Goal: Task Accomplishment & Management: Use online tool/utility

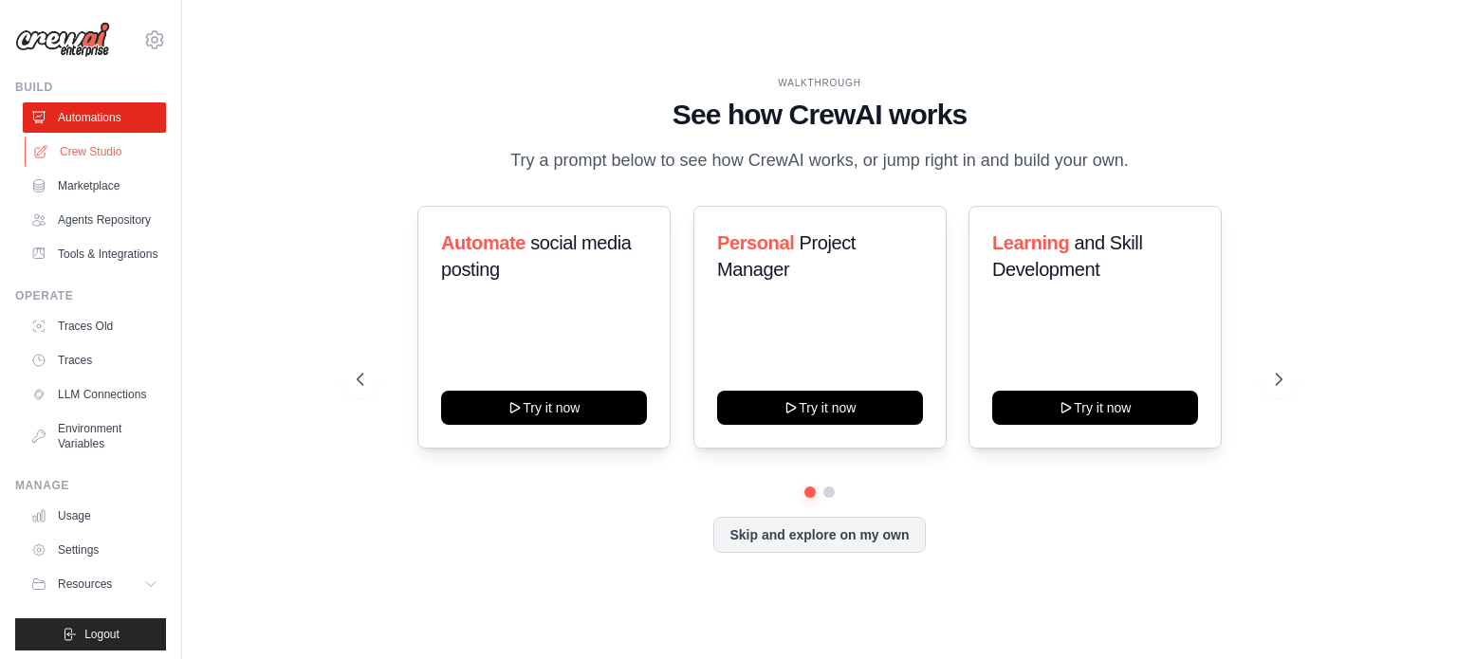
click at [81, 164] on link "Crew Studio" at bounding box center [96, 152] width 143 height 30
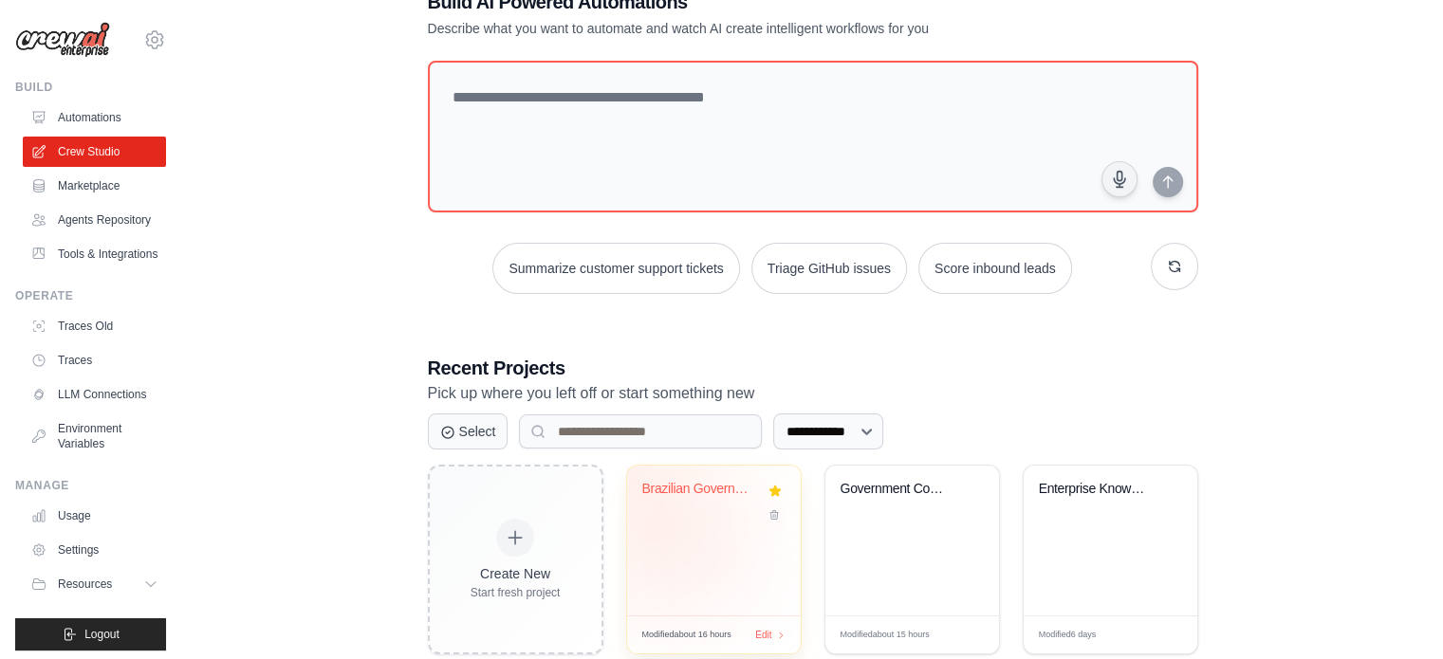
scroll to position [95, 0]
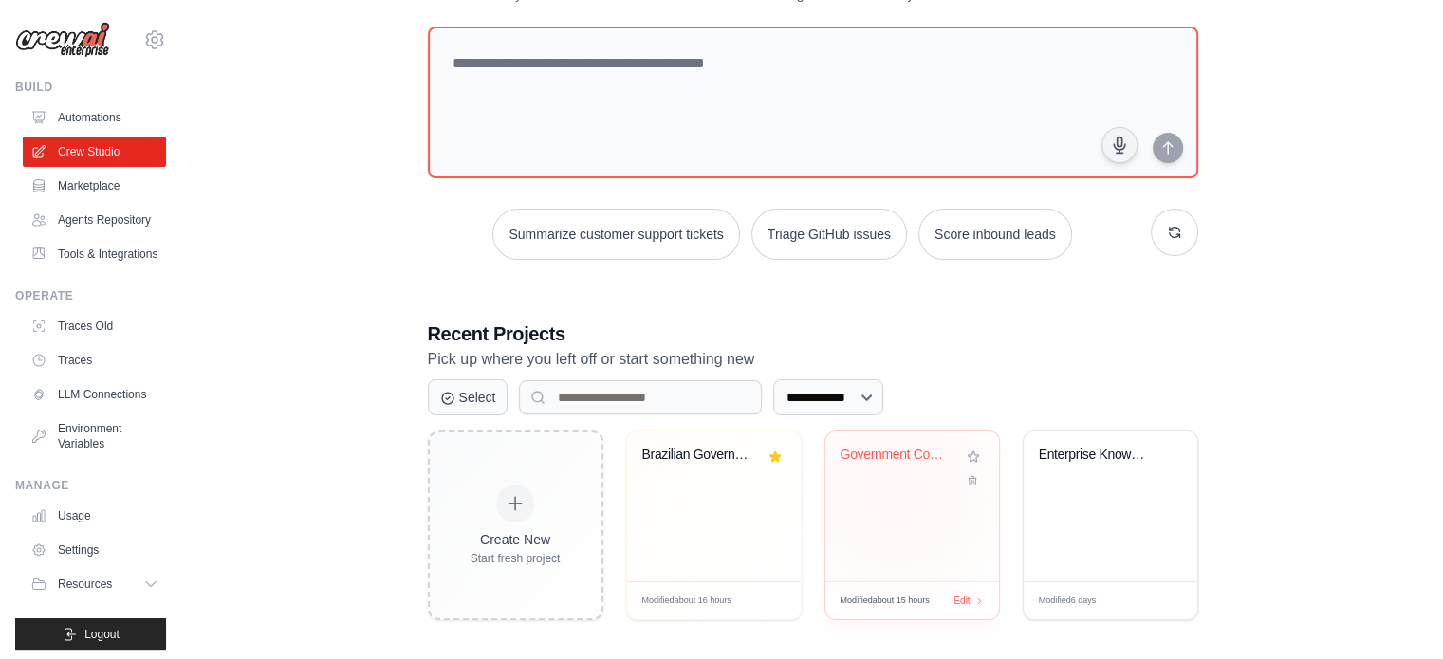
click at [896, 494] on div "Government Contracts Knowledge Grap..." at bounding box center [912, 507] width 174 height 150
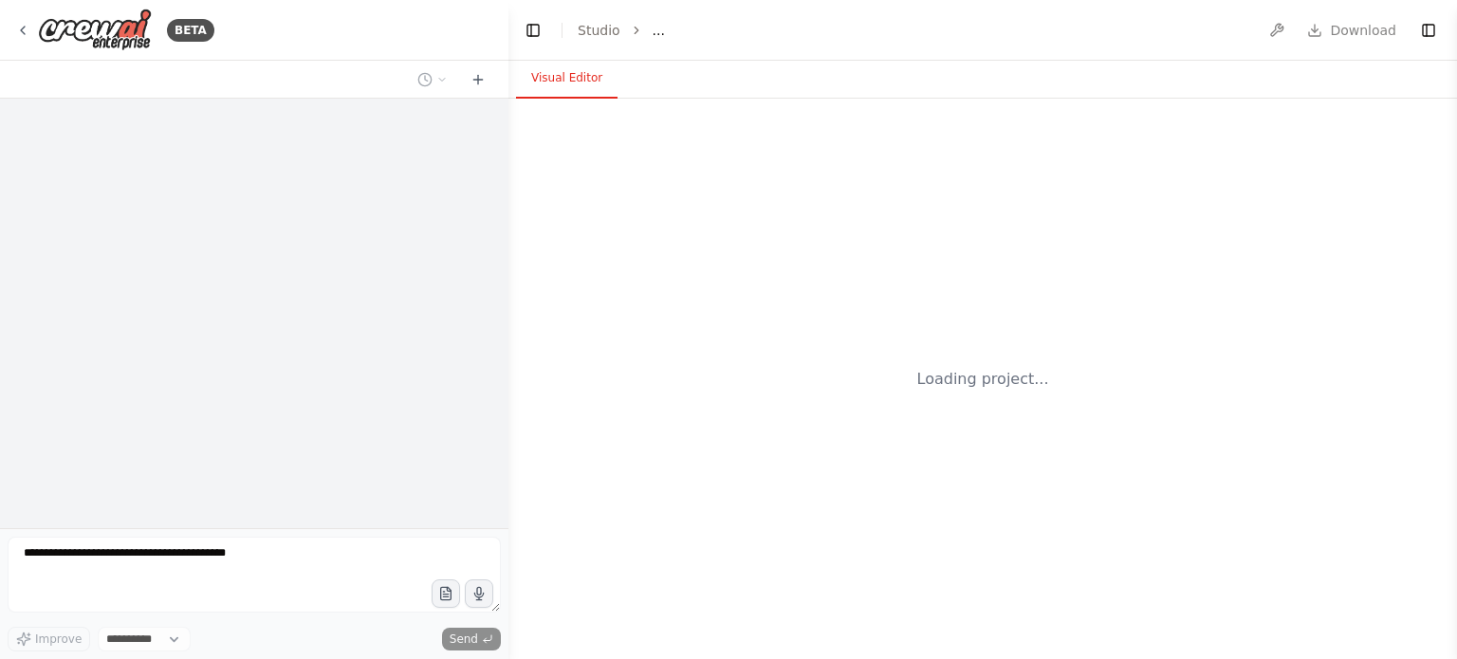
select select "****"
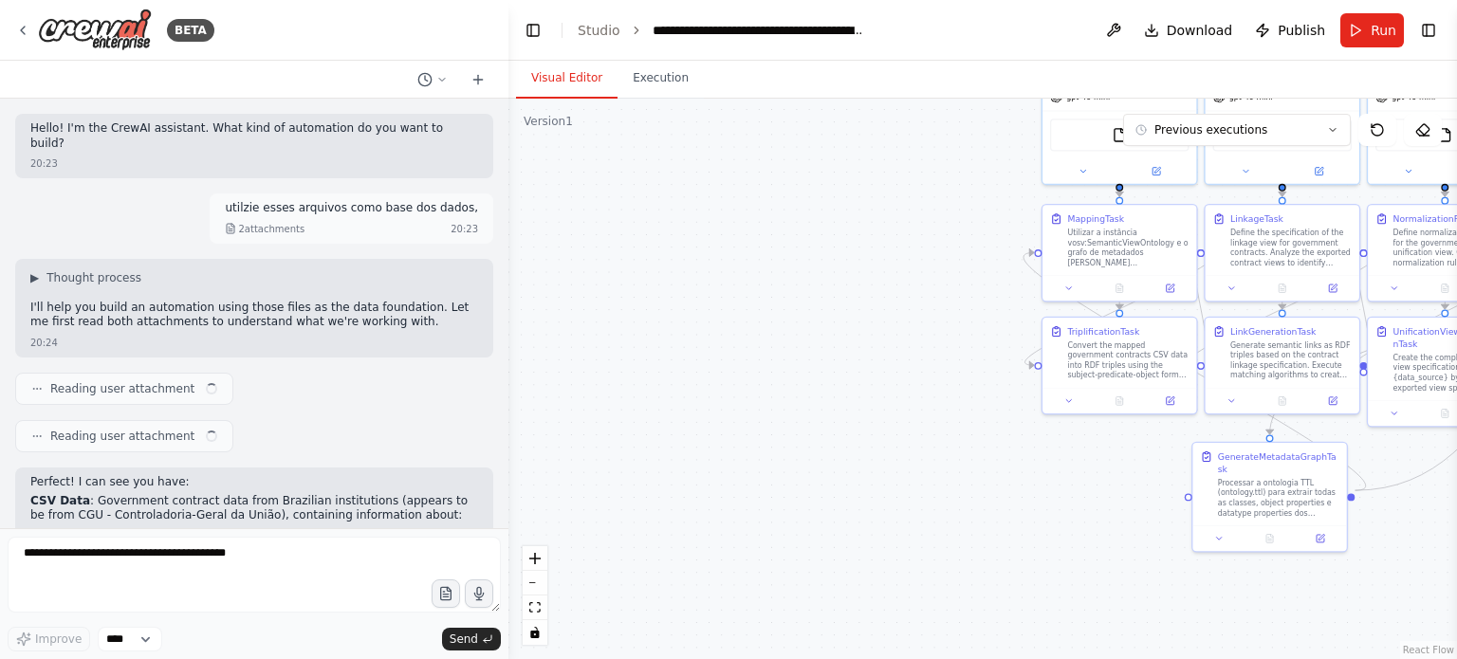
scroll to position [109, 0]
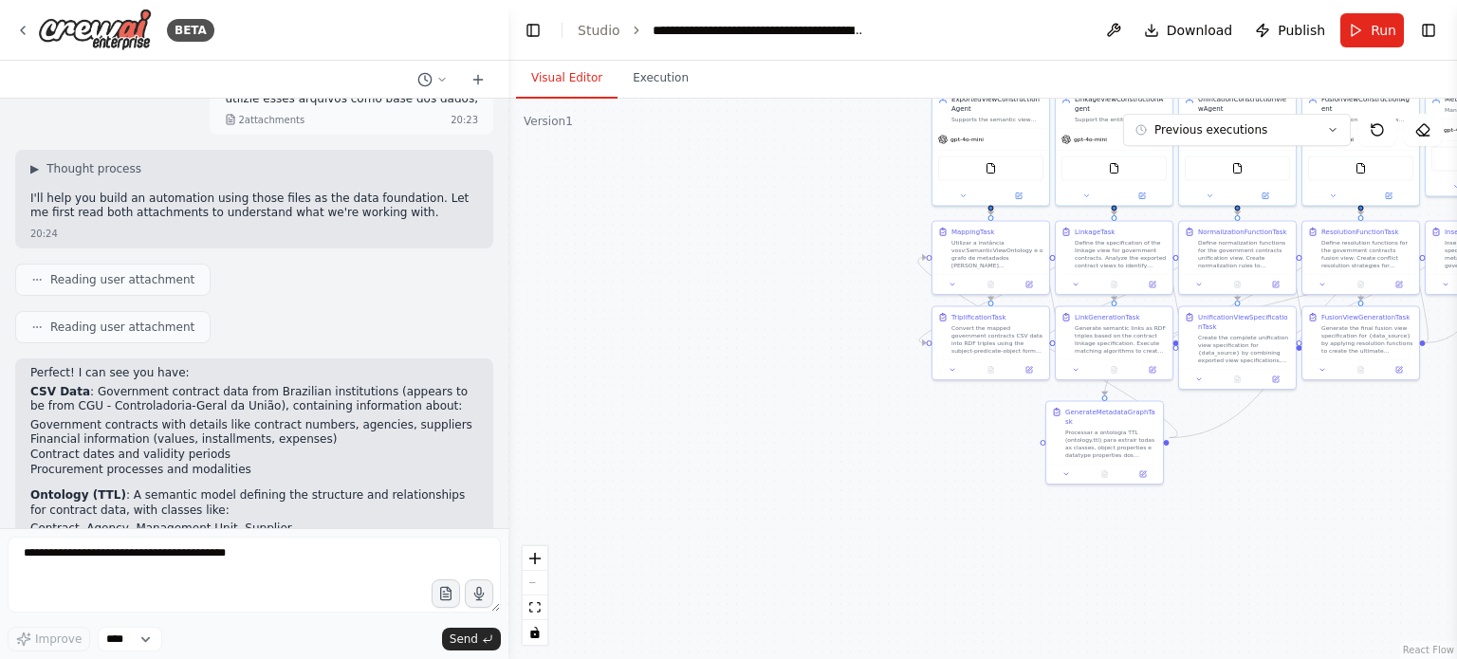
drag, startPoint x: 606, startPoint y: 252, endPoint x: 406, endPoint y: 249, distance: 200.2
click at [406, 249] on div "BETA Hello! I'm the CrewAI assistant. What kind of automation do you want to bu…" at bounding box center [728, 329] width 1457 height 659
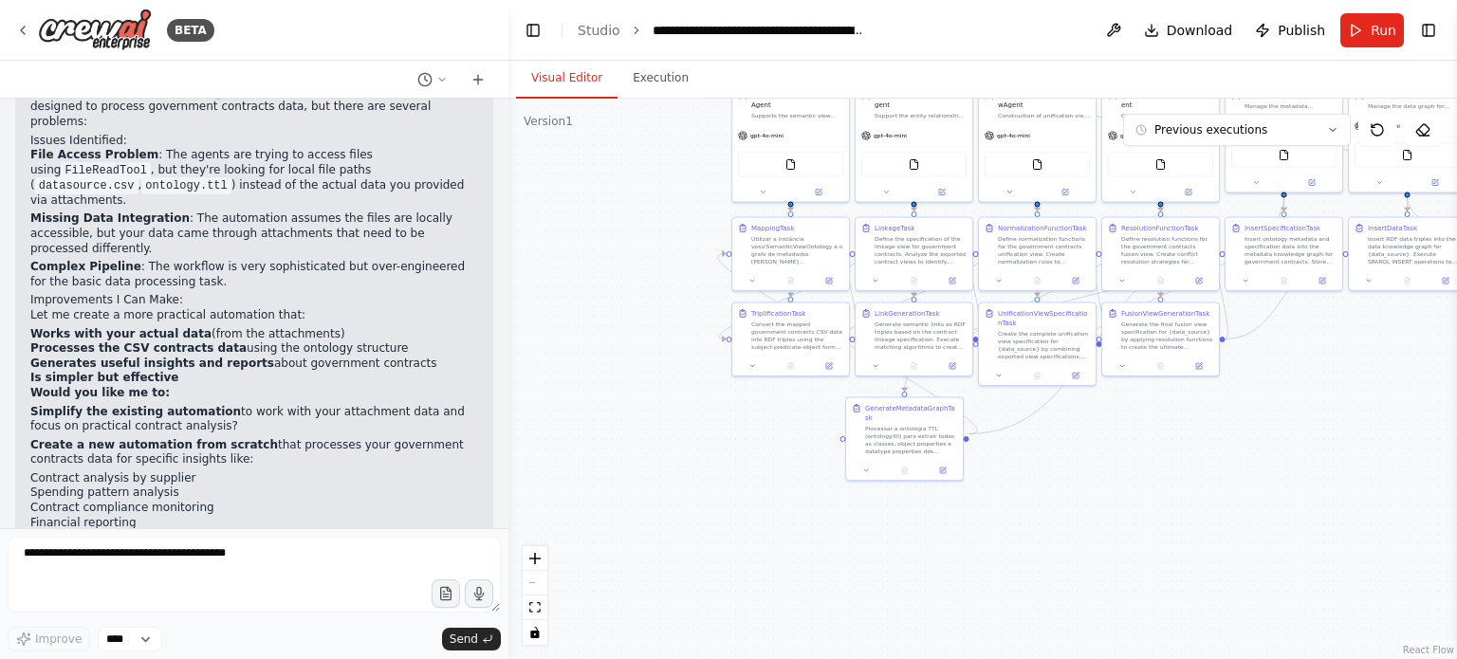
scroll to position [1023, 0]
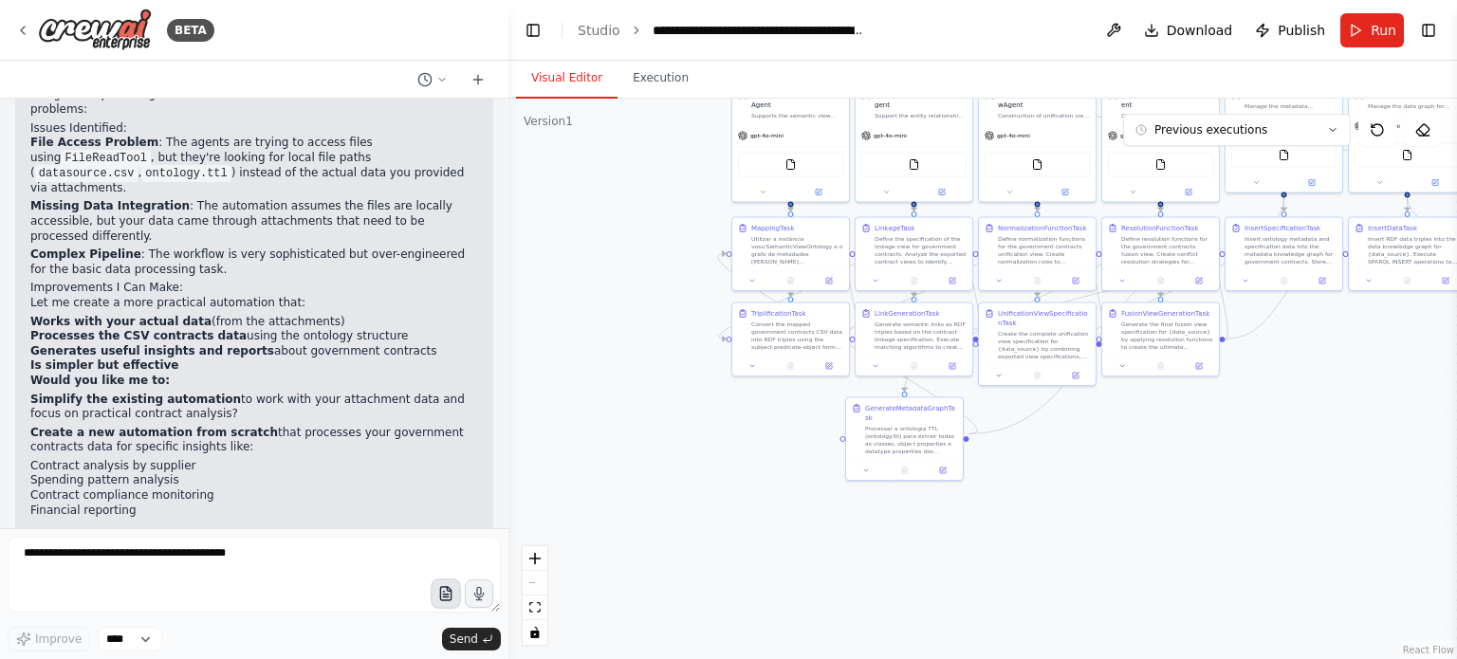
click at [444, 595] on icon "button" at bounding box center [446, 595] width 6 height 0
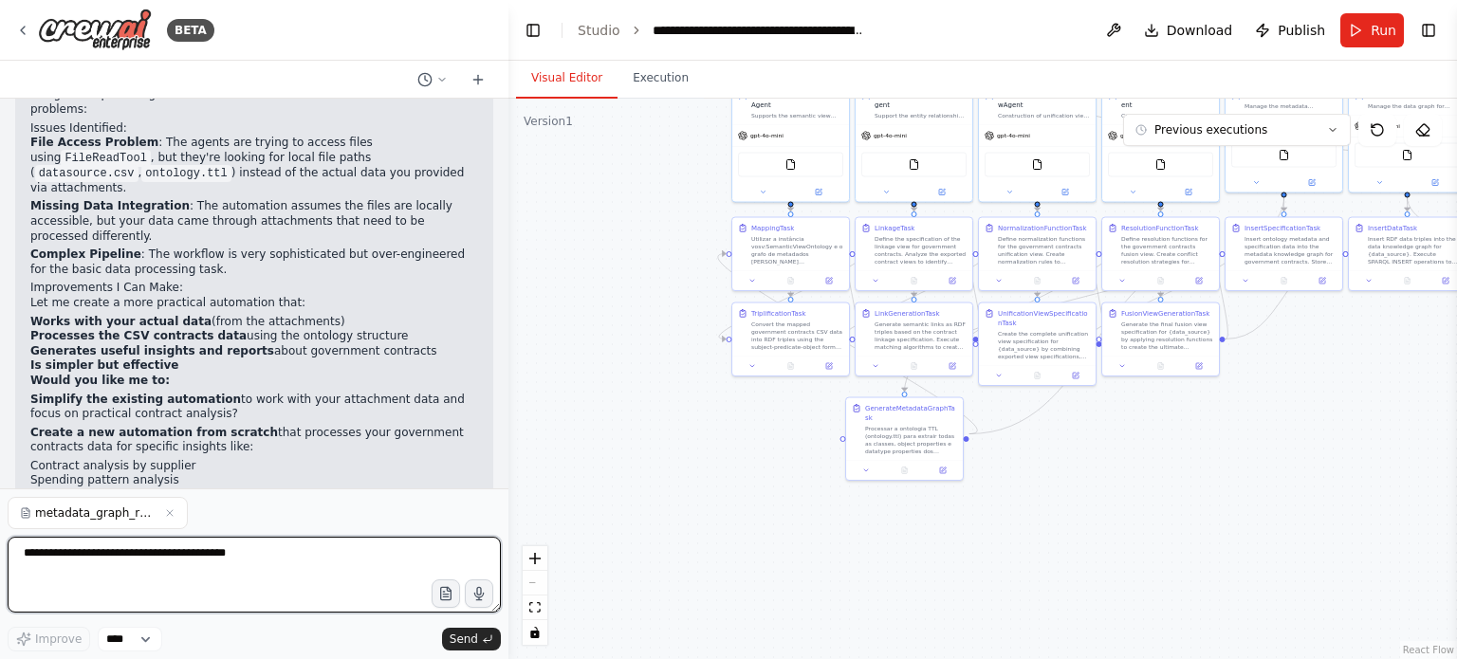
click at [206, 572] on textarea at bounding box center [254, 575] width 493 height 76
type textarea "**********"
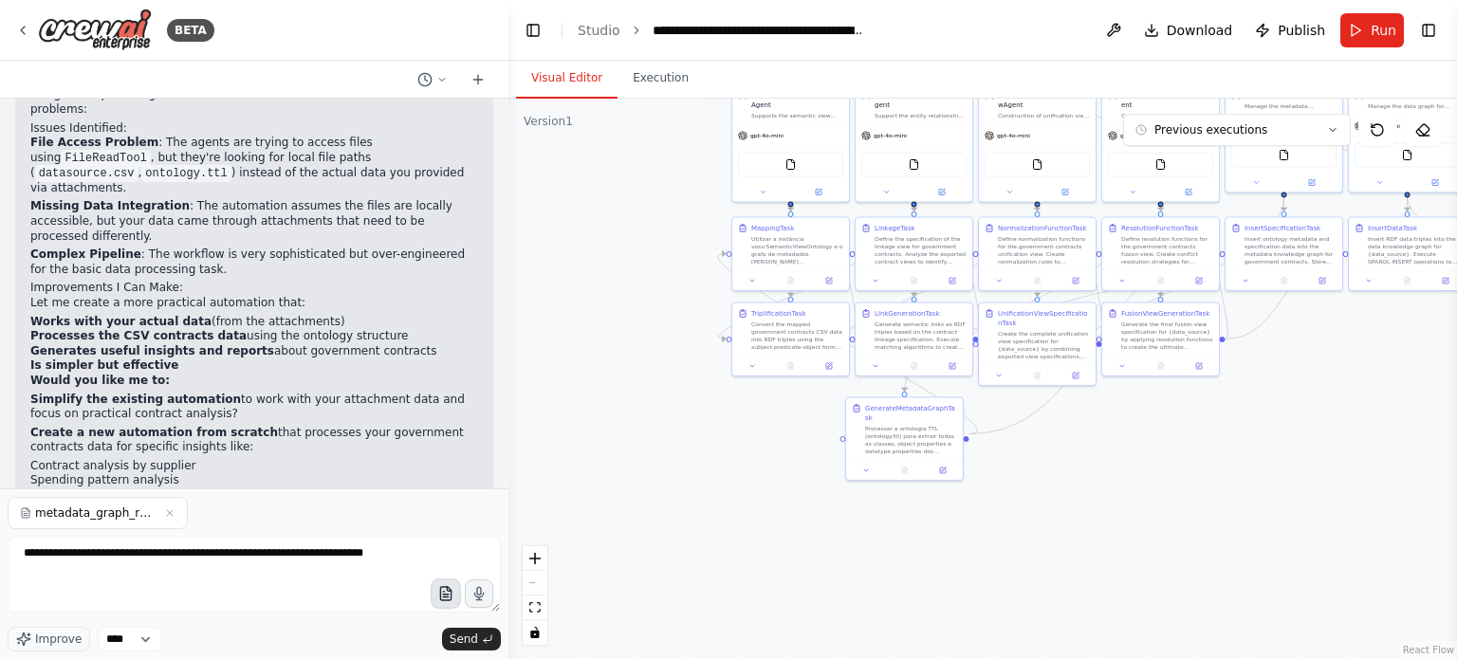
click at [446, 596] on icon "button" at bounding box center [445, 594] width 16 height 16
click at [461, 640] on span "Send" at bounding box center [464, 639] width 28 height 15
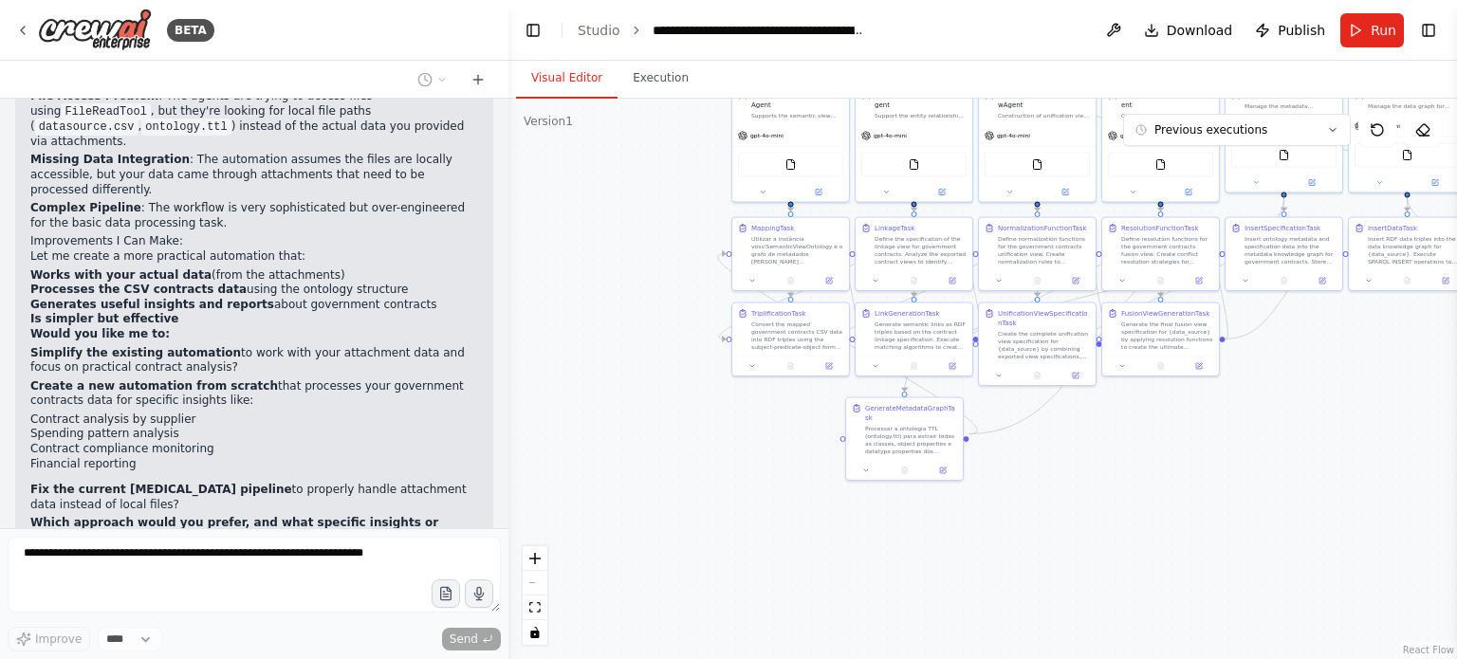
scroll to position [1138, 0]
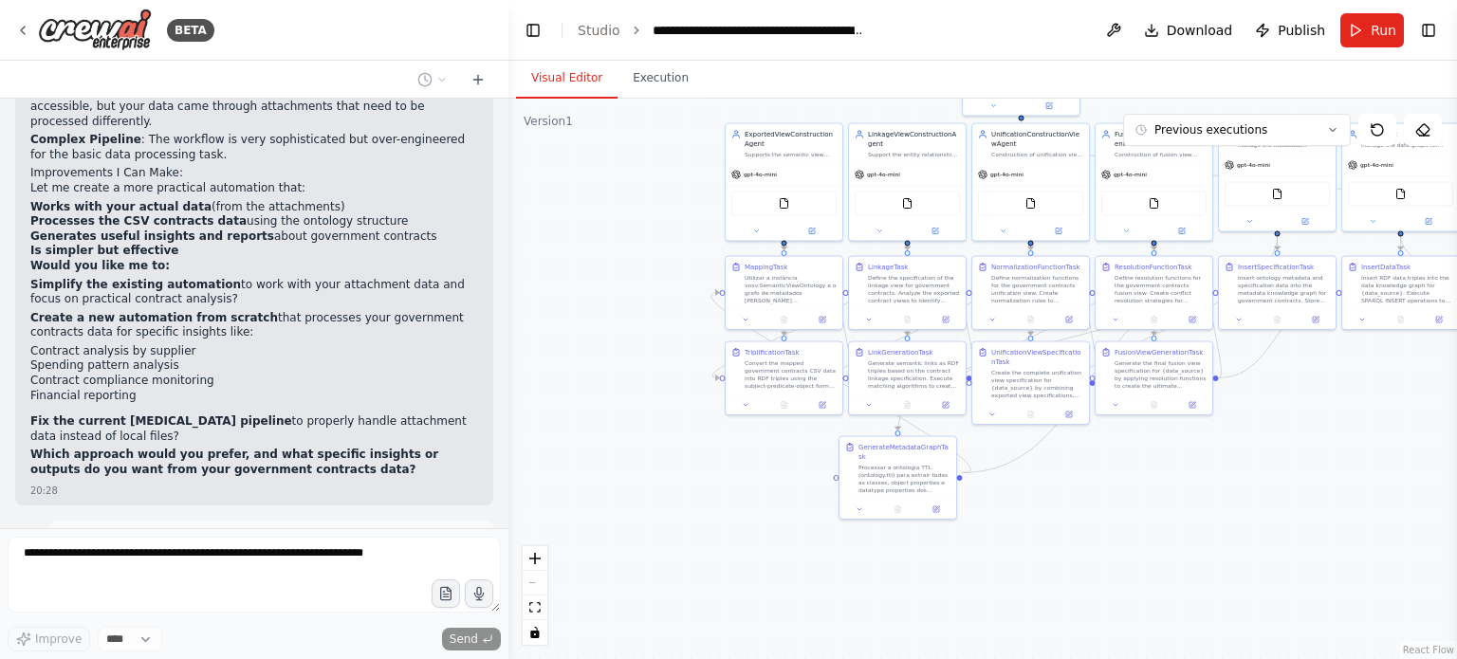
drag, startPoint x: 627, startPoint y: 289, endPoint x: 567, endPoint y: 341, distance: 78.7
click at [567, 341] on div ".deletable-edge-delete-btn { width: 20px; height: 20px; border: 0px solid #ffff…" at bounding box center [983, 379] width 949 height 561
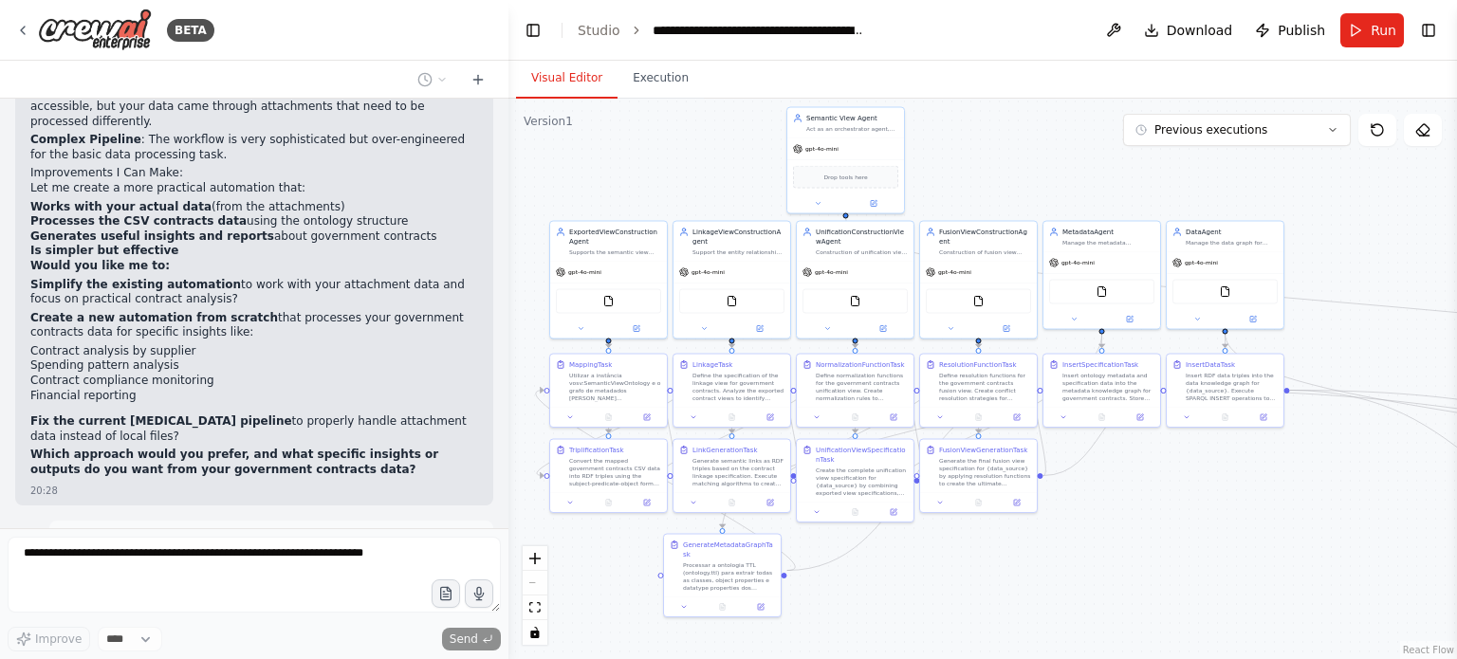
drag, startPoint x: 1239, startPoint y: 518, endPoint x: 1186, endPoint y: 530, distance: 54.5
click at [1186, 530] on div ".deletable-edge-delete-btn { width: 20px; height: 20px; border: 0px solid #ffff…" at bounding box center [983, 379] width 949 height 561
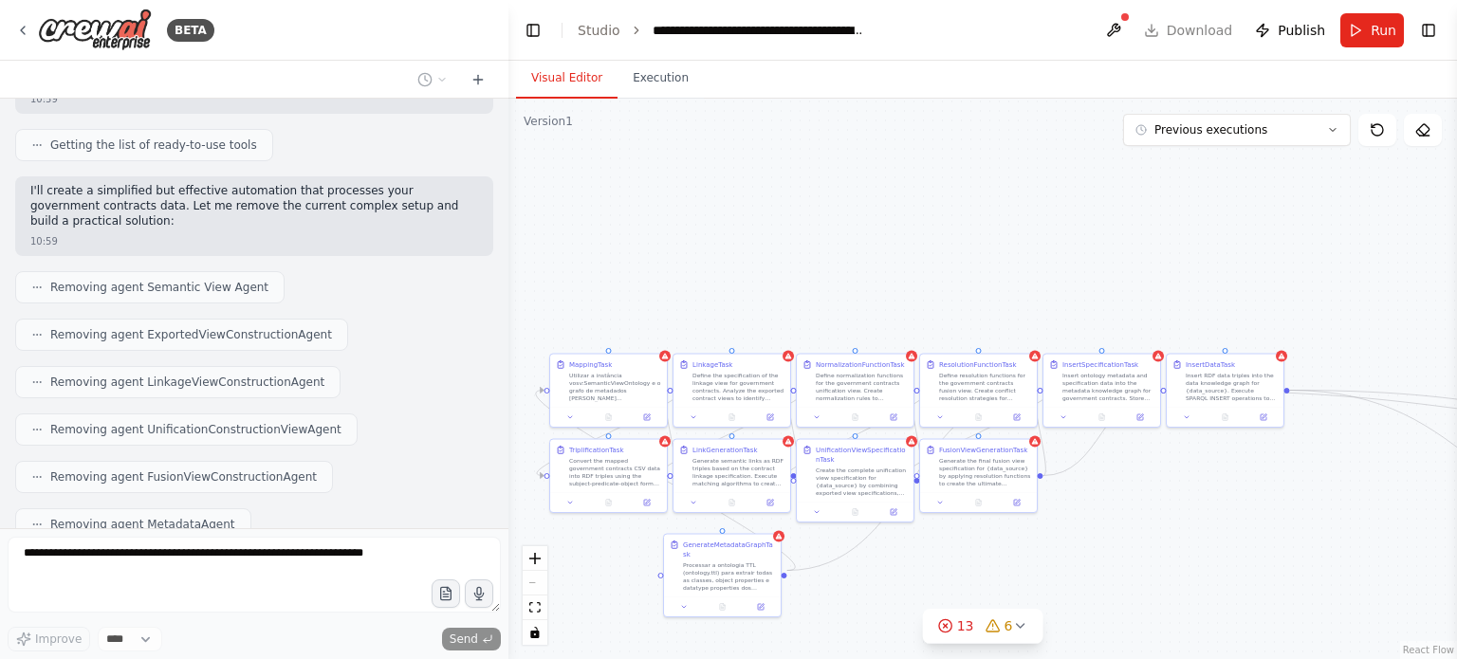
scroll to position [2117, 0]
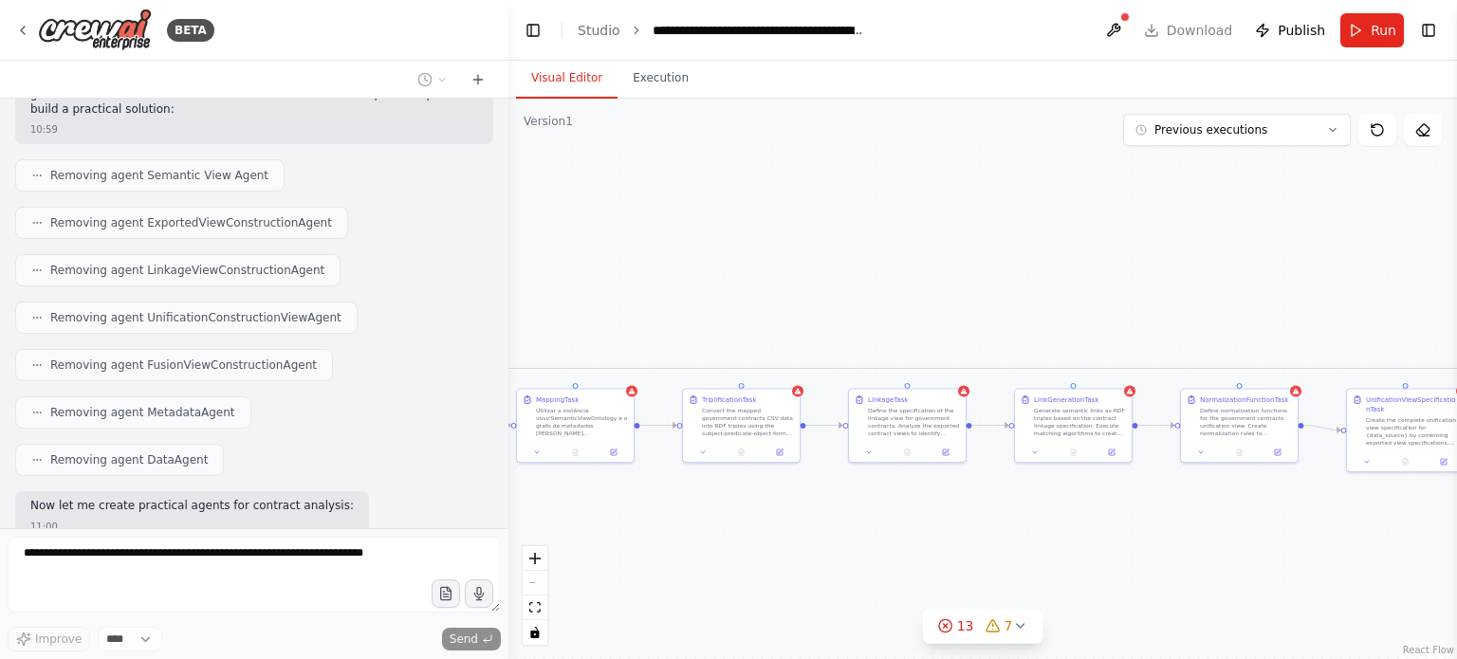
drag, startPoint x: 780, startPoint y: 455, endPoint x: 840, endPoint y: 225, distance: 238.2
click at [840, 225] on div ".deletable-edge-delete-btn { width: 20px; height: 20px; border: 0px solid #ffff…" at bounding box center [983, 379] width 949 height 561
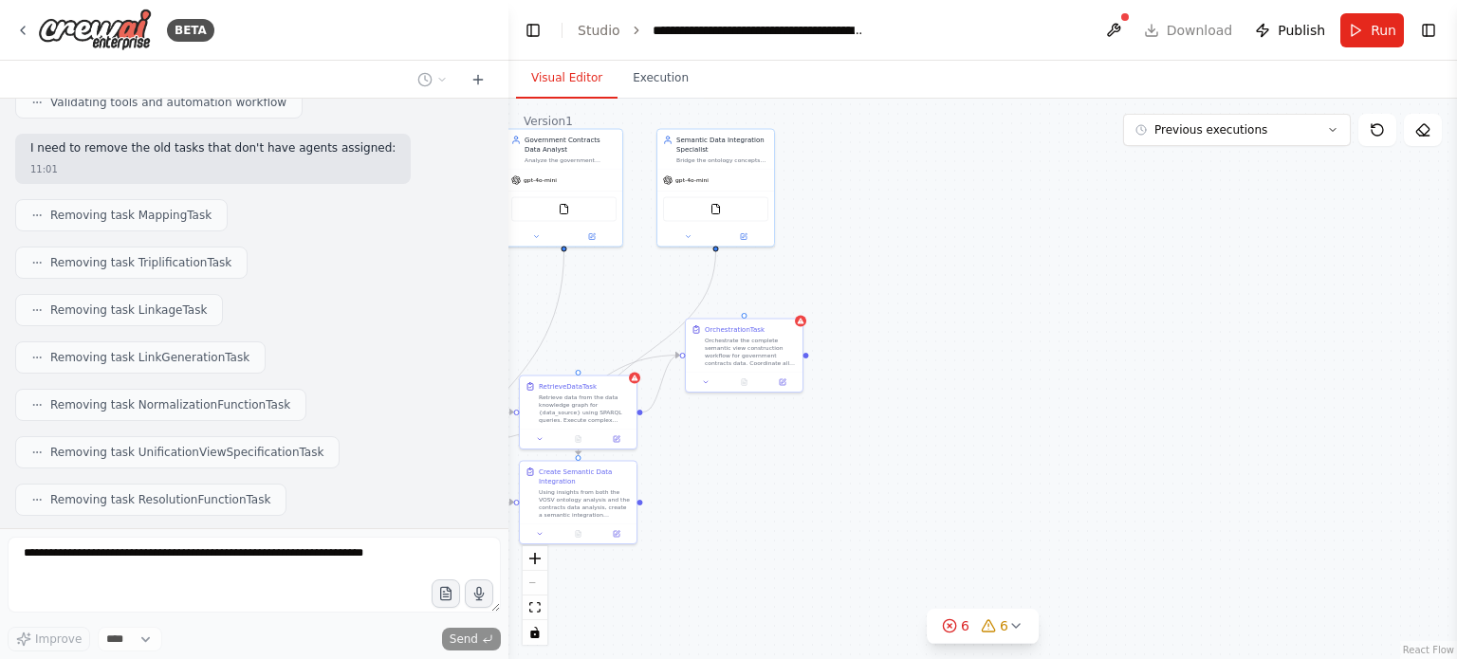
scroll to position [3095, 0]
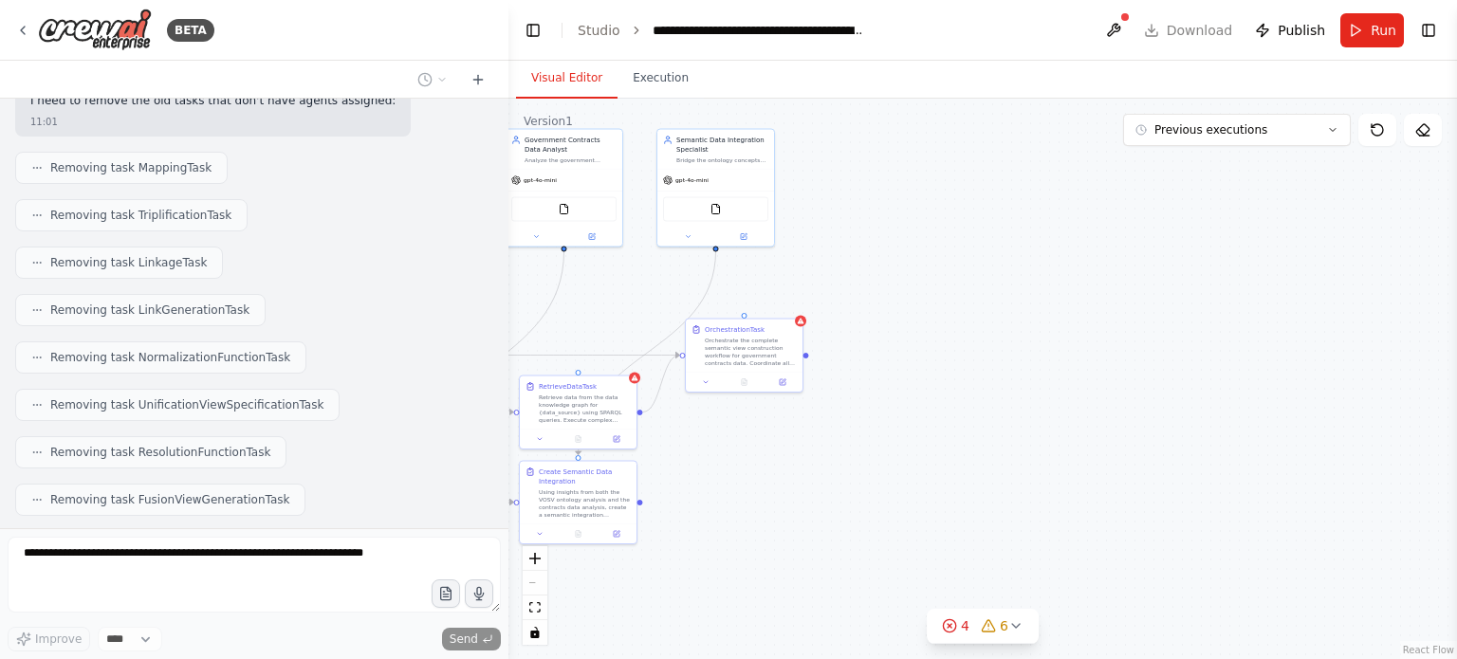
drag, startPoint x: 493, startPoint y: 499, endPoint x: 494, endPoint y: 464, distance: 35.1
click at [494, 464] on div "Hello! I'm the CrewAI assistant. What kind of automation do you want to build? …" at bounding box center [254, 314] width 509 height 430
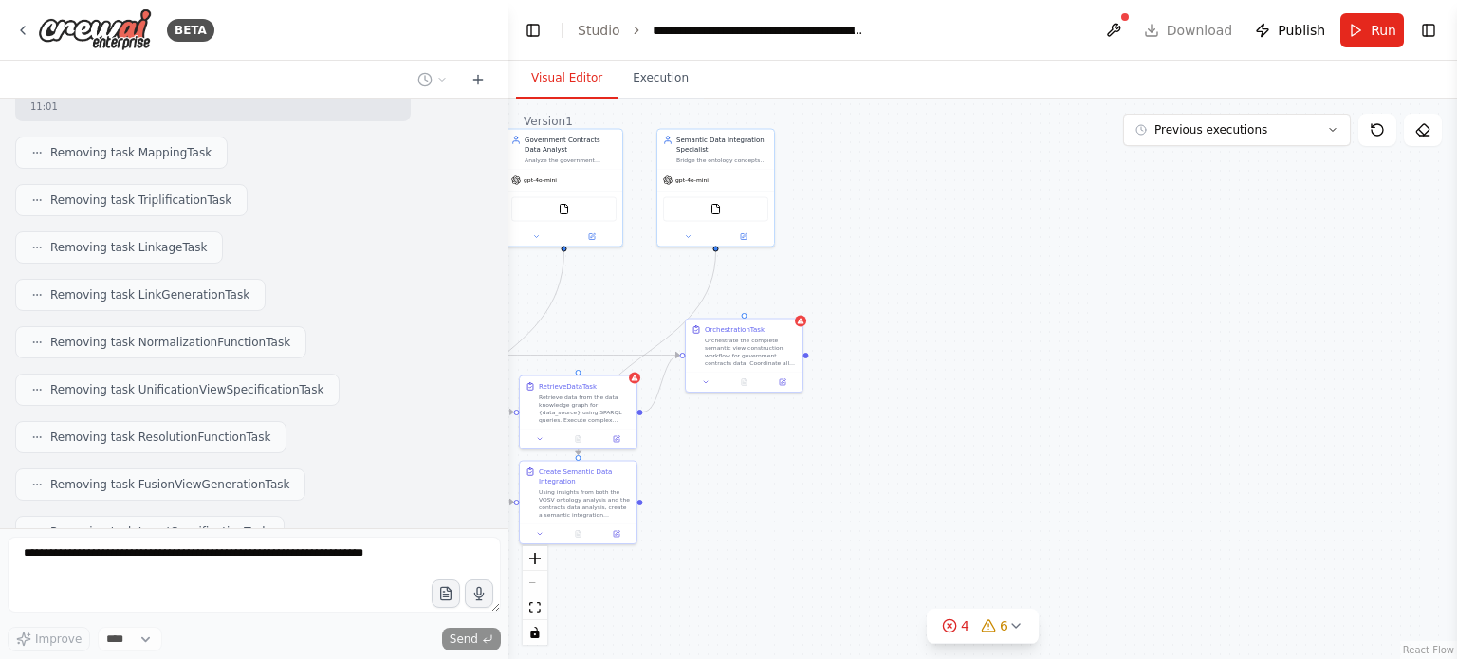
click at [501, 473] on div "BETA Hello! I'm the CrewAI assistant. What kind of automation do you want to bu…" at bounding box center [728, 329] width 1457 height 659
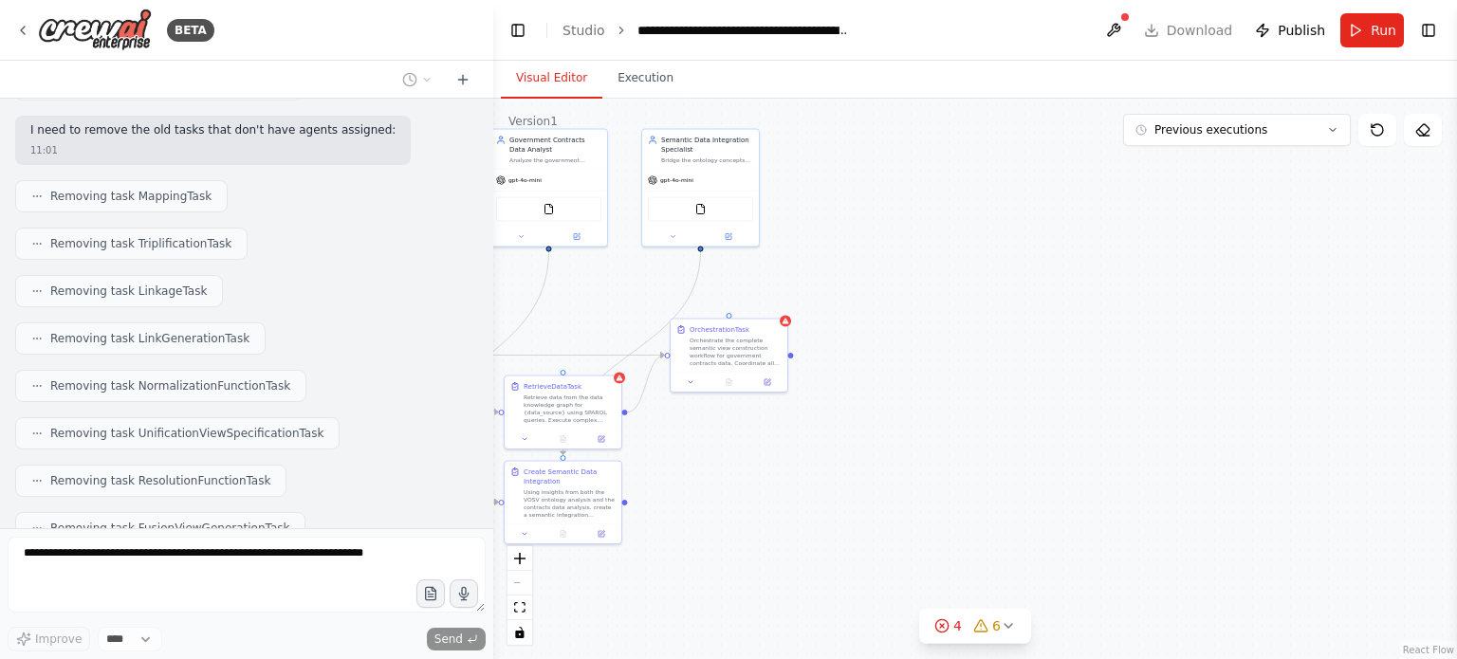
drag, startPoint x: 494, startPoint y: 480, endPoint x: 493, endPoint y: 448, distance: 32.3
click at [493, 448] on div "BETA Hello! I'm the CrewAI assistant. What kind of automation do you want to bu…" at bounding box center [728, 329] width 1457 height 659
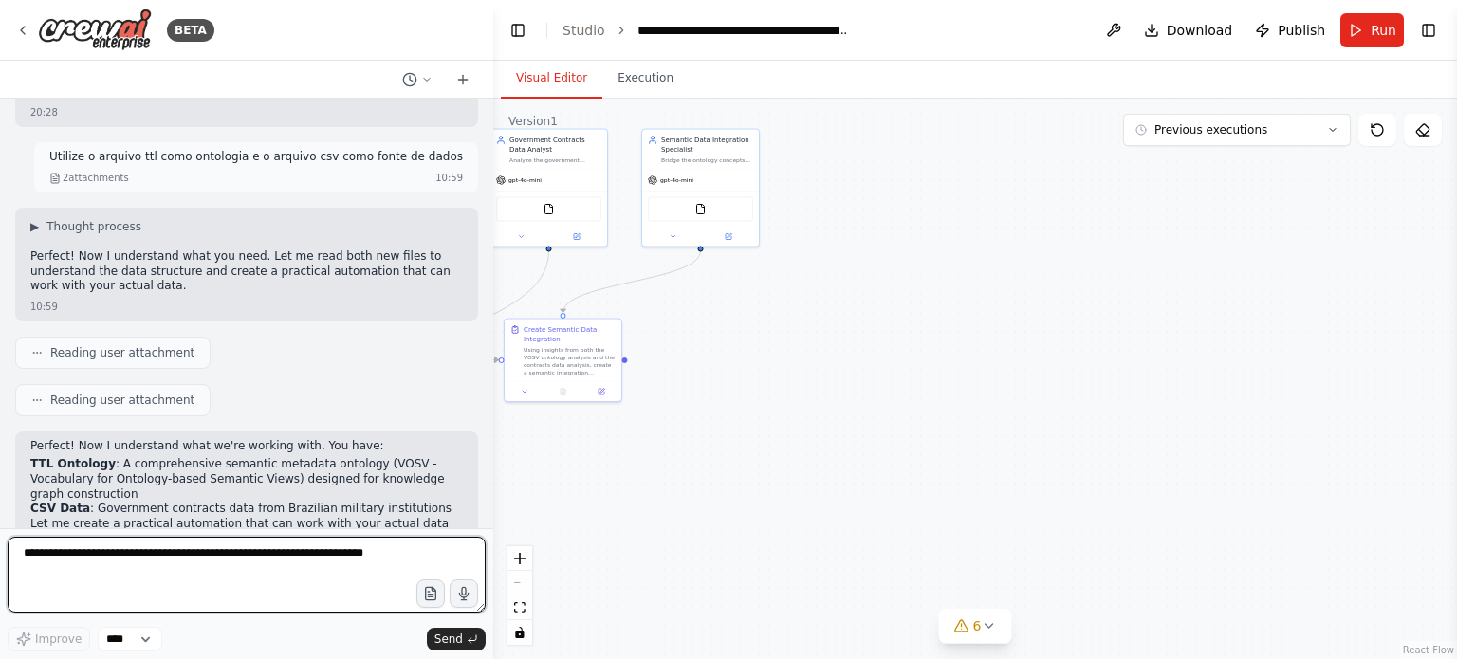
scroll to position [3394, 0]
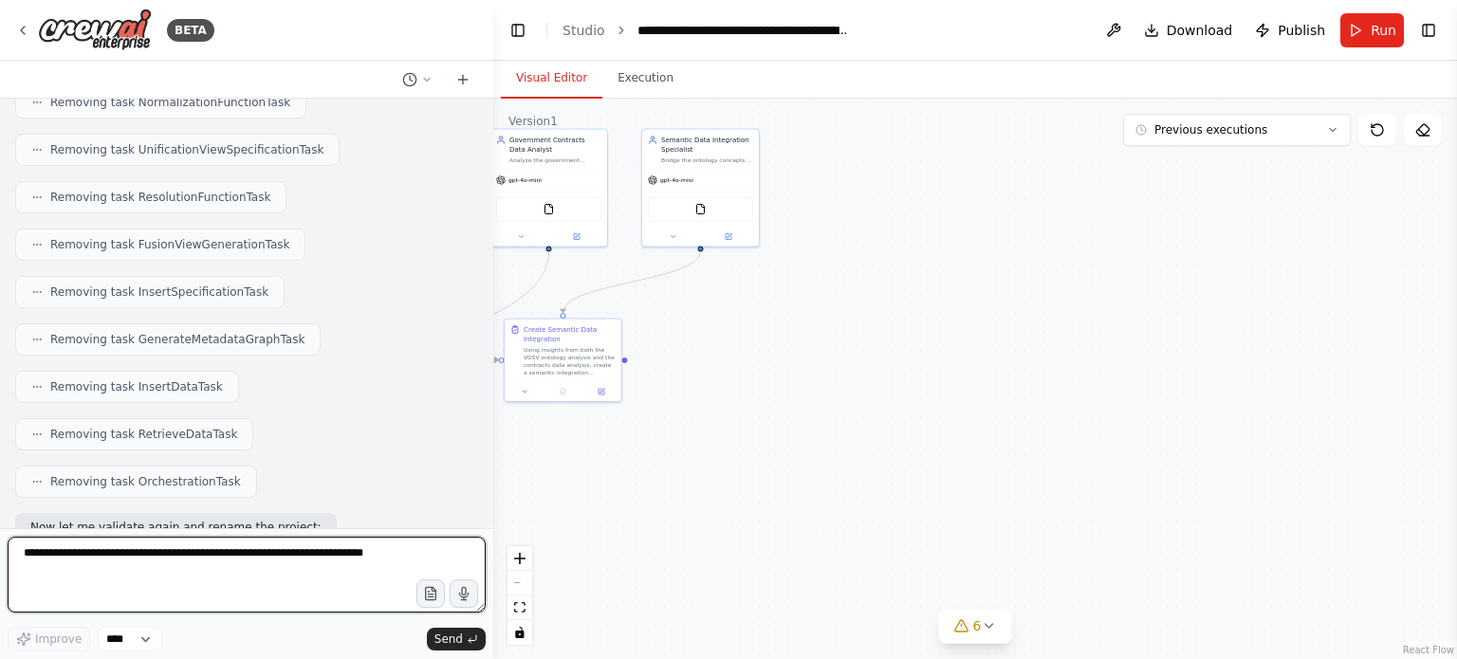
click at [198, 561] on textarea "**********" at bounding box center [247, 575] width 478 height 76
type textarea "********"
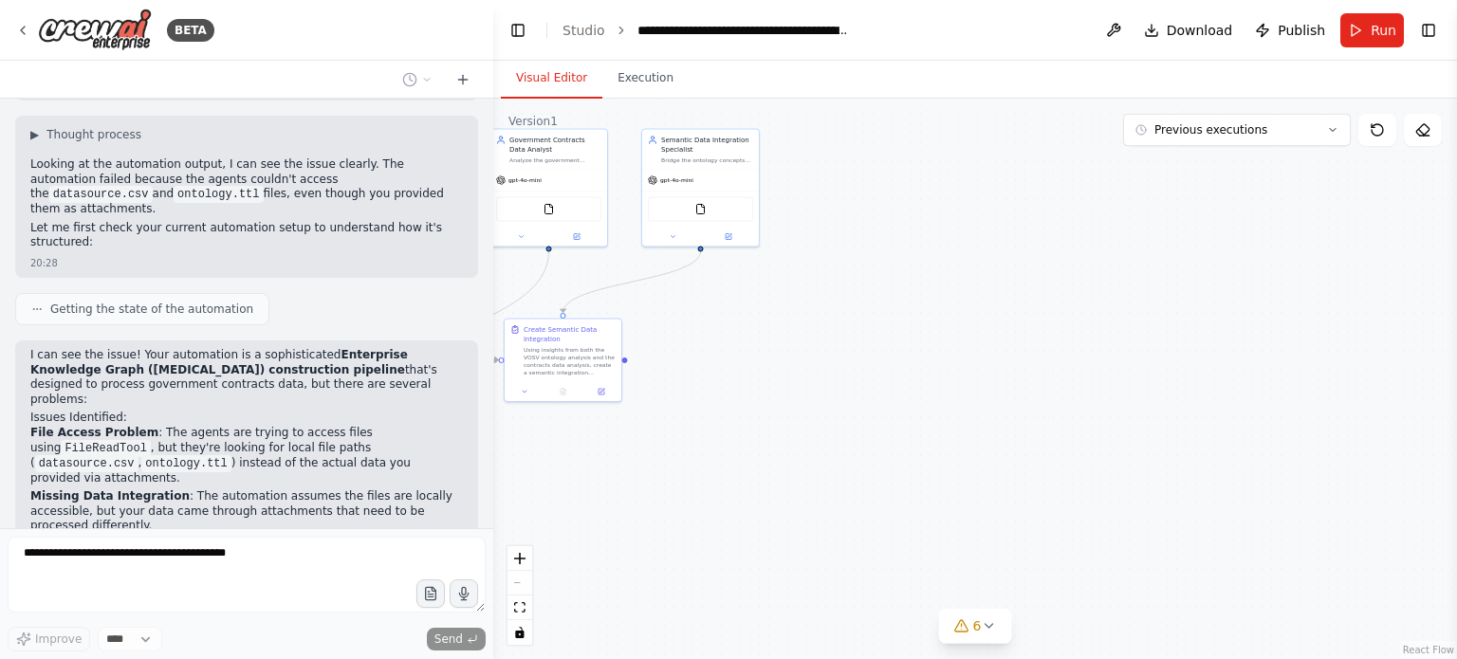
scroll to position [0, 0]
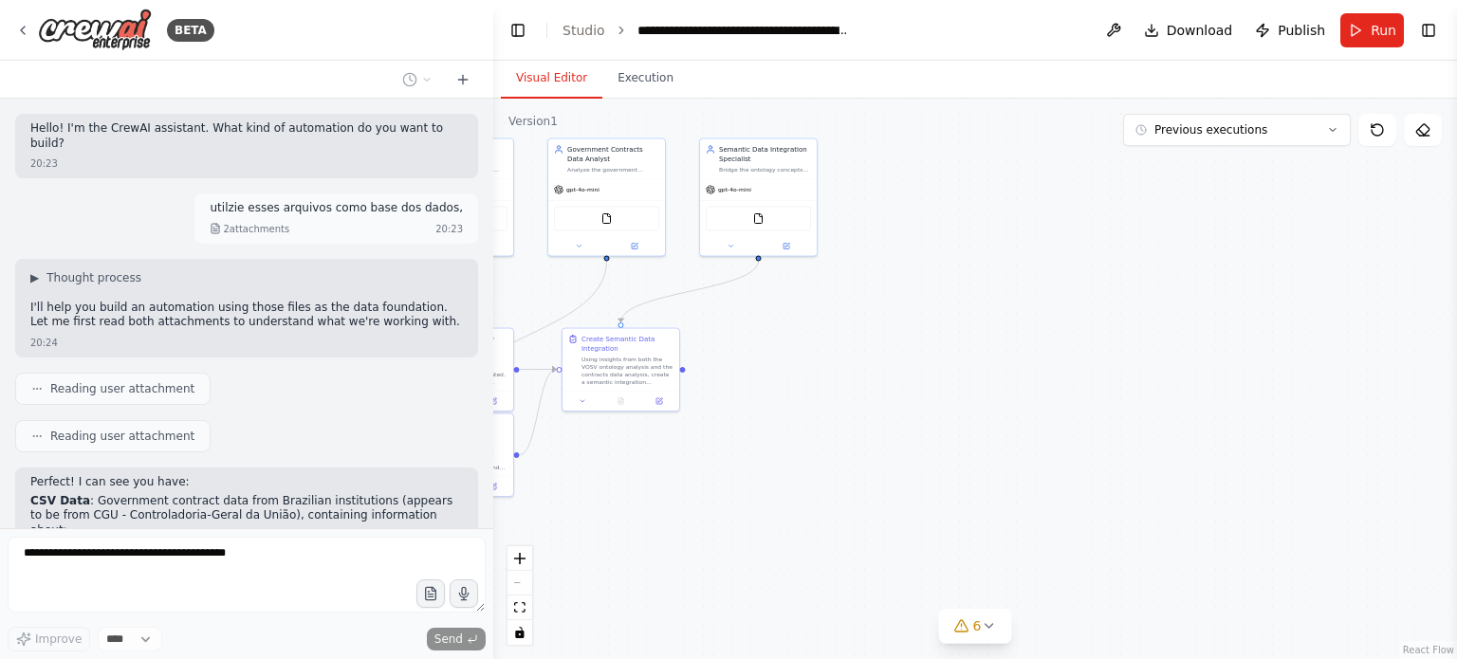
drag, startPoint x: 812, startPoint y: 417, endPoint x: 1156, endPoint y: 400, distance: 343.9
click at [1137, 405] on div ".deletable-edge-delete-btn { width: 20px; height: 20px; border: 0px solid #ffff…" at bounding box center [975, 379] width 964 height 561
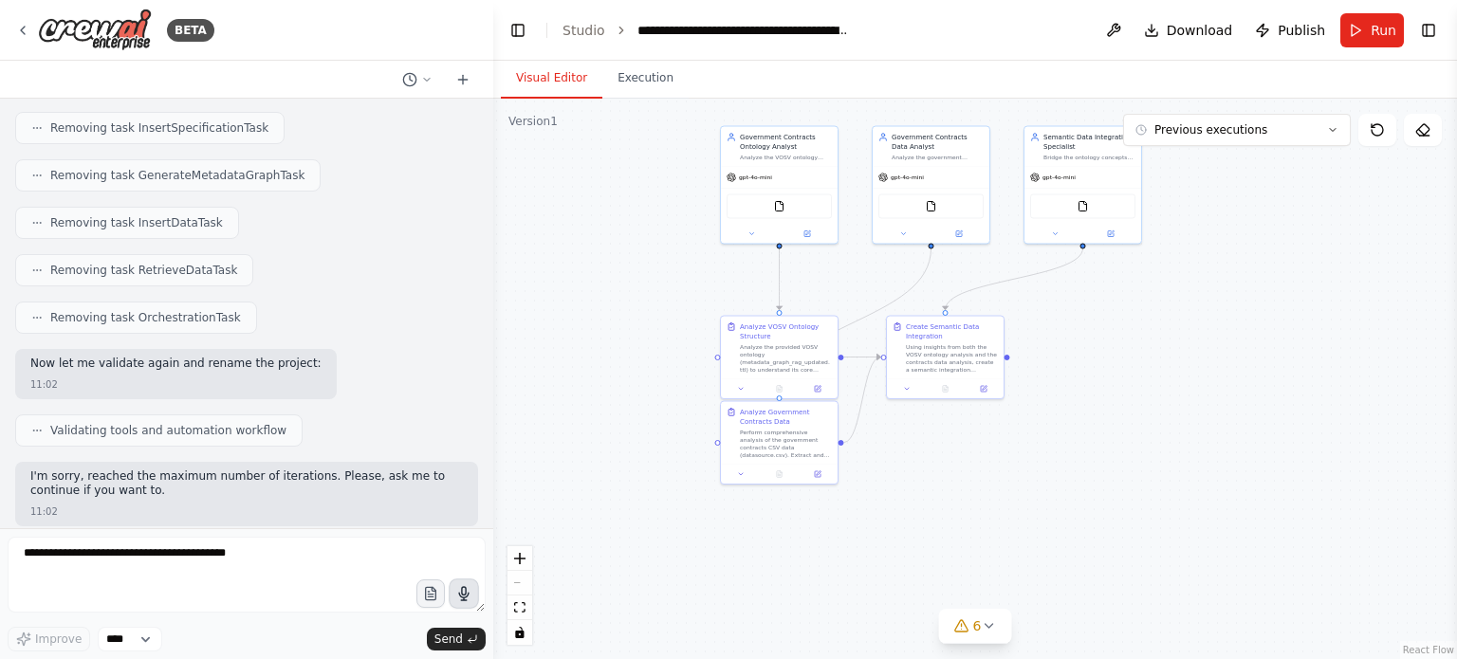
scroll to position [3670, 0]
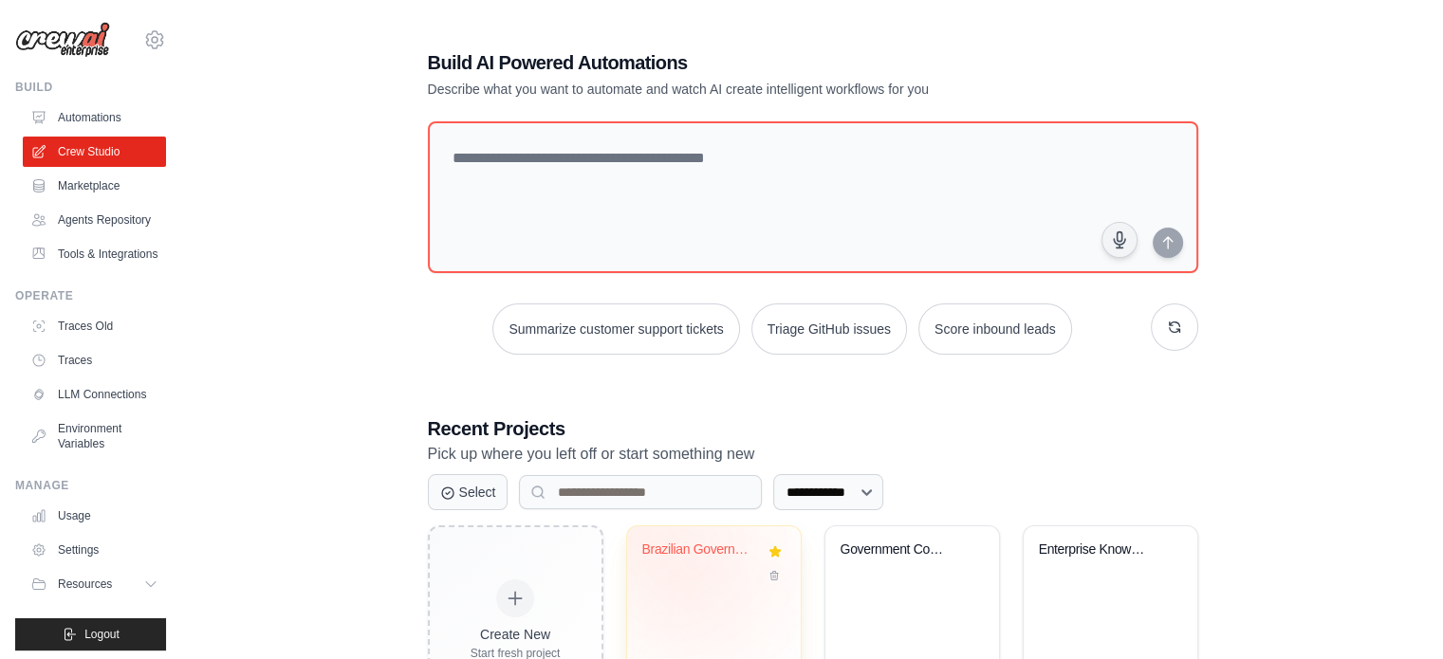
click at [695, 566] on div "Brazilian Government Contracts Expo..." at bounding box center [713, 564] width 143 height 44
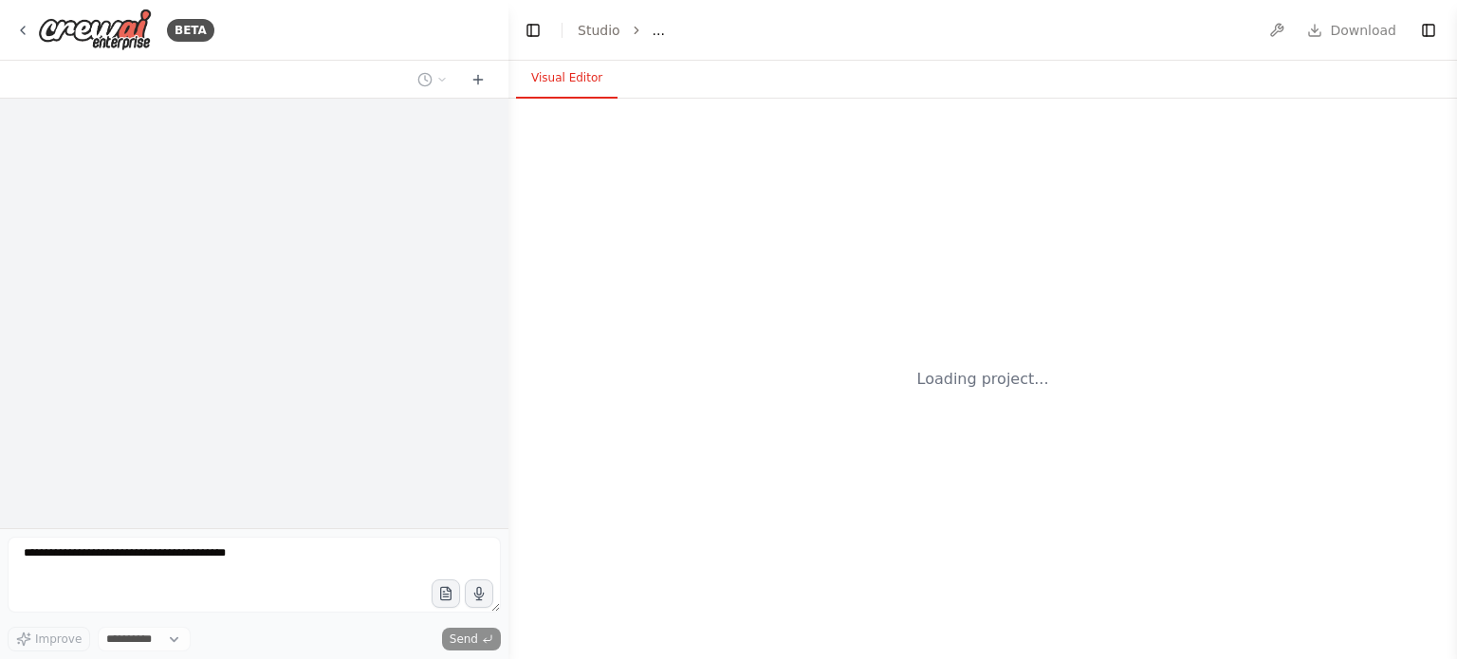
select select "****"
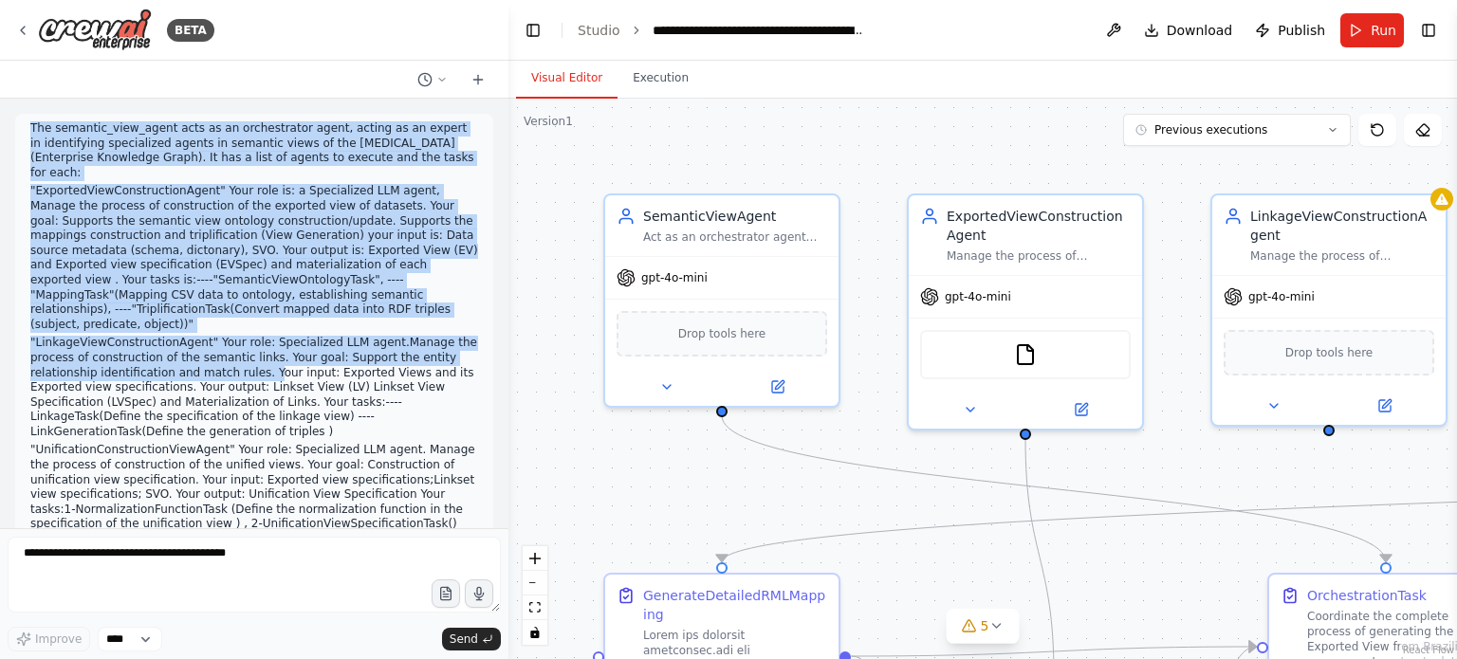
scroll to position [190, 0]
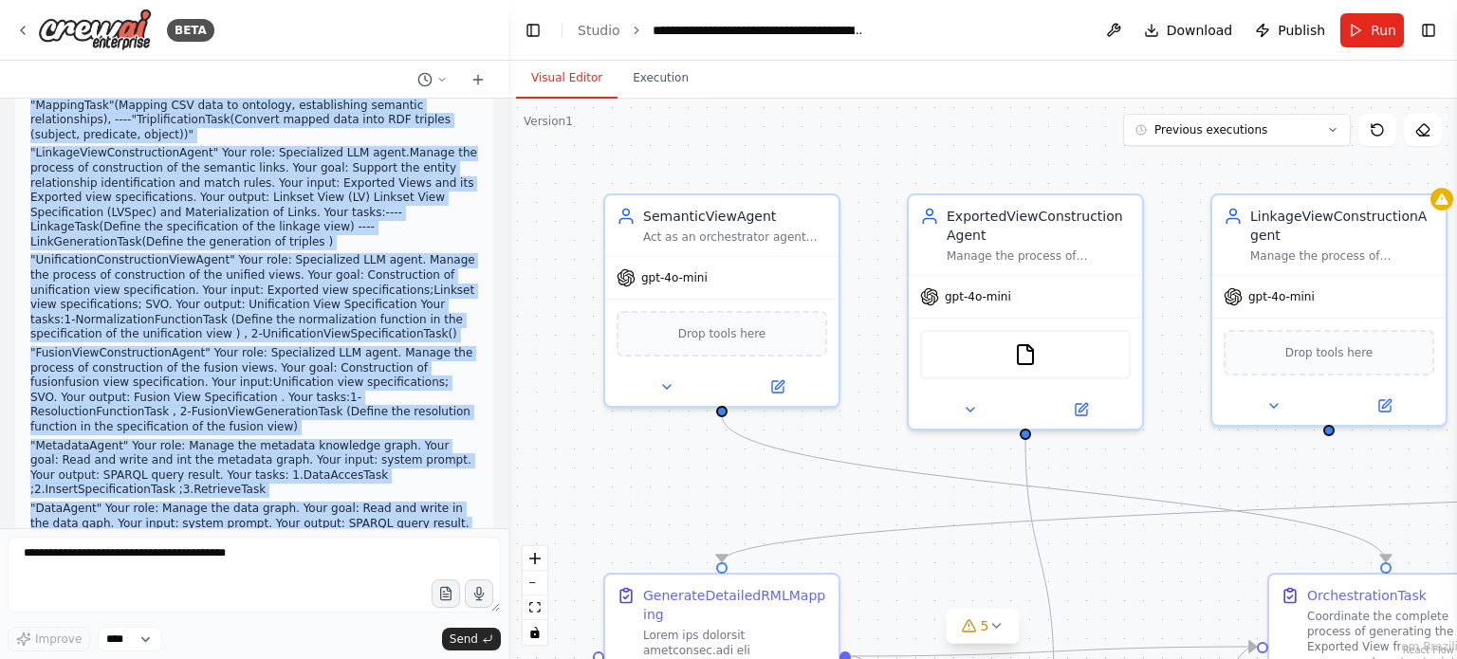
drag, startPoint x: 31, startPoint y: 128, endPoint x: 250, endPoint y: 495, distance: 427.6
click at [250, 495] on div "The semantic_view_agent acts as an orchestrator agent, acting as an expert in i…" at bounding box center [254, 241] width 448 height 619
copy div "The semantic_view_agent acts as an orchestrator agent, acting as an expert in i…"
click at [596, 28] on link "Studio" at bounding box center [599, 30] width 43 height 15
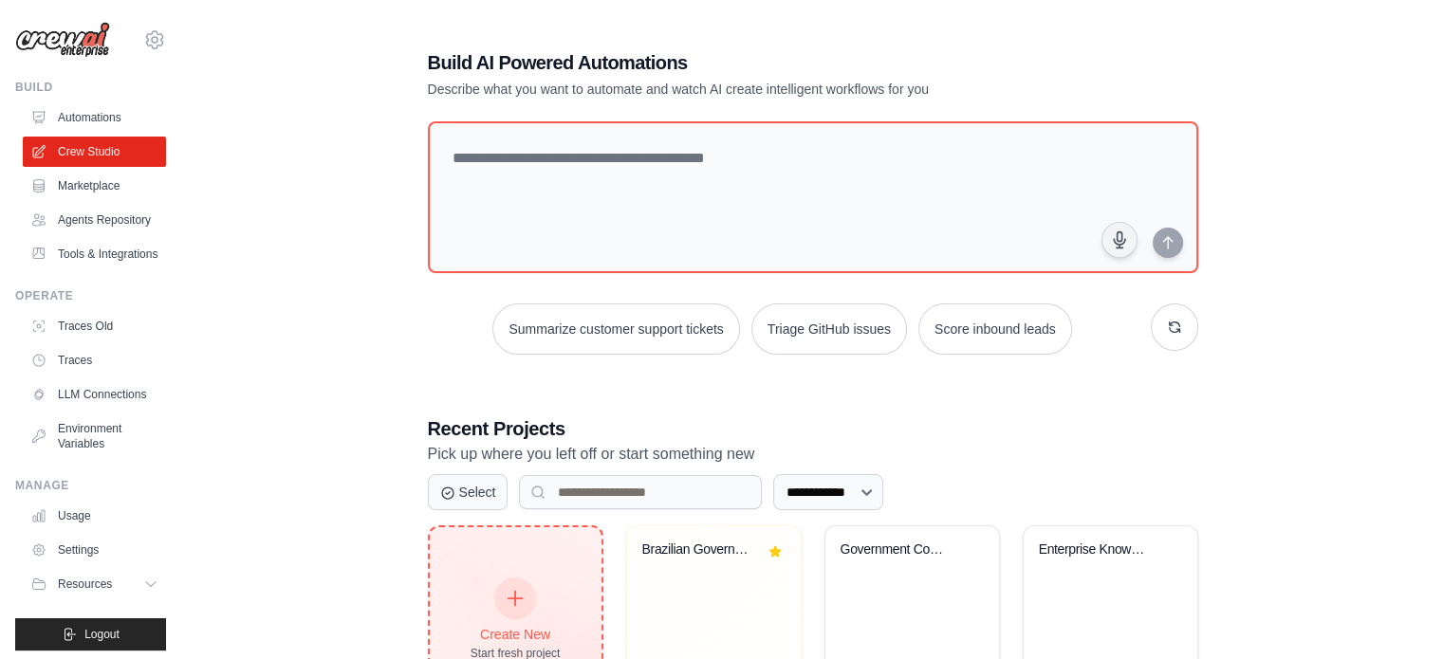
click at [513, 581] on div at bounding box center [515, 599] width 42 height 42
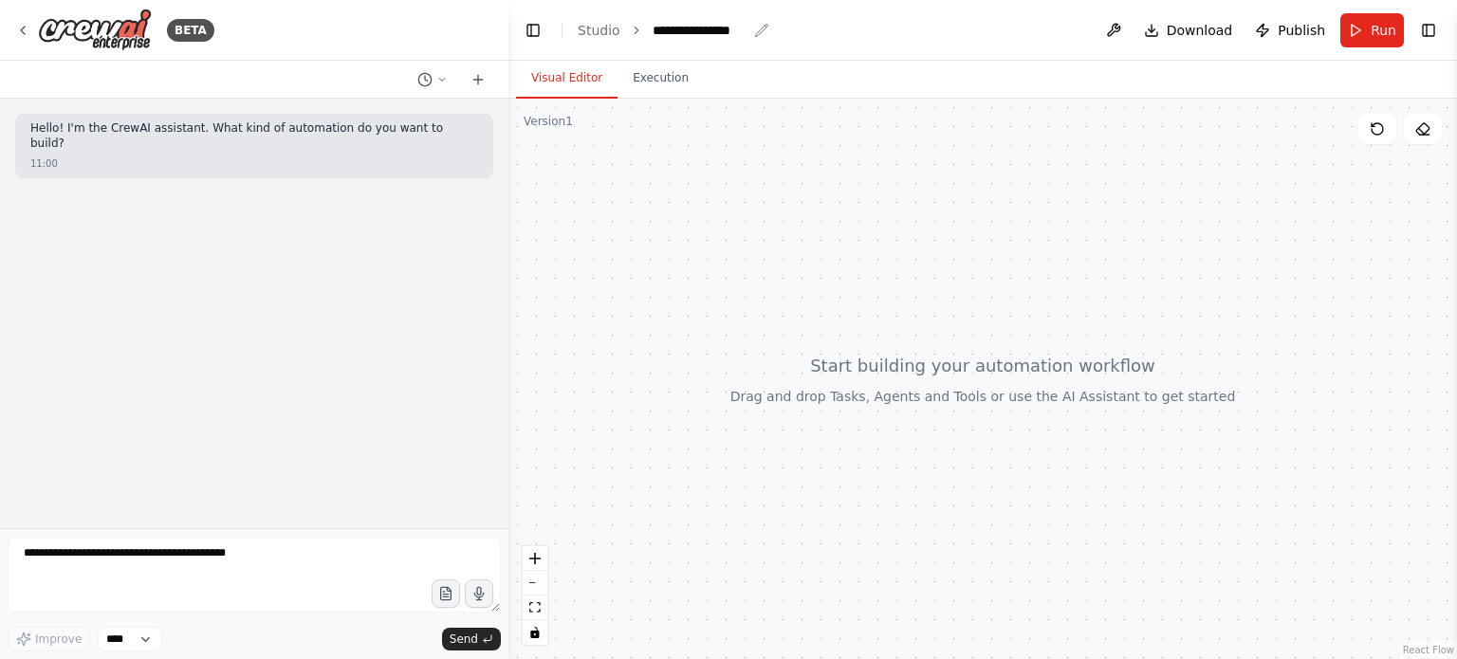
click at [702, 34] on div "**********" at bounding box center [700, 30] width 95 height 19
click at [702, 34] on div "**********" at bounding box center [724, 30] width 142 height 19
click at [702, 33] on div "**********" at bounding box center [724, 30] width 142 height 19
click at [776, 29] on div "**********" at bounding box center [724, 30] width 142 height 19
click at [752, 35] on div "**********" at bounding box center [724, 30] width 142 height 19
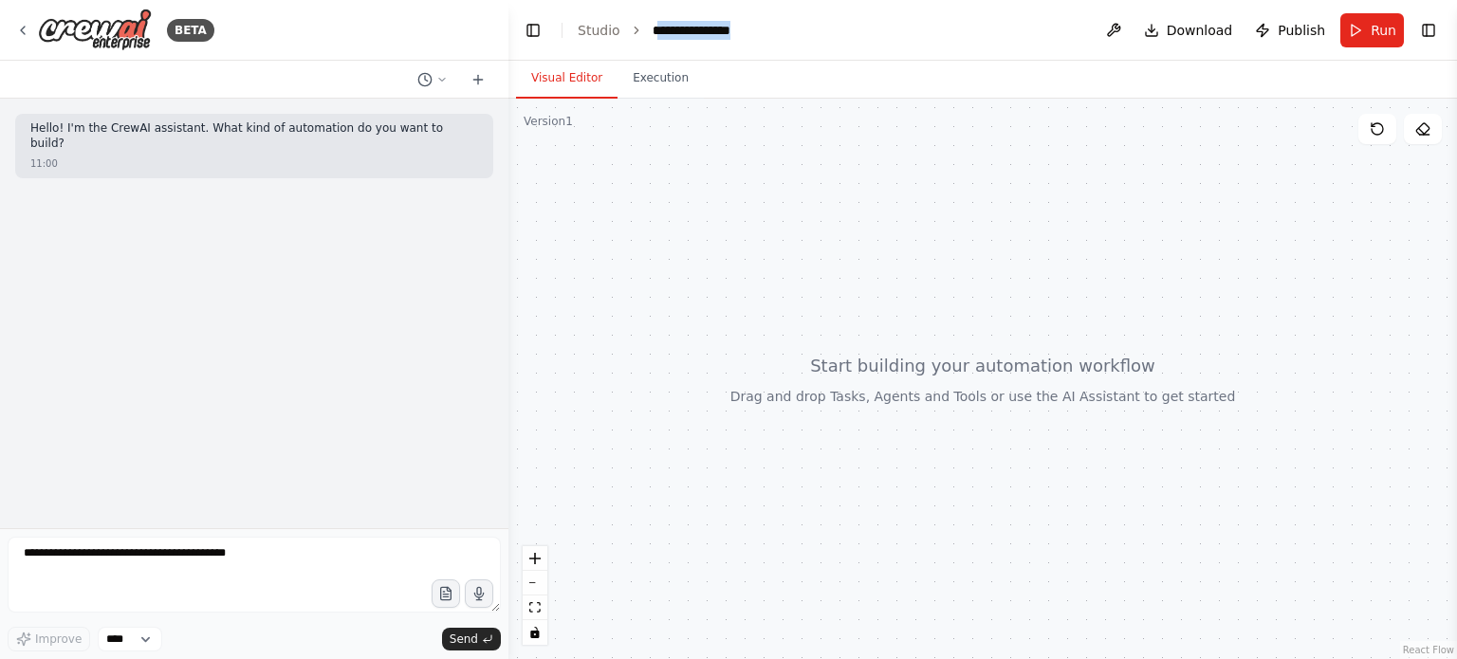
drag, startPoint x: 752, startPoint y: 35, endPoint x: 653, endPoint y: 17, distance: 101.2
click at [653, 17] on header "**********" at bounding box center [983, 30] width 949 height 61
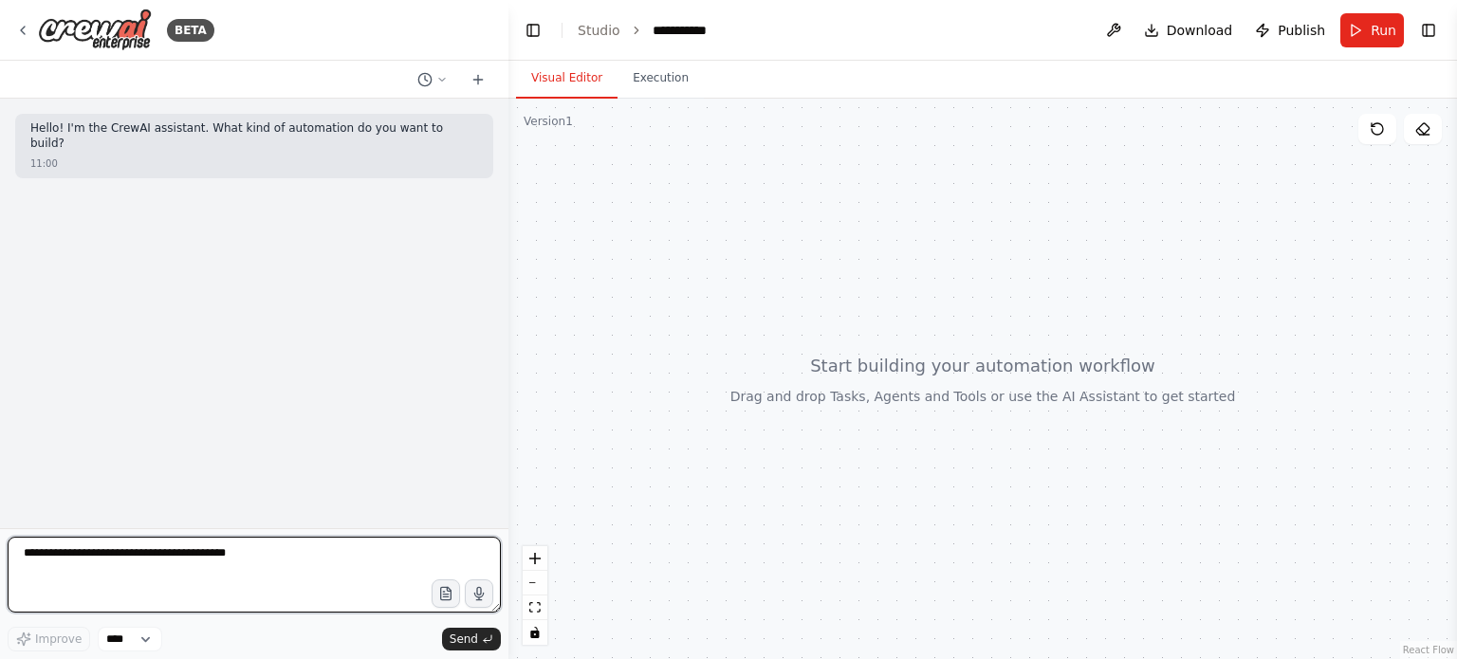
click at [230, 572] on textarea at bounding box center [254, 575] width 493 height 76
paste textarea "**********"
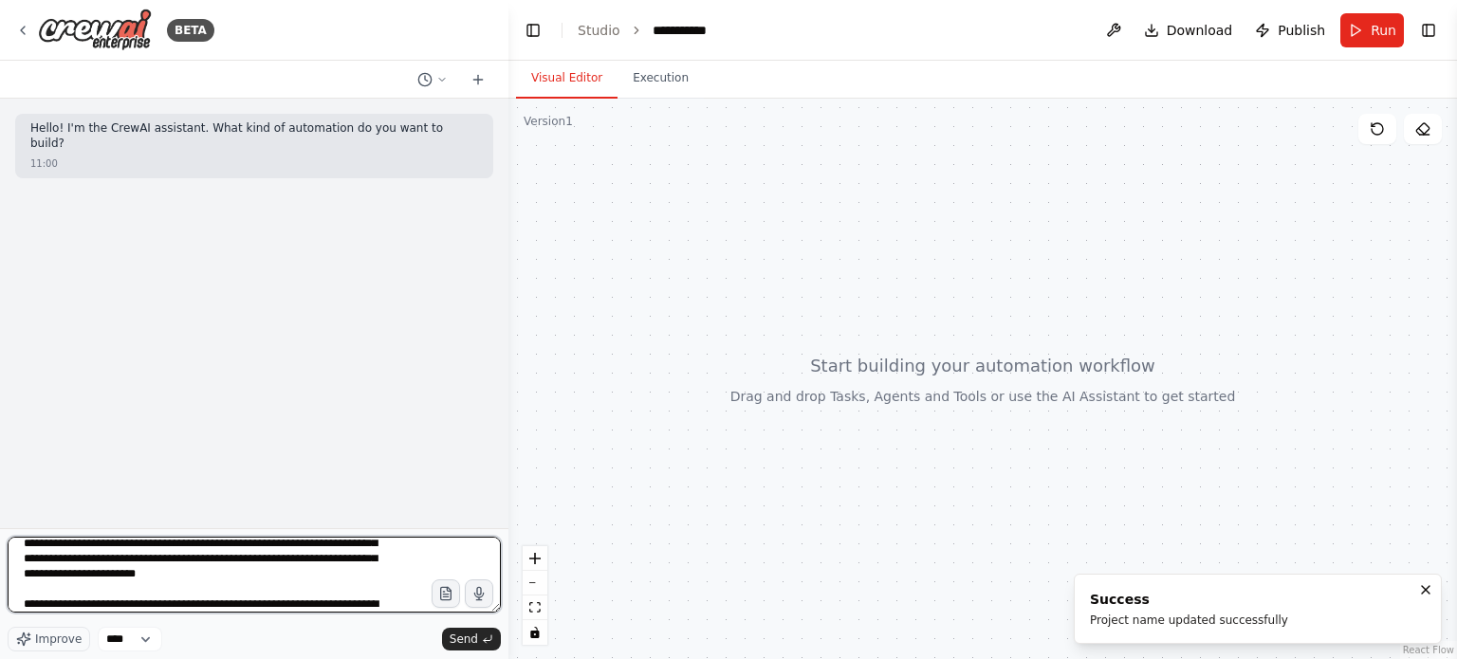
scroll to position [684, 0]
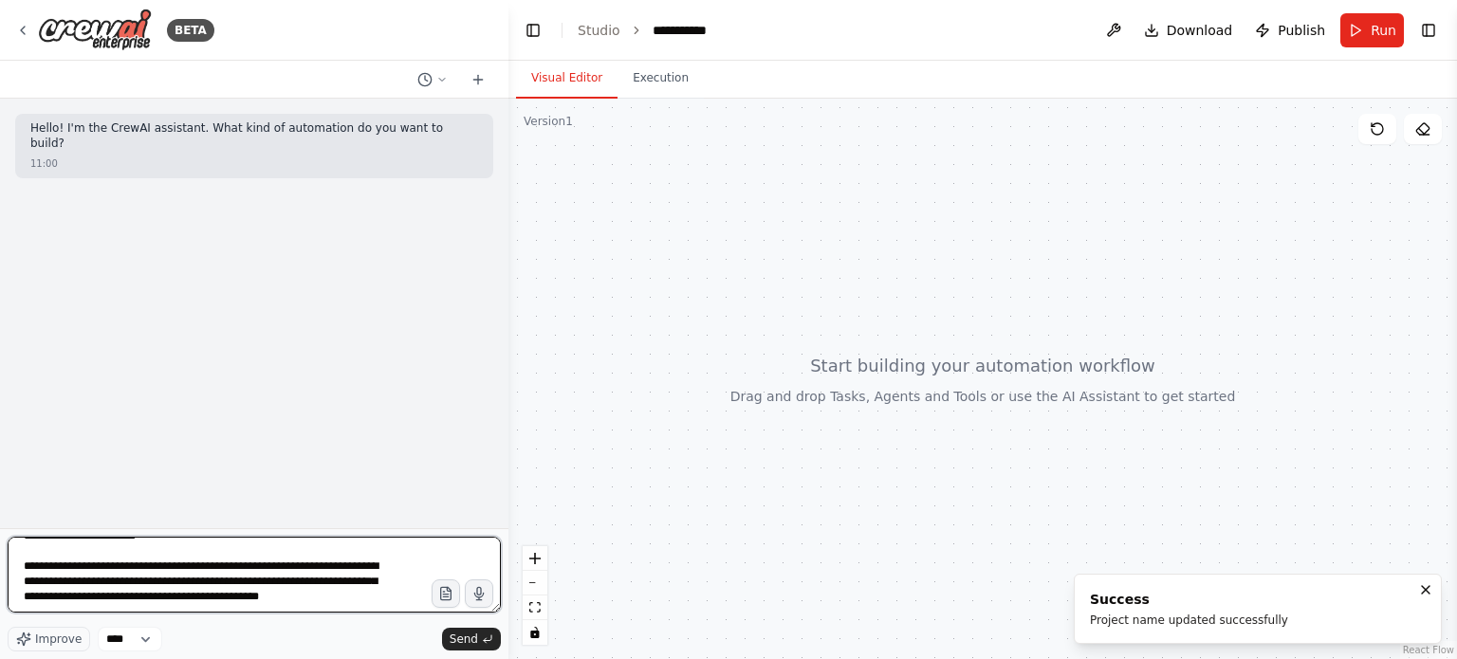
drag, startPoint x: 361, startPoint y: 608, endPoint x: 15, endPoint y: 572, distance: 347.2
click at [15, 572] on textarea at bounding box center [254, 575] width 493 height 76
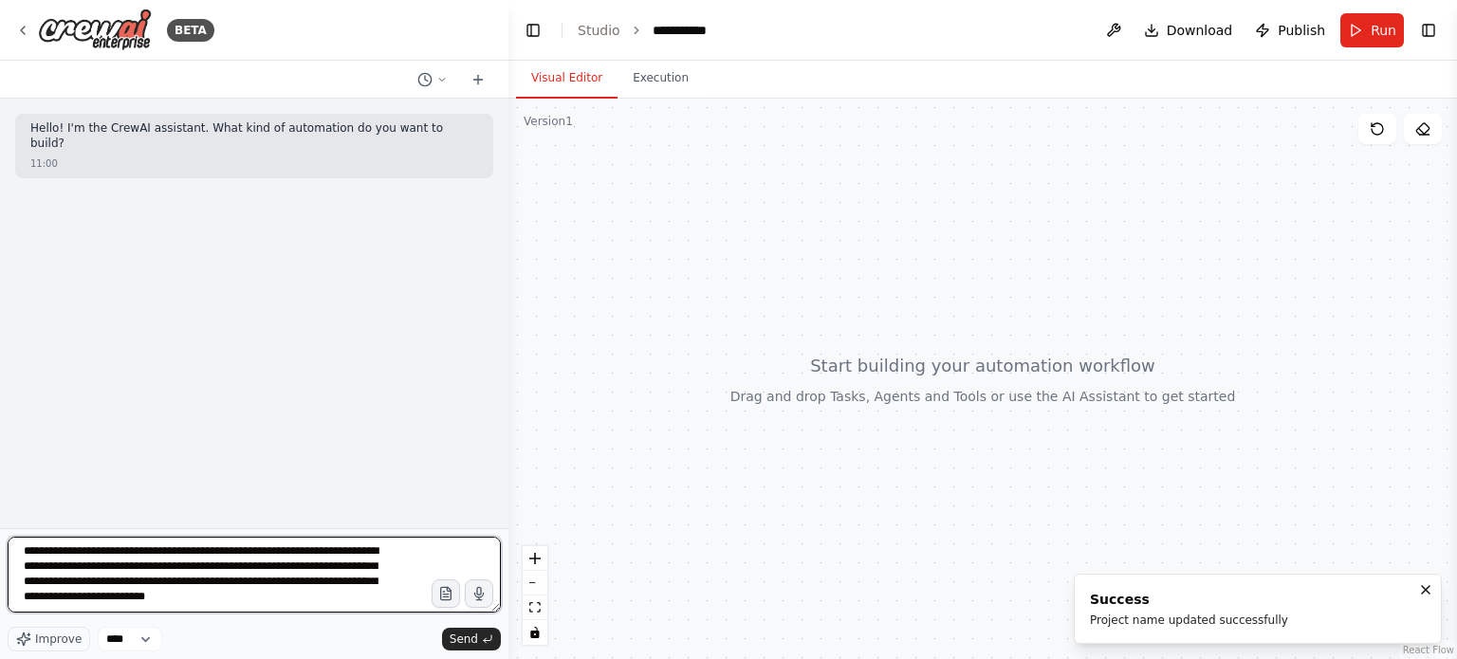
scroll to position [559, 0]
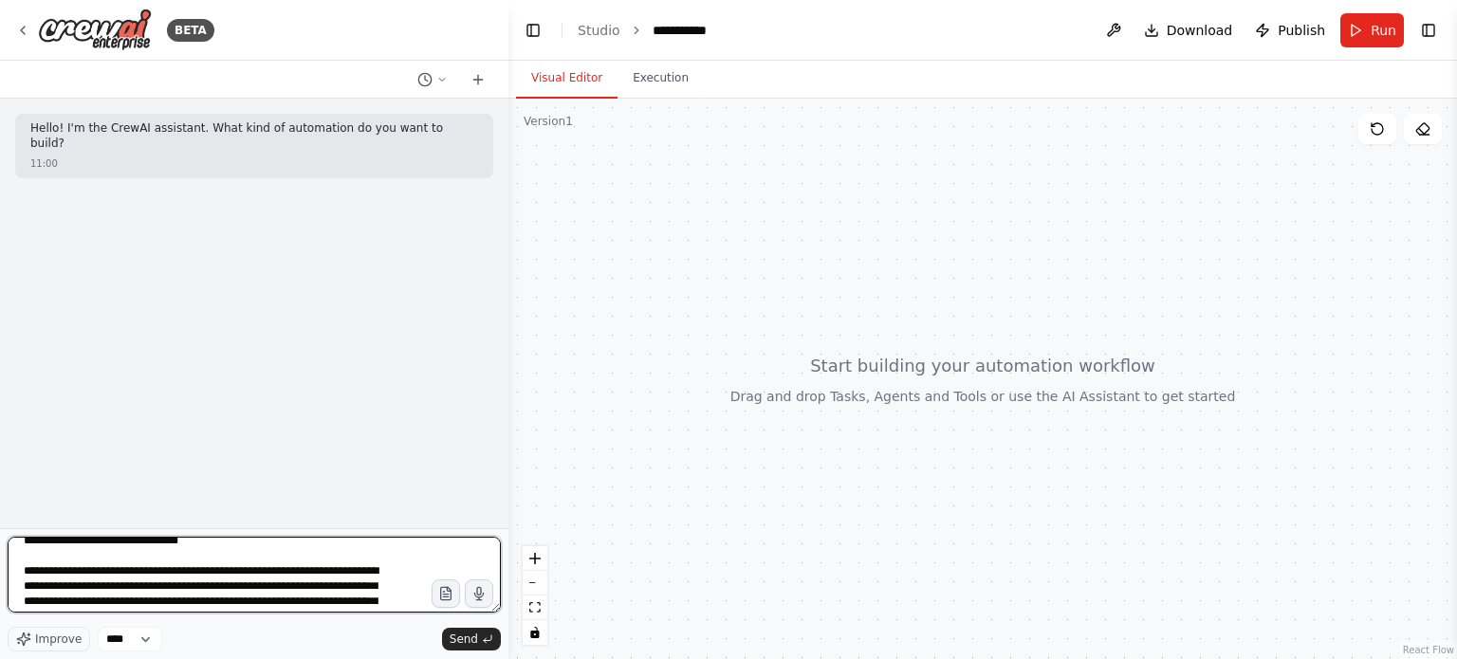
drag, startPoint x: 323, startPoint y: 598, endPoint x: 332, endPoint y: 599, distance: 9.5
click at [332, 599] on textarea at bounding box center [254, 575] width 493 height 76
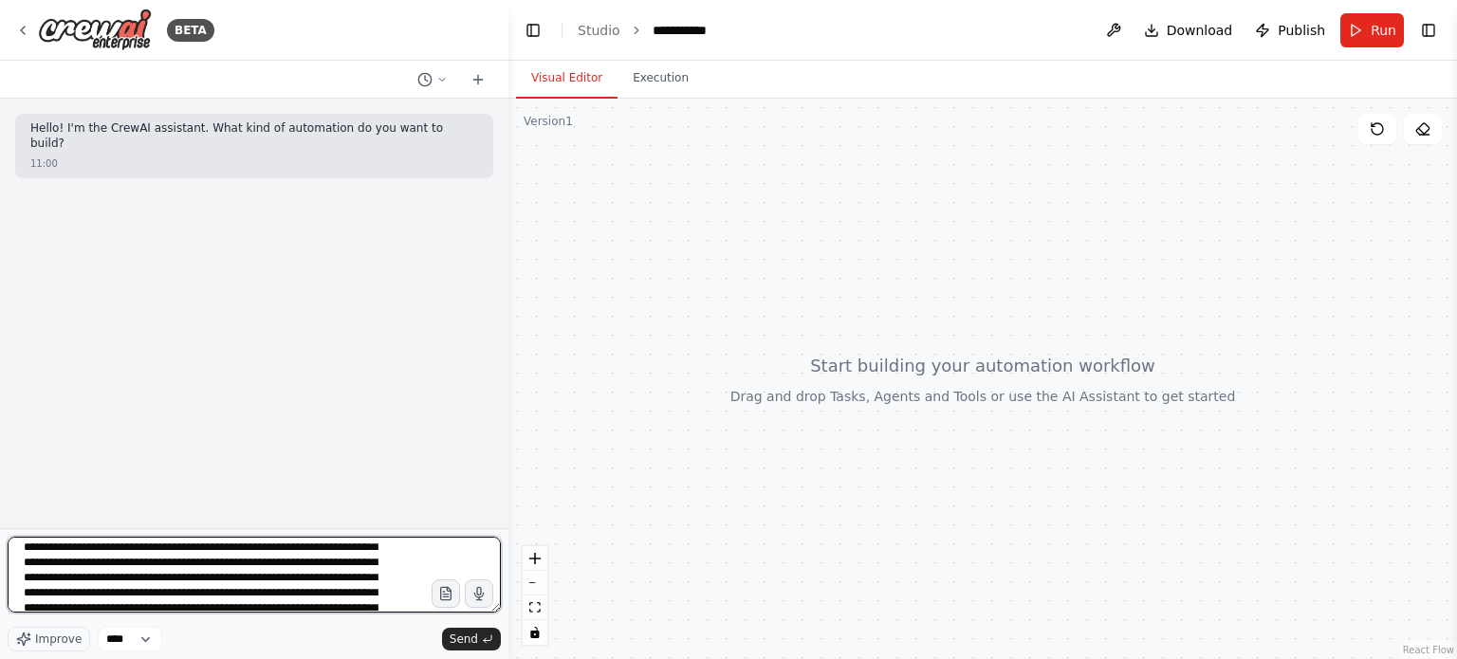
drag, startPoint x: 231, startPoint y: 563, endPoint x: 13, endPoint y: 579, distance: 217.9
click at [13, 579] on textarea at bounding box center [254, 575] width 493 height 76
type textarea "**********"
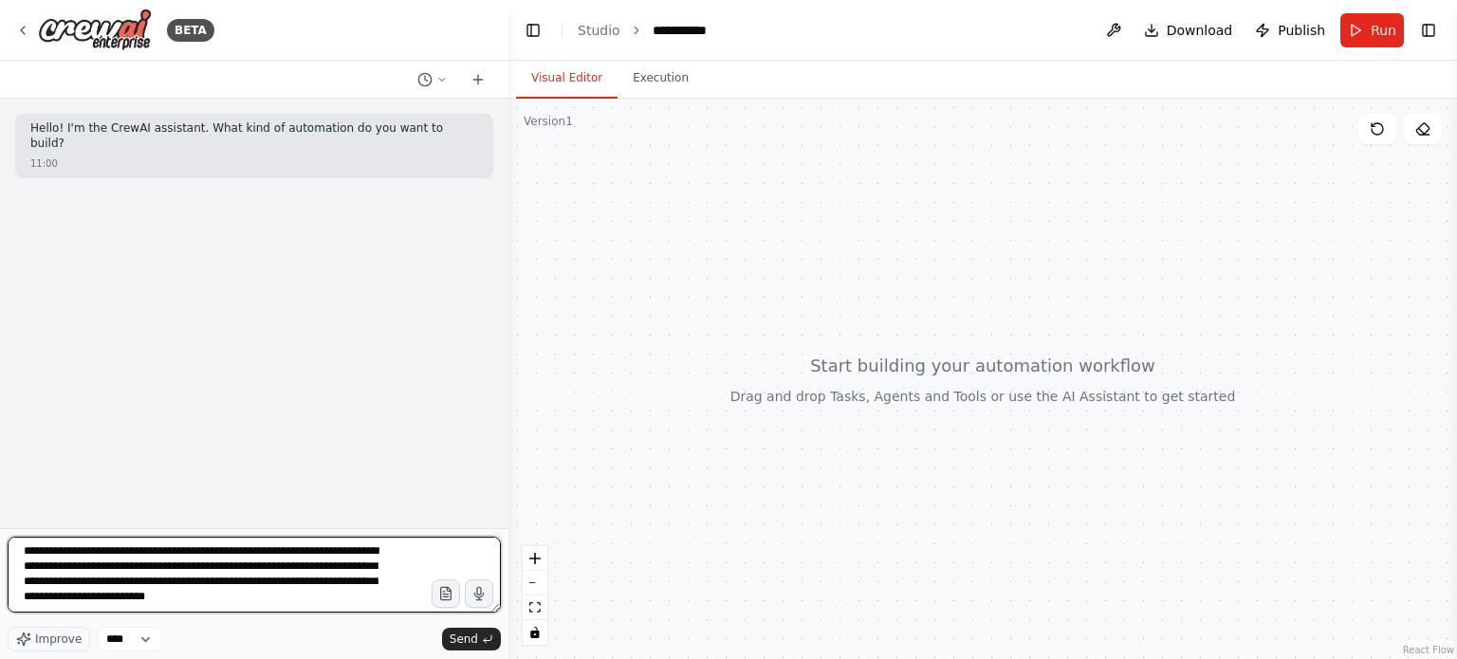
scroll to position [324, 0]
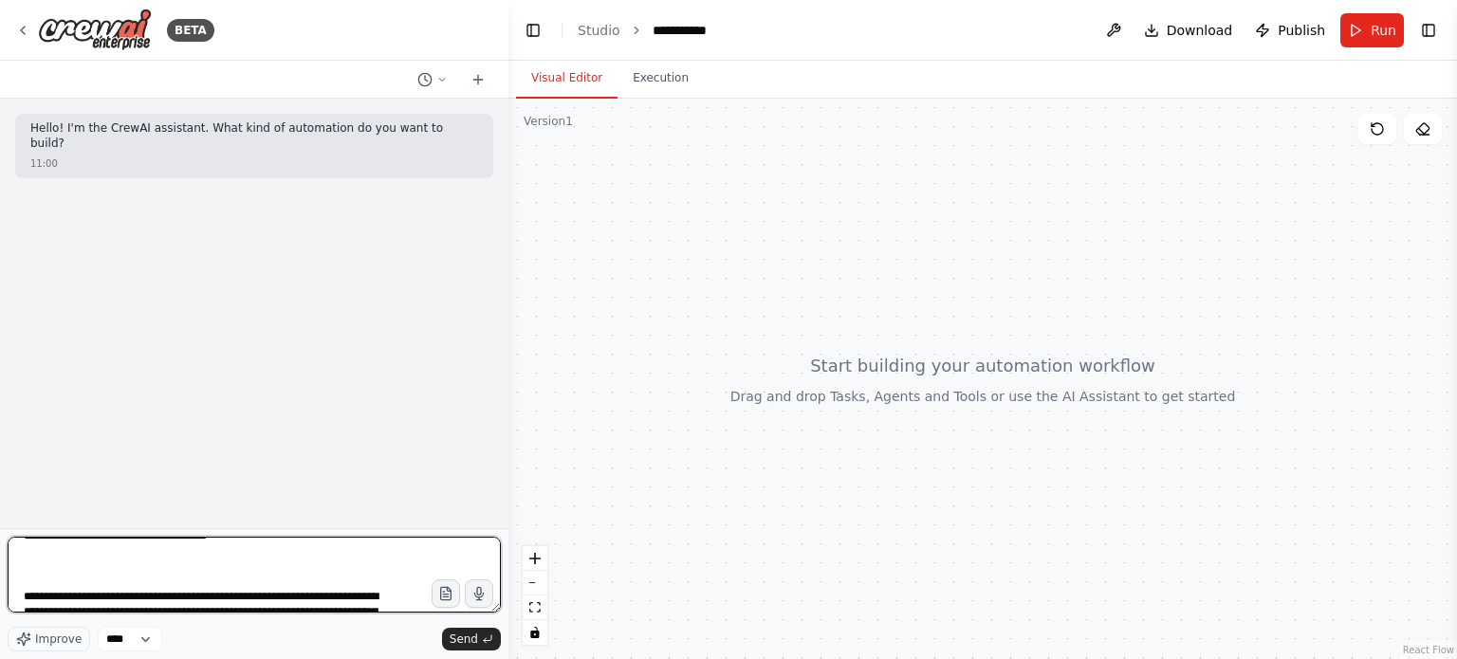
drag, startPoint x: 210, startPoint y: 609, endPoint x: 231, endPoint y: 546, distance: 66.0
click at [231, 546] on textarea at bounding box center [254, 575] width 493 height 76
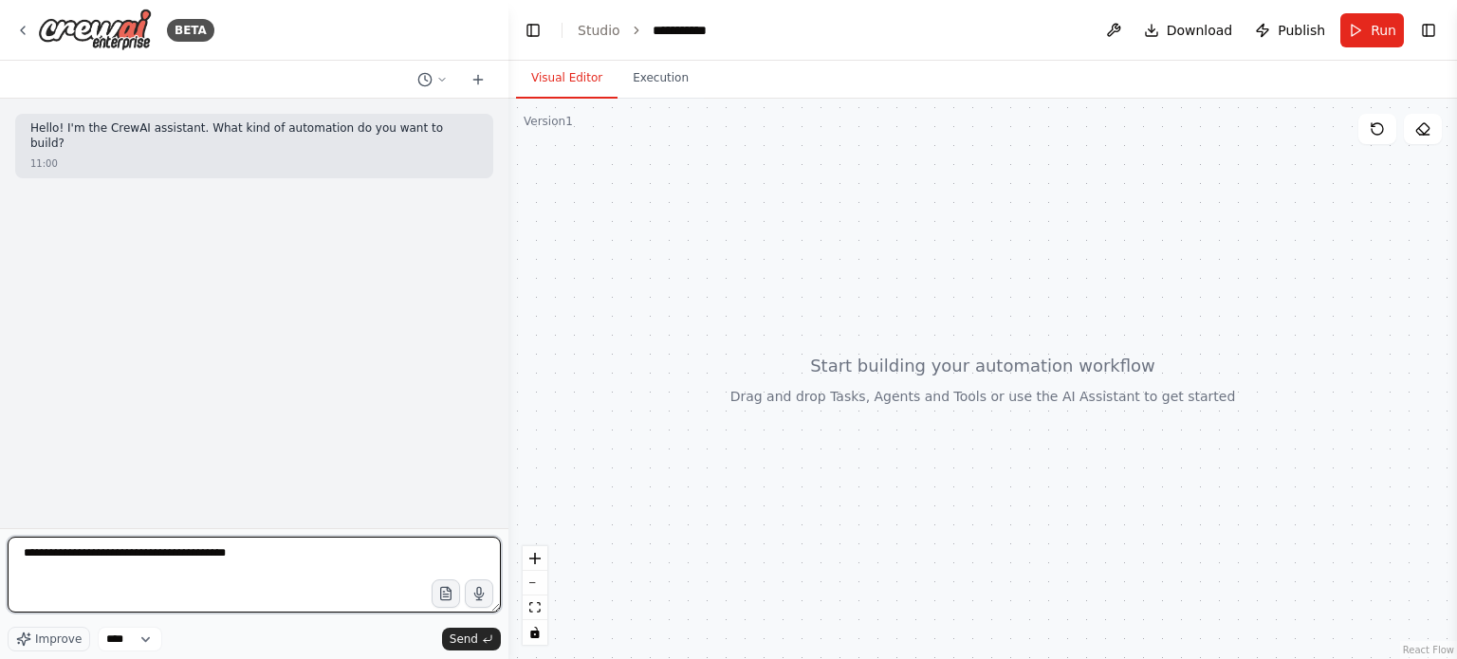
scroll to position [0, 0]
click at [313, 563] on textarea at bounding box center [254, 575] width 493 height 76
paste textarea "**********"
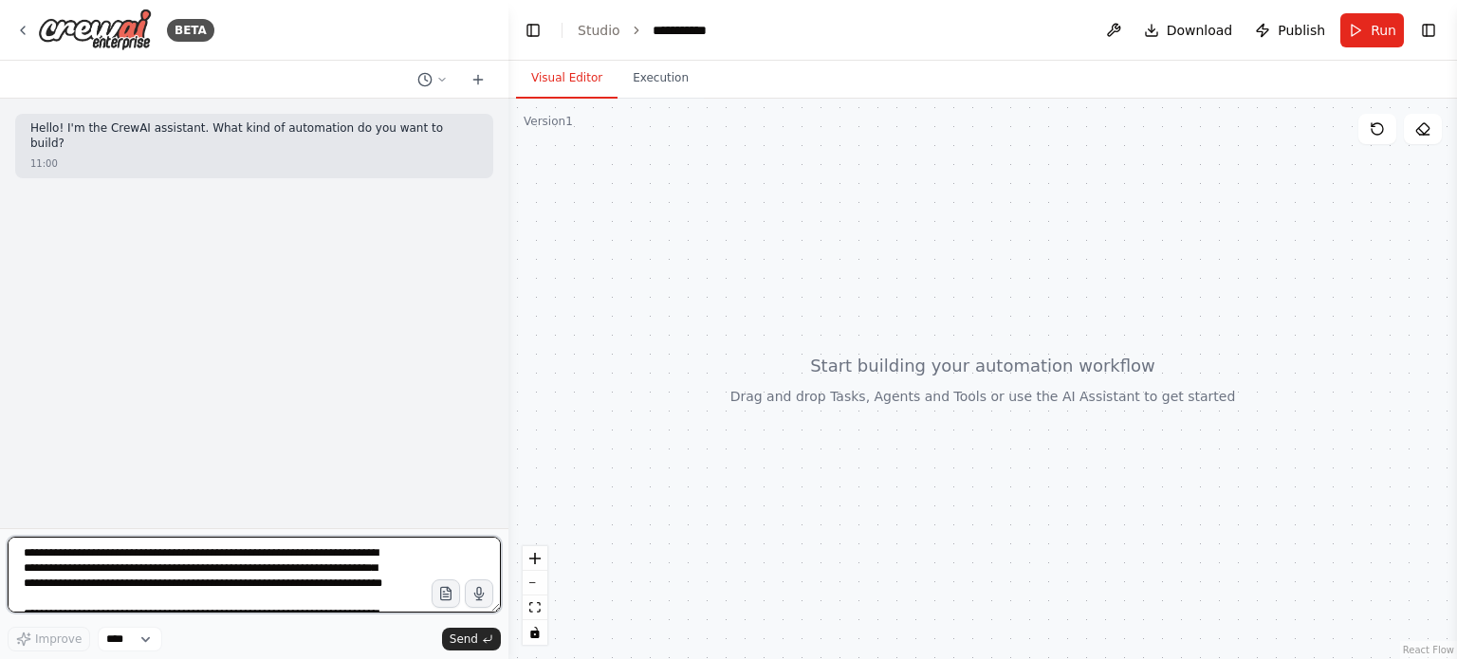
scroll to position [403, 0]
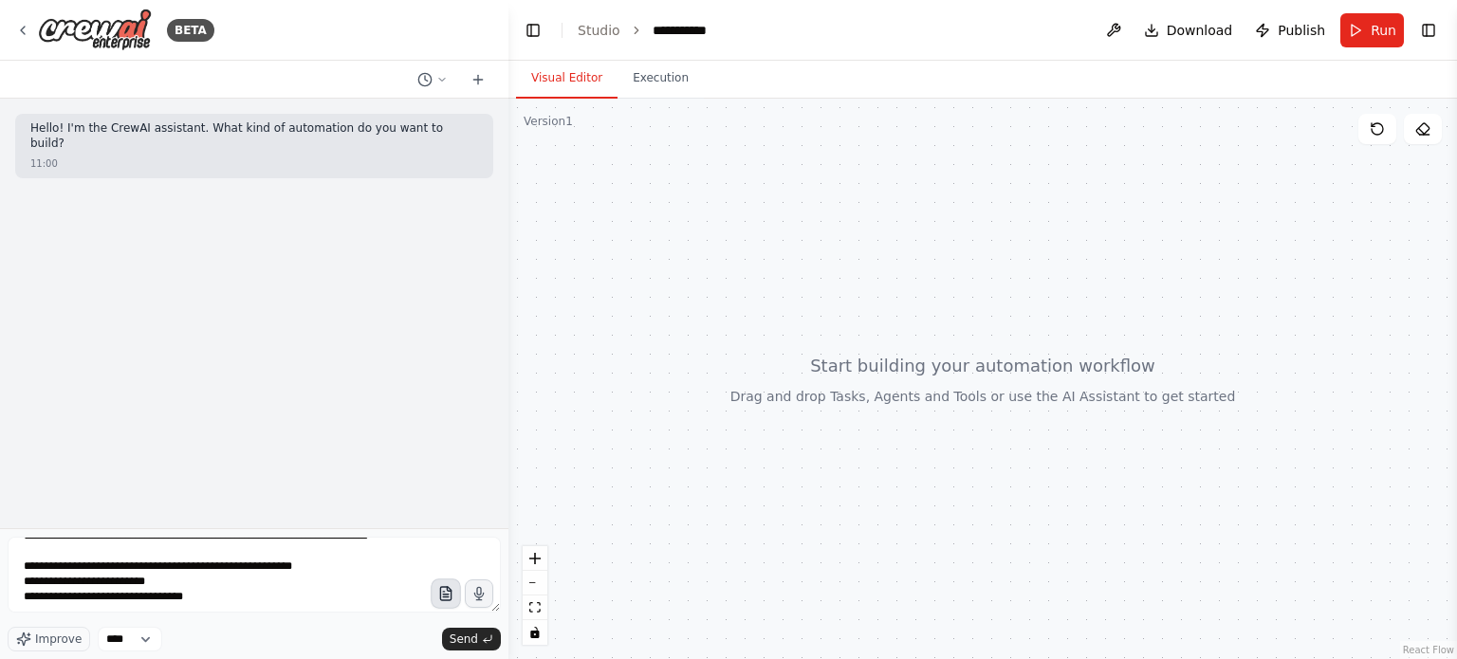
click at [445, 593] on icon "button" at bounding box center [445, 594] width 16 height 16
click at [447, 595] on icon "button" at bounding box center [446, 595] width 6 height 0
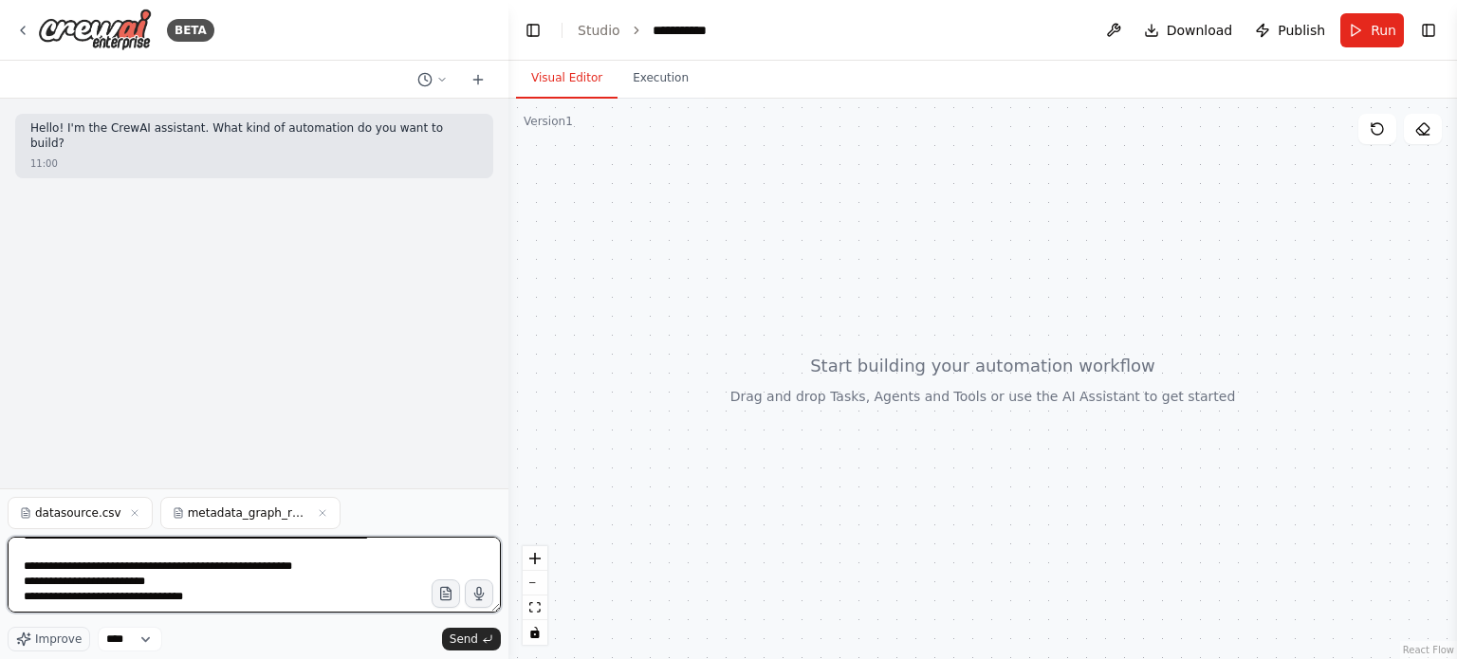
click at [254, 604] on textarea at bounding box center [254, 575] width 493 height 76
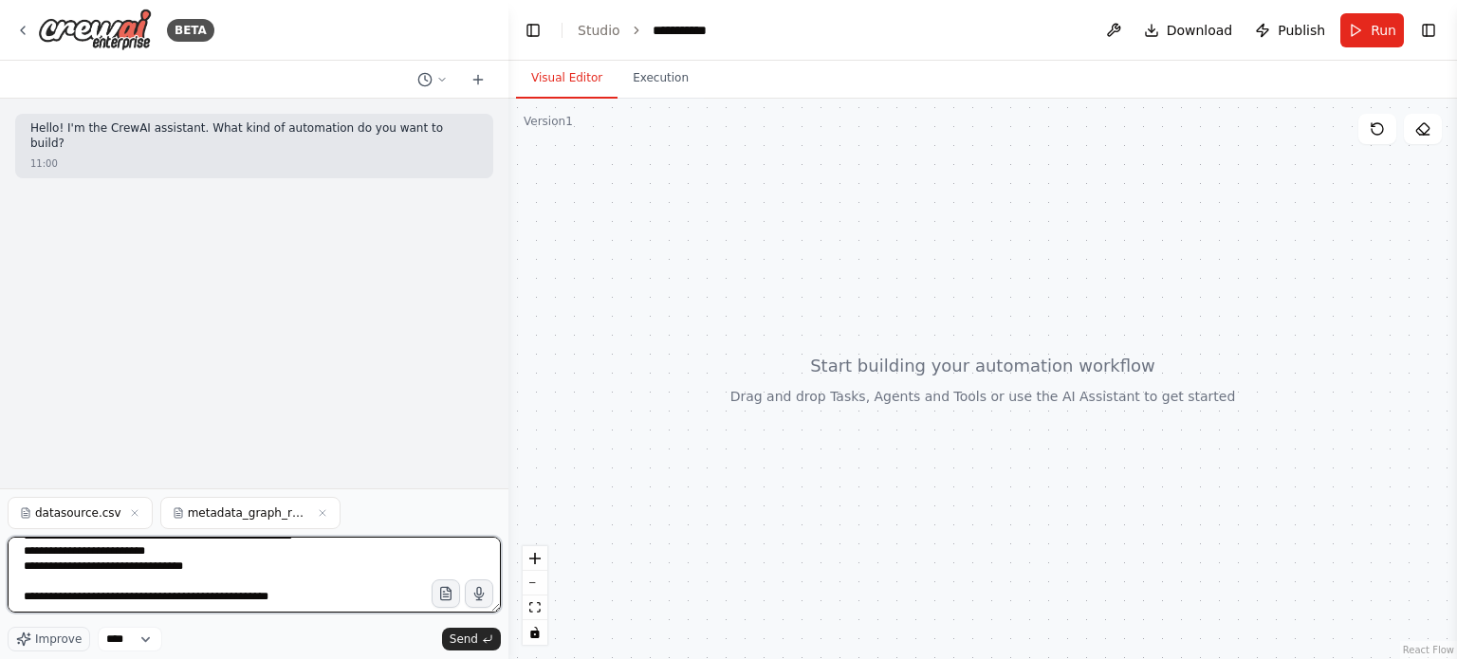
type textarea "**********"
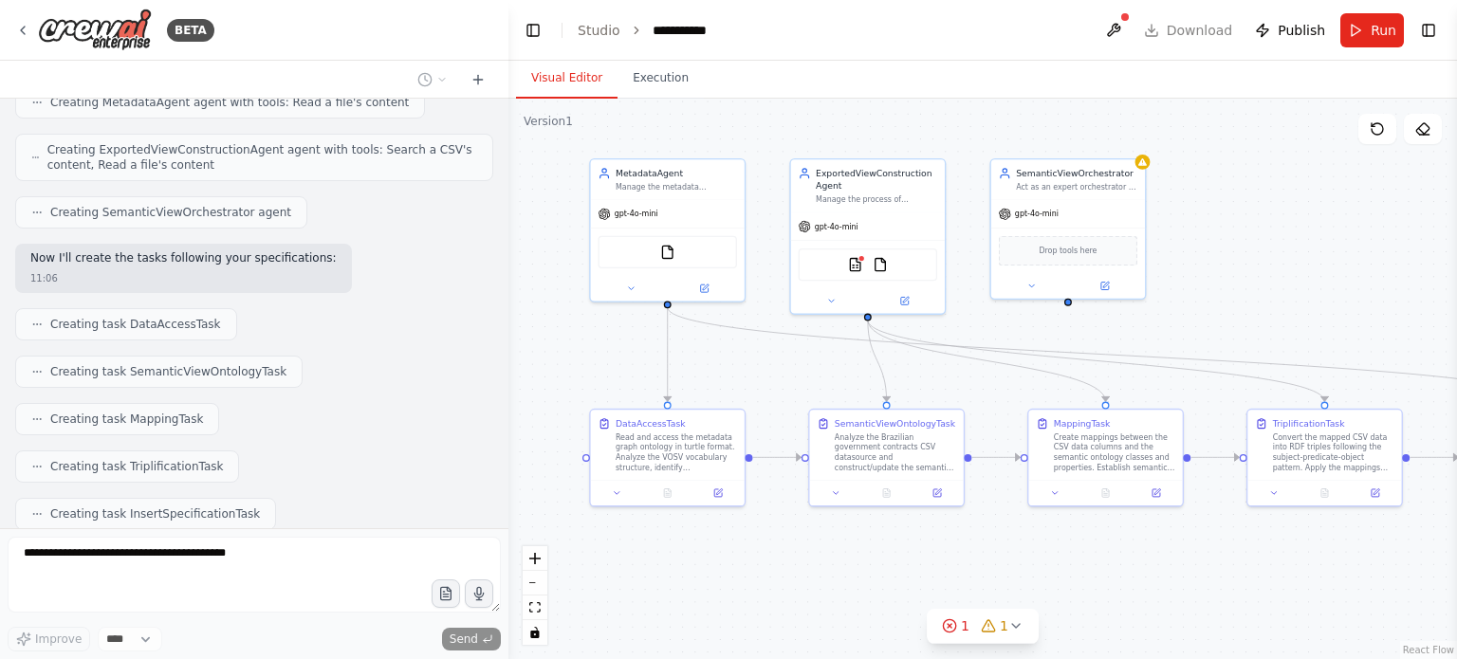
scroll to position [1182, 0]
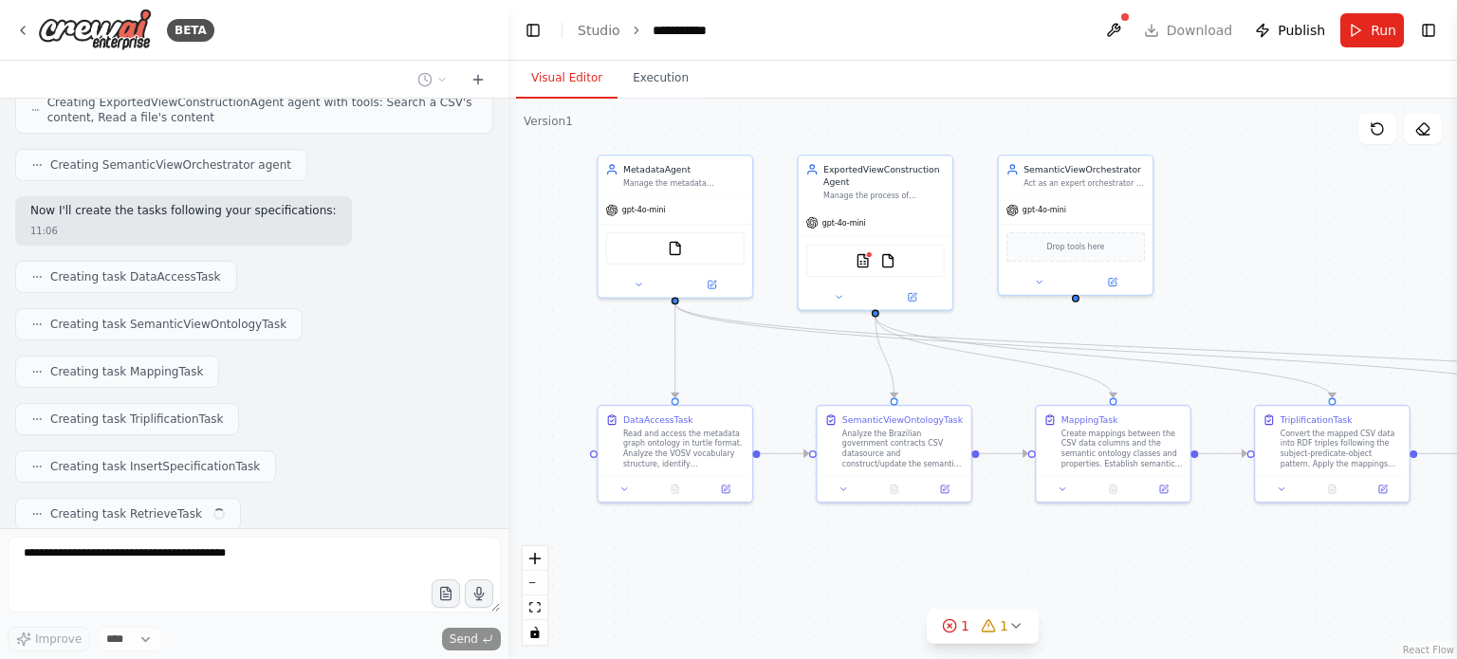
drag, startPoint x: 968, startPoint y: 170, endPoint x: 894, endPoint y: 83, distance: 114.4
click at [894, 83] on div "Visual Editor Execution Version 1 Show Tools Hide Agents .deletable-edge-delete…" at bounding box center [983, 360] width 949 height 599
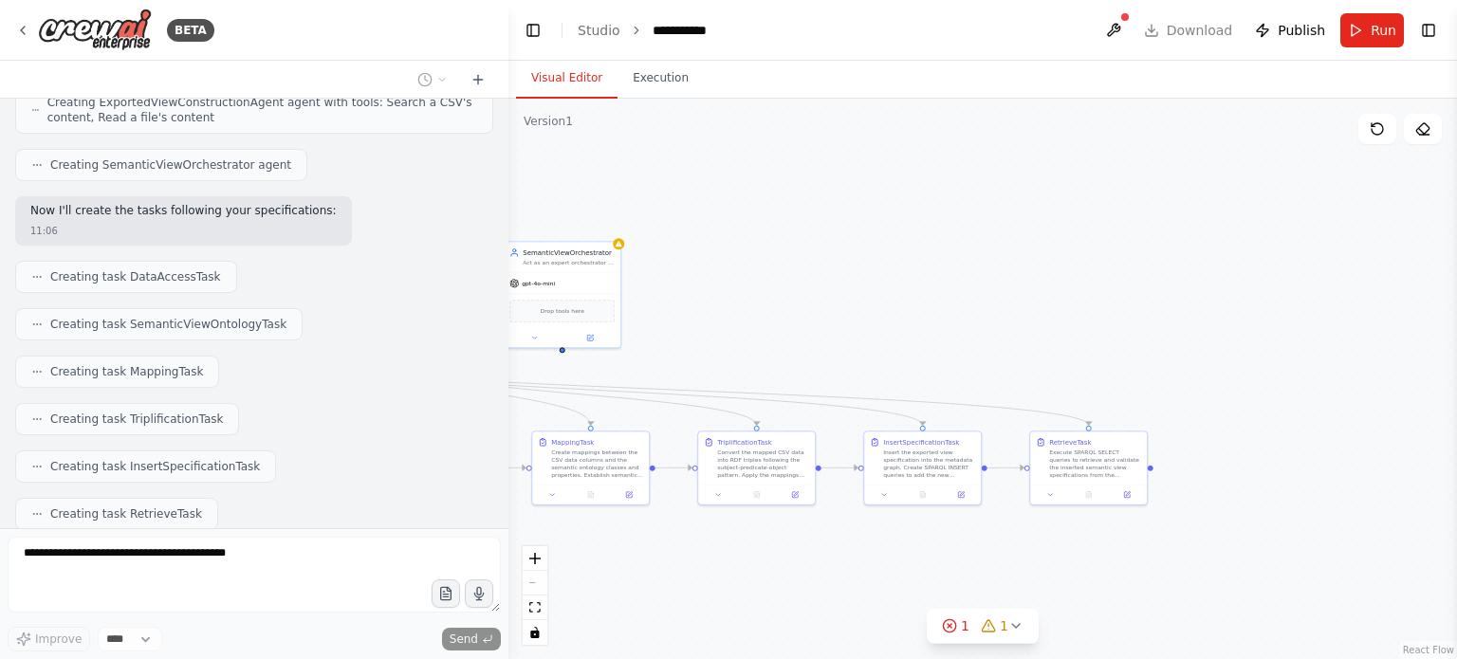
scroll to position [1230, 0]
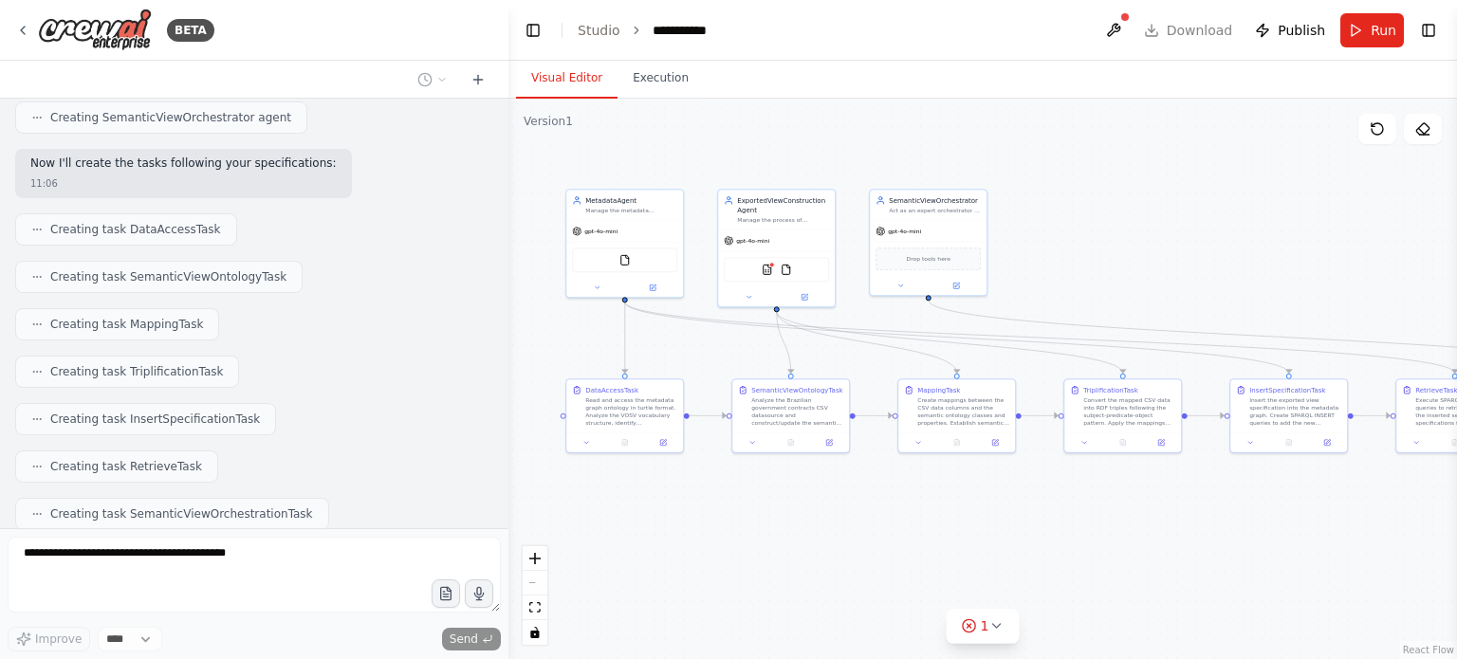
drag, startPoint x: 1175, startPoint y: 566, endPoint x: 1020, endPoint y: 504, distance: 166.8
click at [1020, 504] on div ".deletable-edge-delete-btn { width: 20px; height: 20px; border: 0px solid #ffff…" at bounding box center [983, 379] width 949 height 561
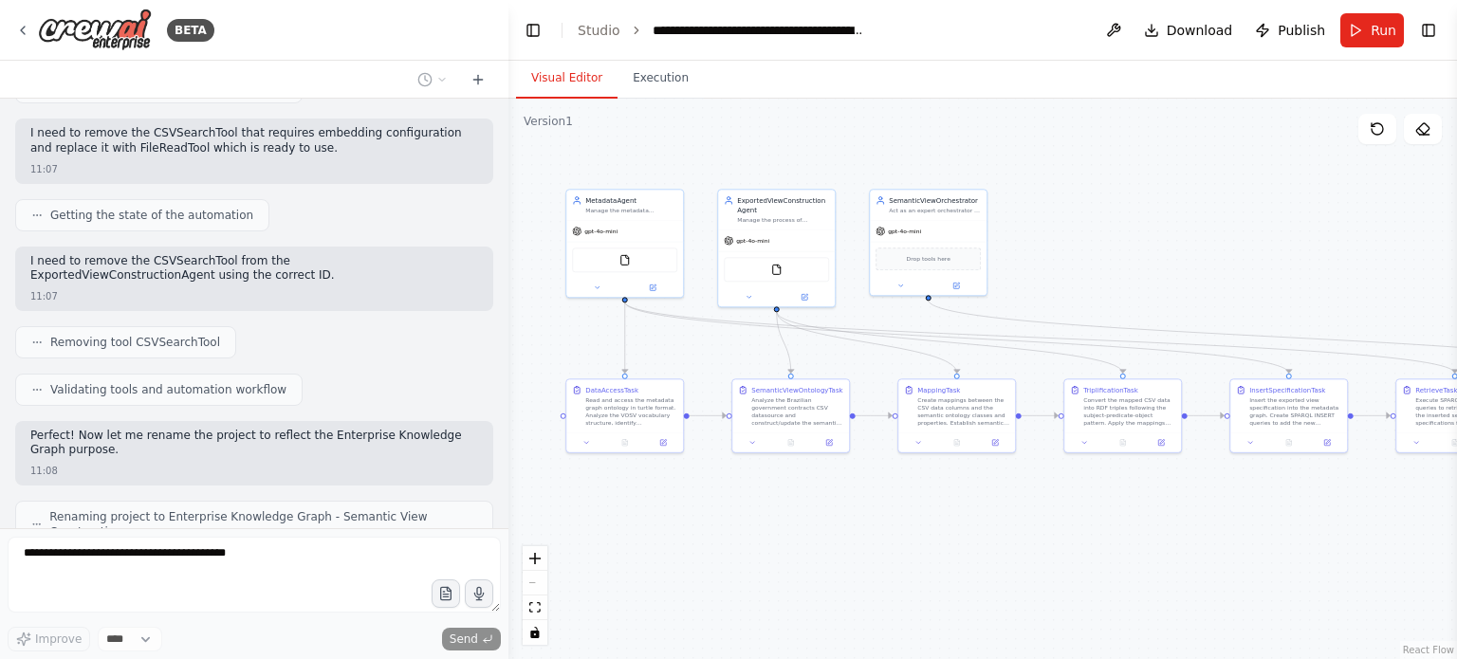
scroll to position [1719, 0]
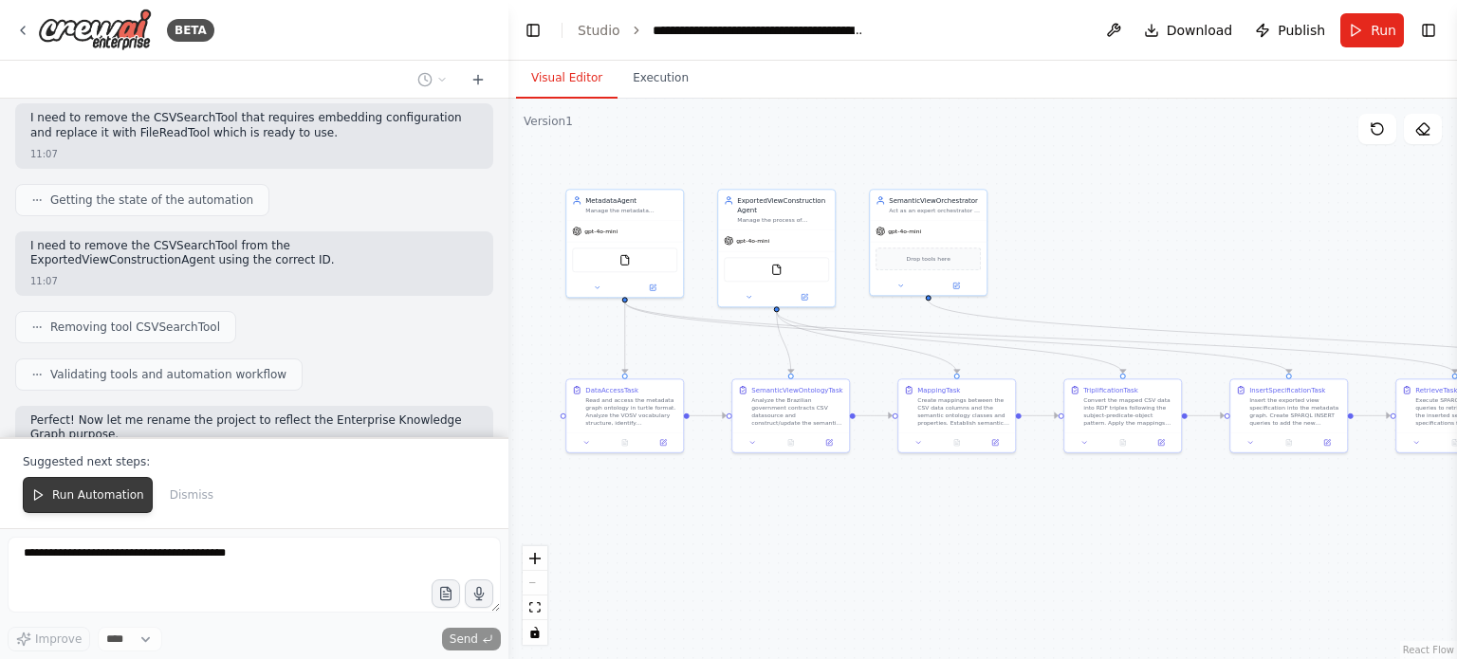
click at [86, 496] on span "Run Automation" at bounding box center [98, 495] width 92 height 15
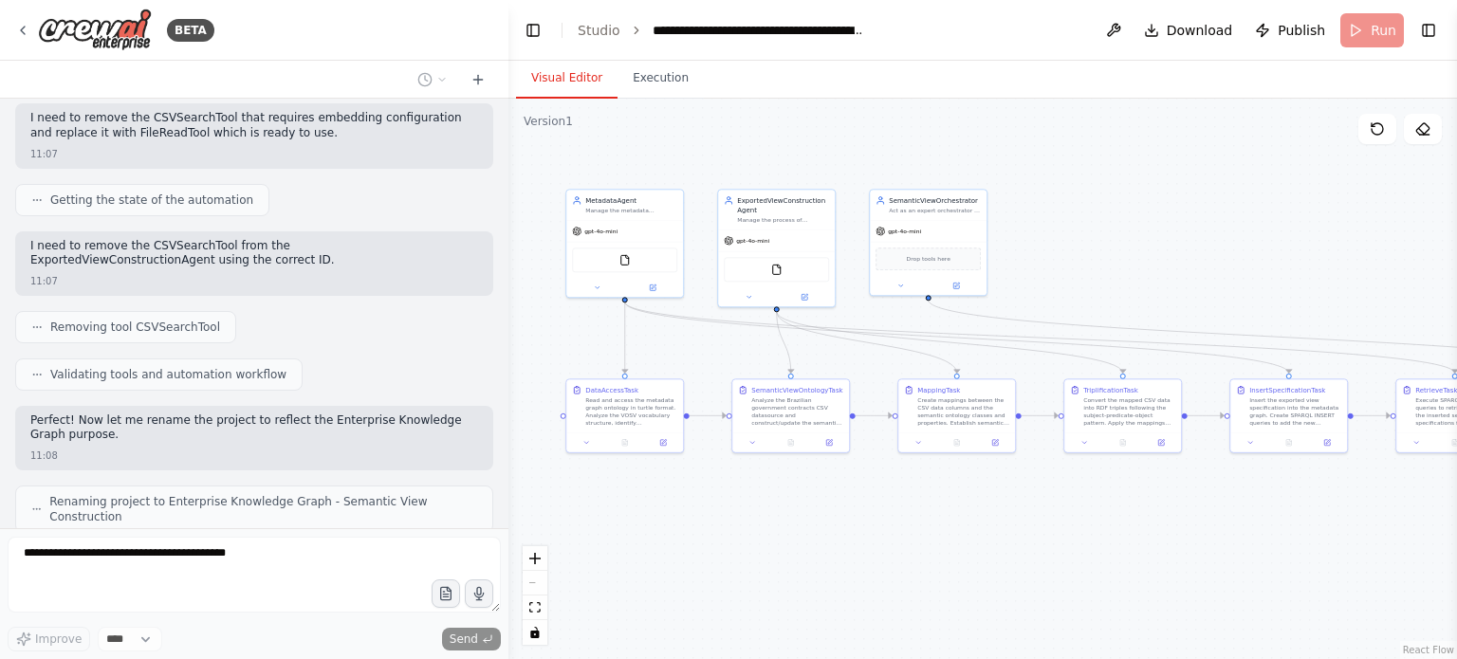
scroll to position [1704, 0]
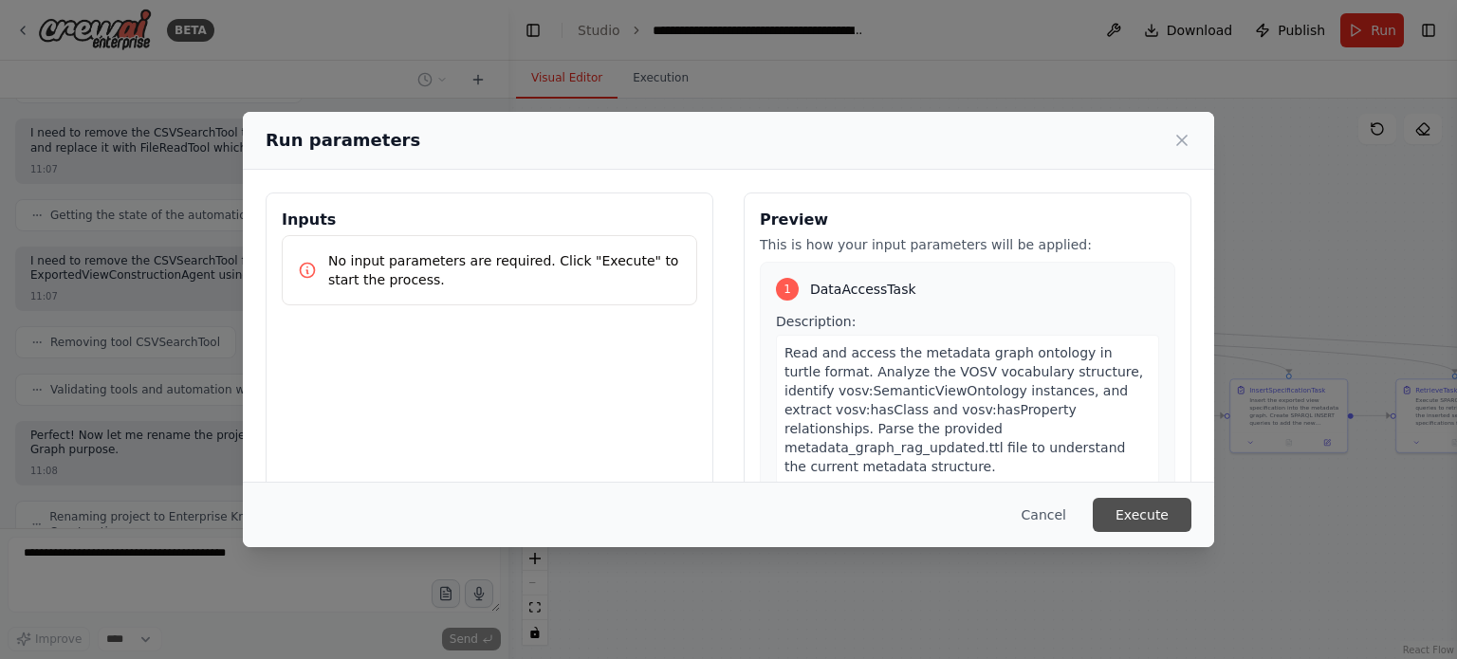
click at [1132, 509] on button "Execute" at bounding box center [1142, 515] width 99 height 34
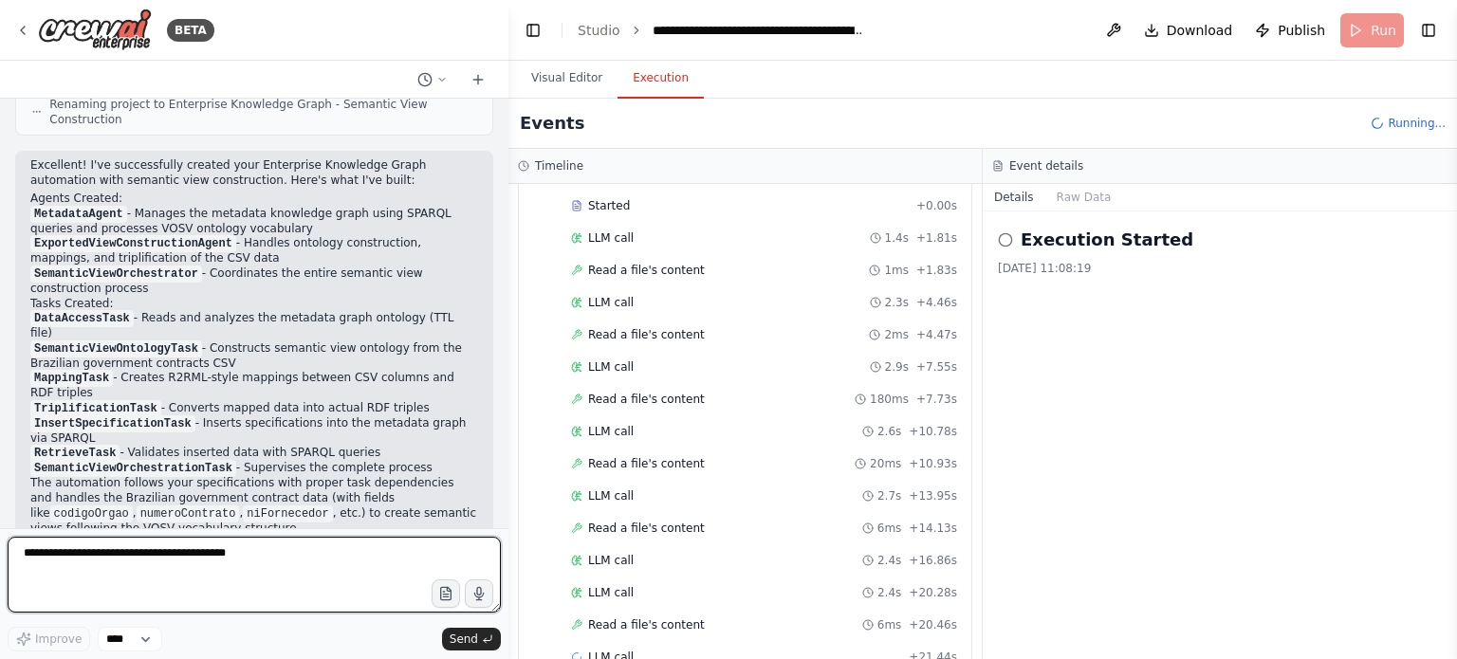
scroll to position [428, 0]
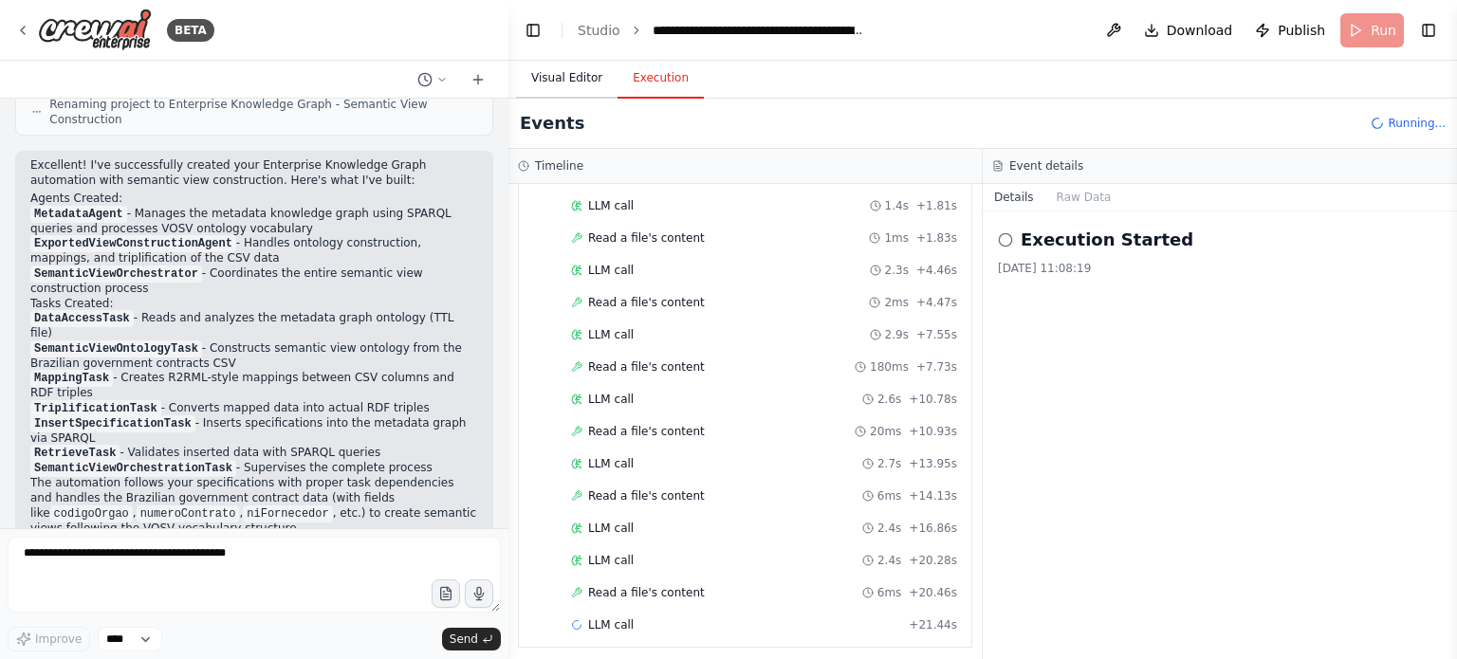
click at [577, 72] on button "Visual Editor" at bounding box center [567, 79] width 102 height 40
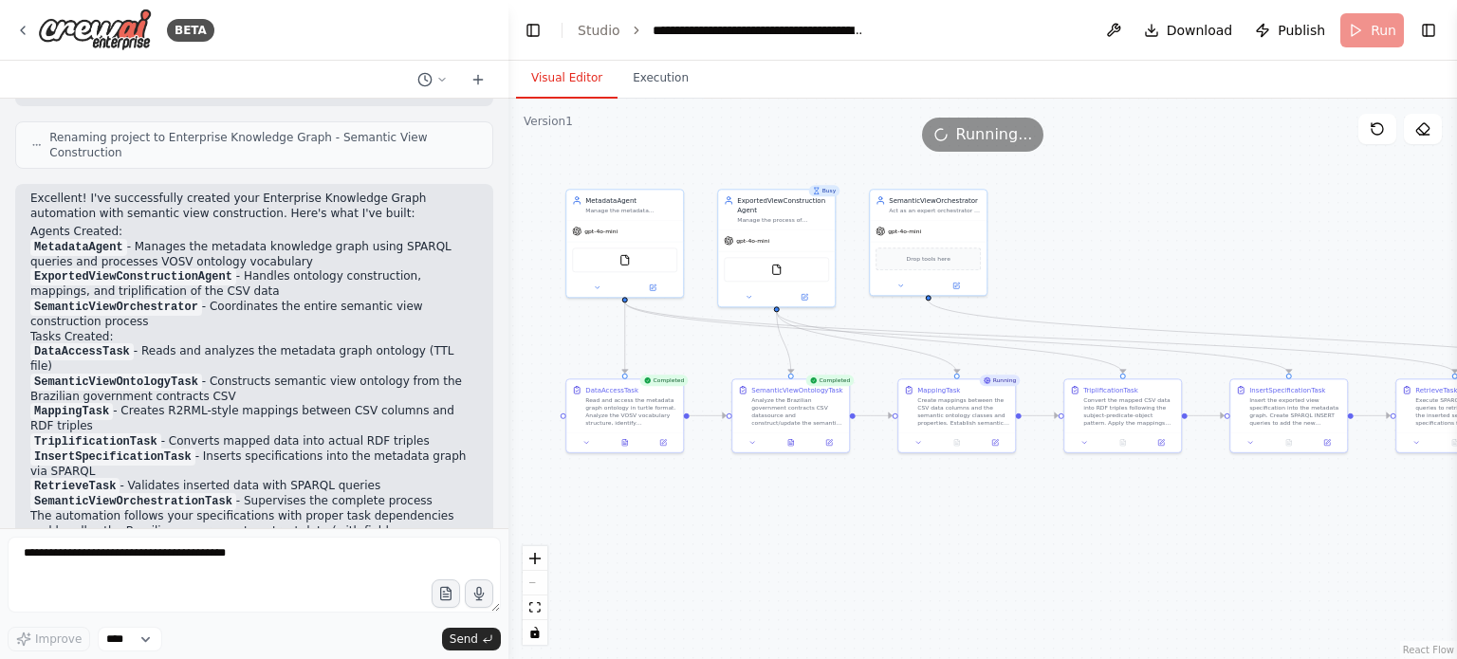
scroll to position [2117, 0]
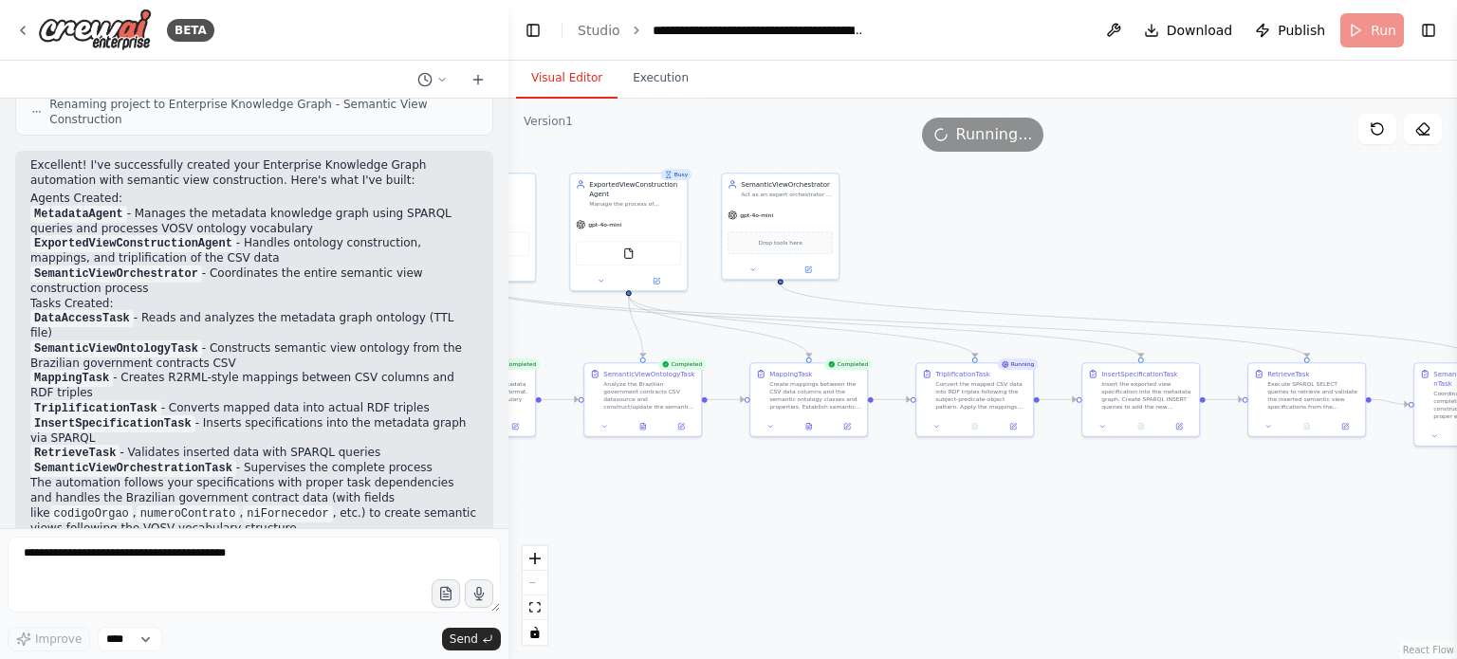
drag, startPoint x: 998, startPoint y: 545, endPoint x: 812, endPoint y: 546, distance: 186.0
click at [877, 546] on div ".deletable-edge-delete-btn { width: 20px; height: 20px; border: 0px solid #ffff…" at bounding box center [983, 379] width 949 height 561
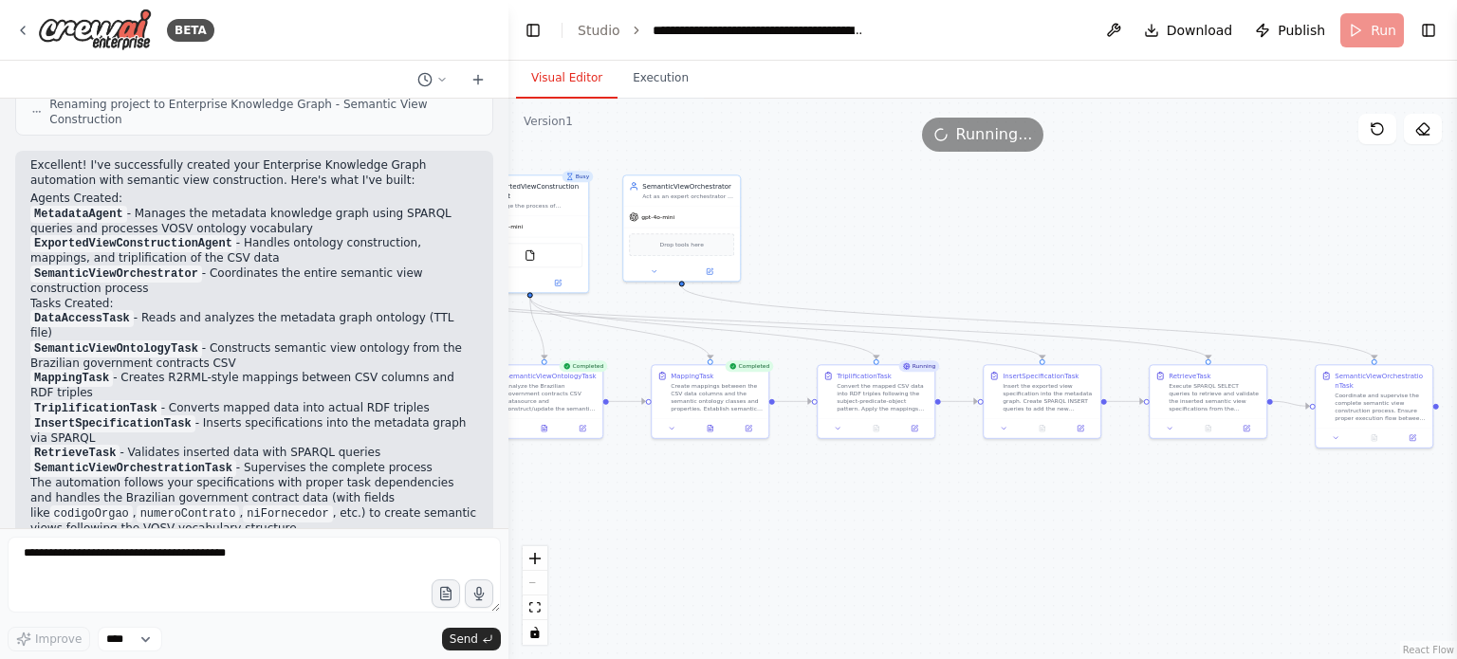
drag, startPoint x: 1203, startPoint y: 557, endPoint x: 922, endPoint y: 537, distance: 281.5
click at [923, 537] on div ".deletable-edge-delete-btn { width: 20px; height: 20px; border: 0px solid #ffff…" at bounding box center [983, 379] width 949 height 561
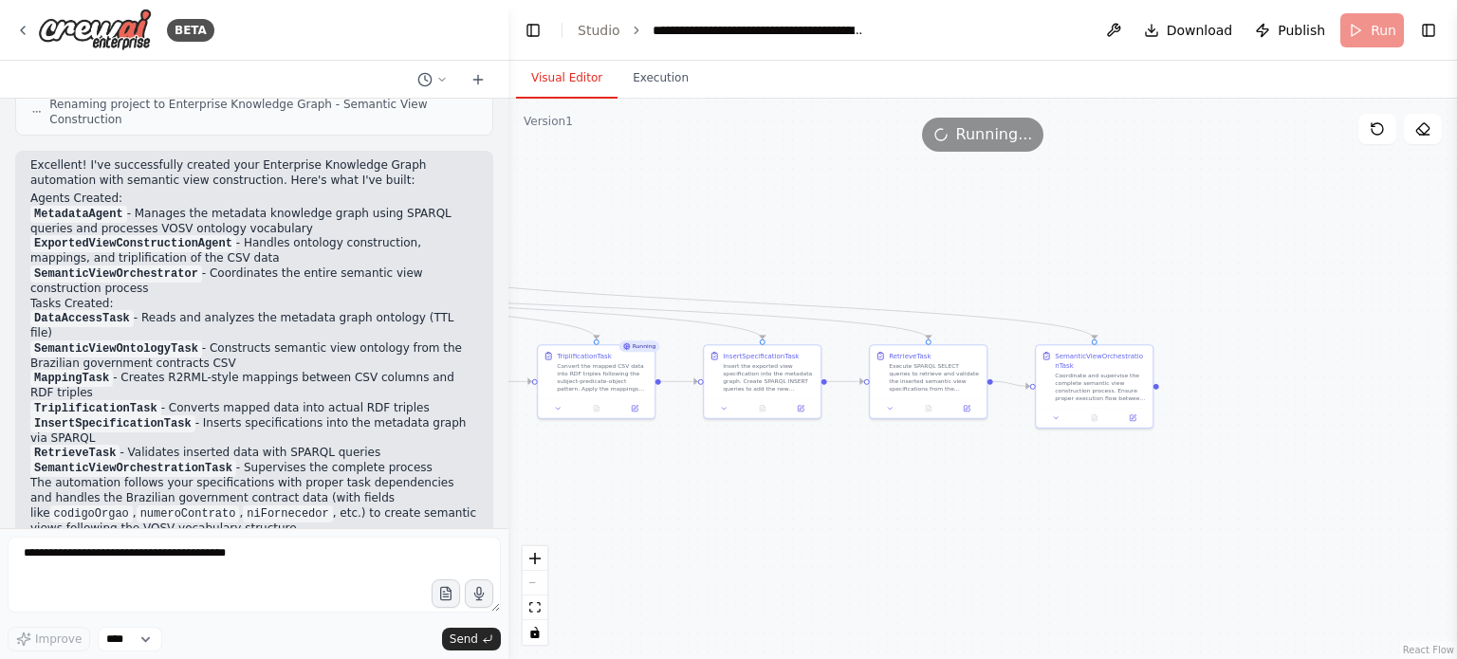
click at [1208, 519] on div ".deletable-edge-delete-btn { width: 20px; height: 20px; border: 0px solid #ffff…" at bounding box center [983, 379] width 949 height 561
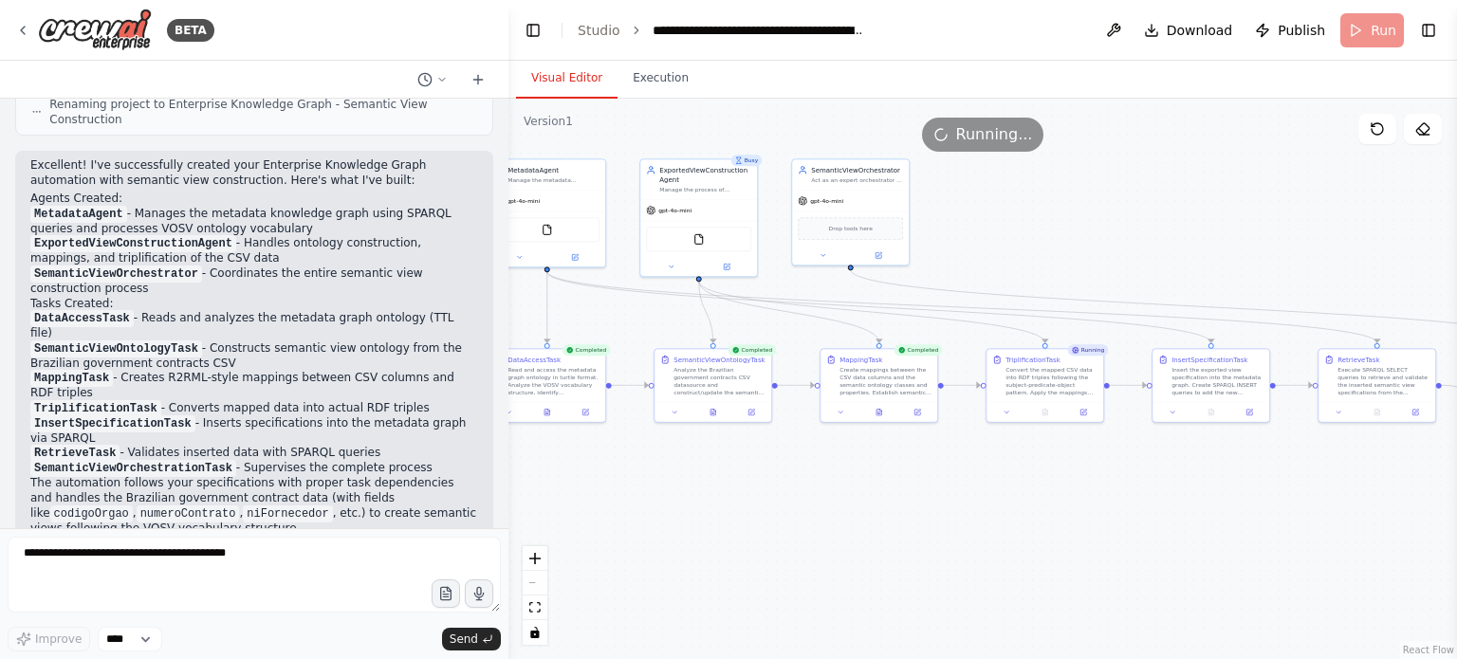
drag, startPoint x: 796, startPoint y: 513, endPoint x: 1055, endPoint y: 523, distance: 259.2
click at [1036, 524] on div ".deletable-edge-delete-btn { width: 20px; height: 20px; border: 0px solid #ffff…" at bounding box center [983, 379] width 949 height 561
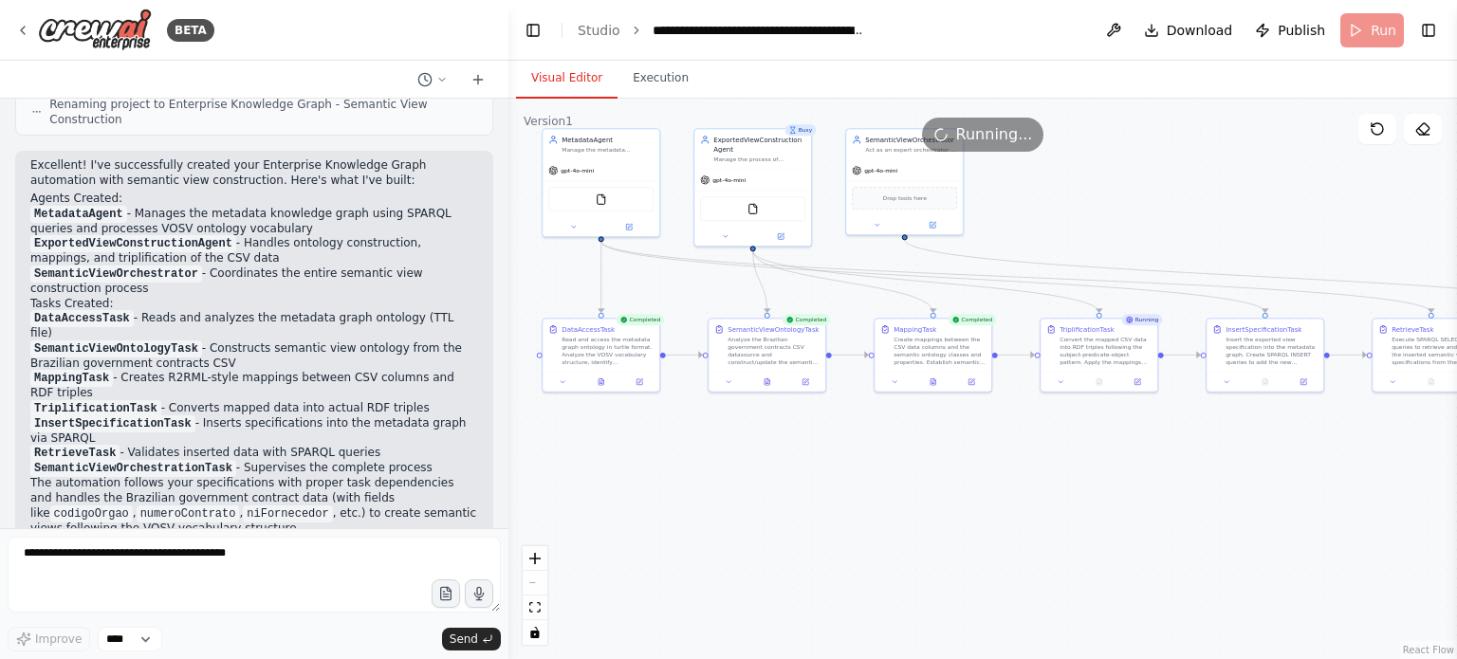
drag, startPoint x: 1161, startPoint y: 519, endPoint x: 1003, endPoint y: 496, distance: 160.1
click at [1003, 496] on div ".deletable-edge-delete-btn { width: 20px; height: 20px; border: 0px solid #ffff…" at bounding box center [983, 379] width 949 height 561
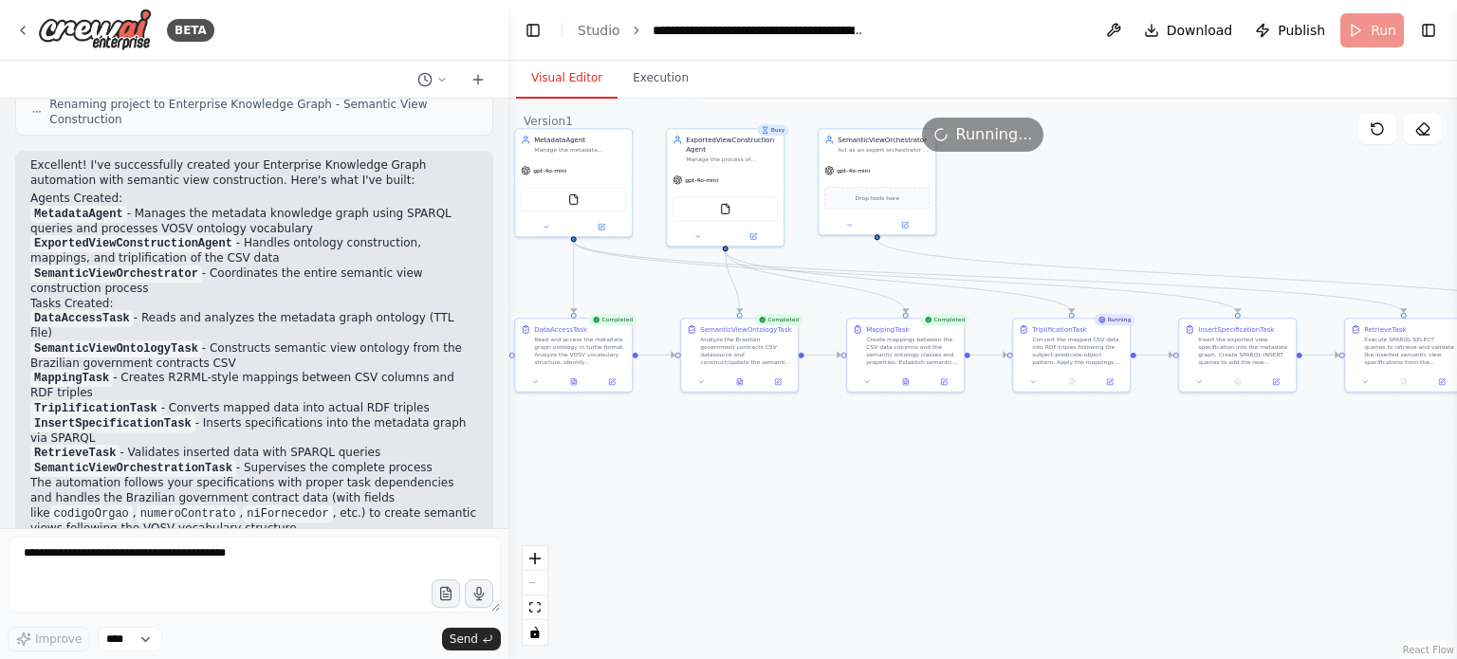
drag, startPoint x: 786, startPoint y: 515, endPoint x: 910, endPoint y: 527, distance: 124.8
click at [910, 527] on div ".deletable-edge-delete-btn { width: 20px; height: 20px; border: 0px solid #ffff…" at bounding box center [983, 379] width 949 height 561
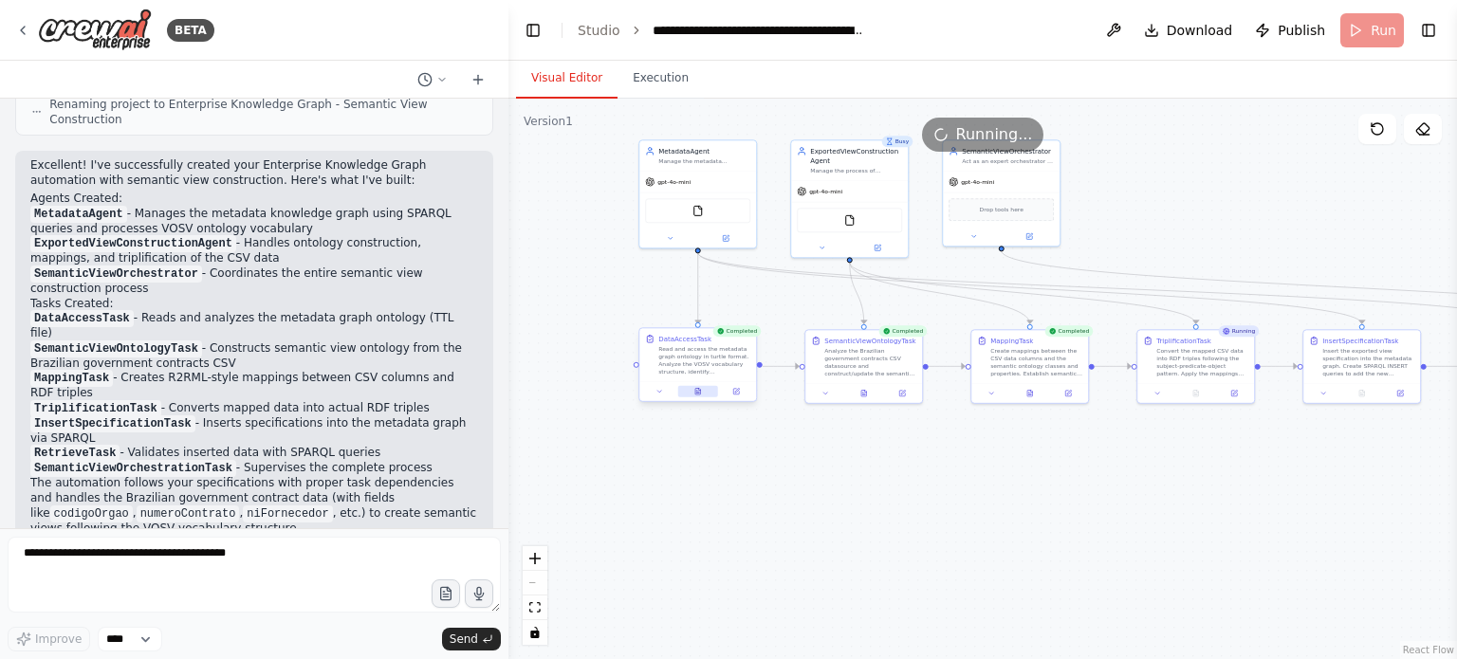
click at [695, 390] on icon at bounding box center [699, 392] width 8 height 8
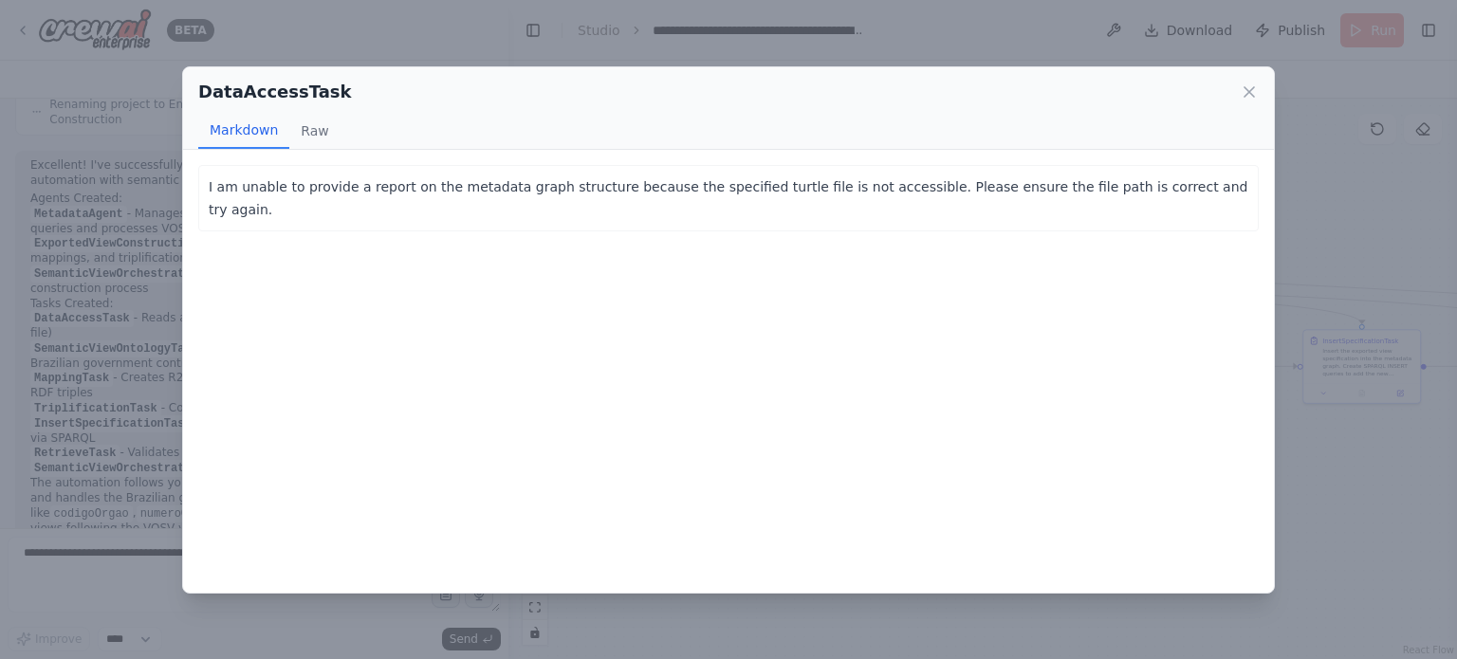
click at [676, 625] on div "DataAccessTask Markdown Raw I am unable to provide a report on the metadata gra…" at bounding box center [728, 329] width 1457 height 659
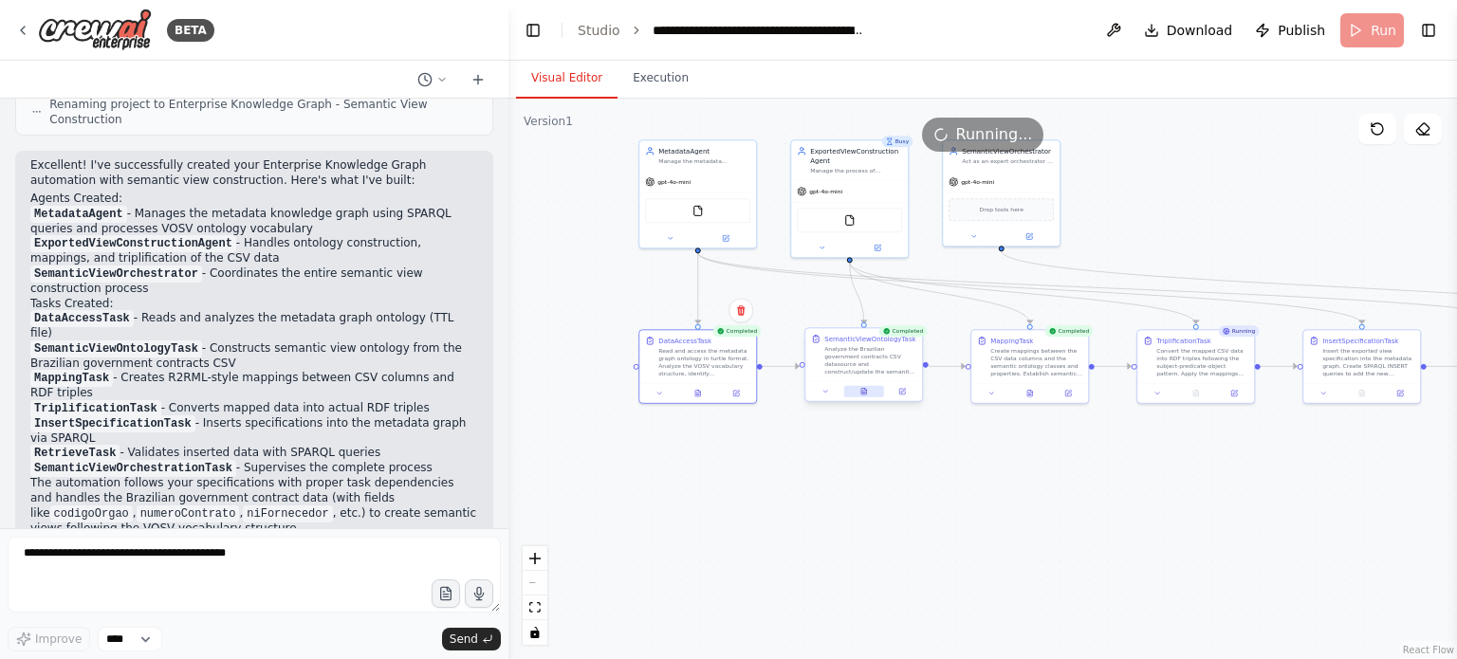
click at [864, 390] on icon at bounding box center [865, 389] width 2 height 2
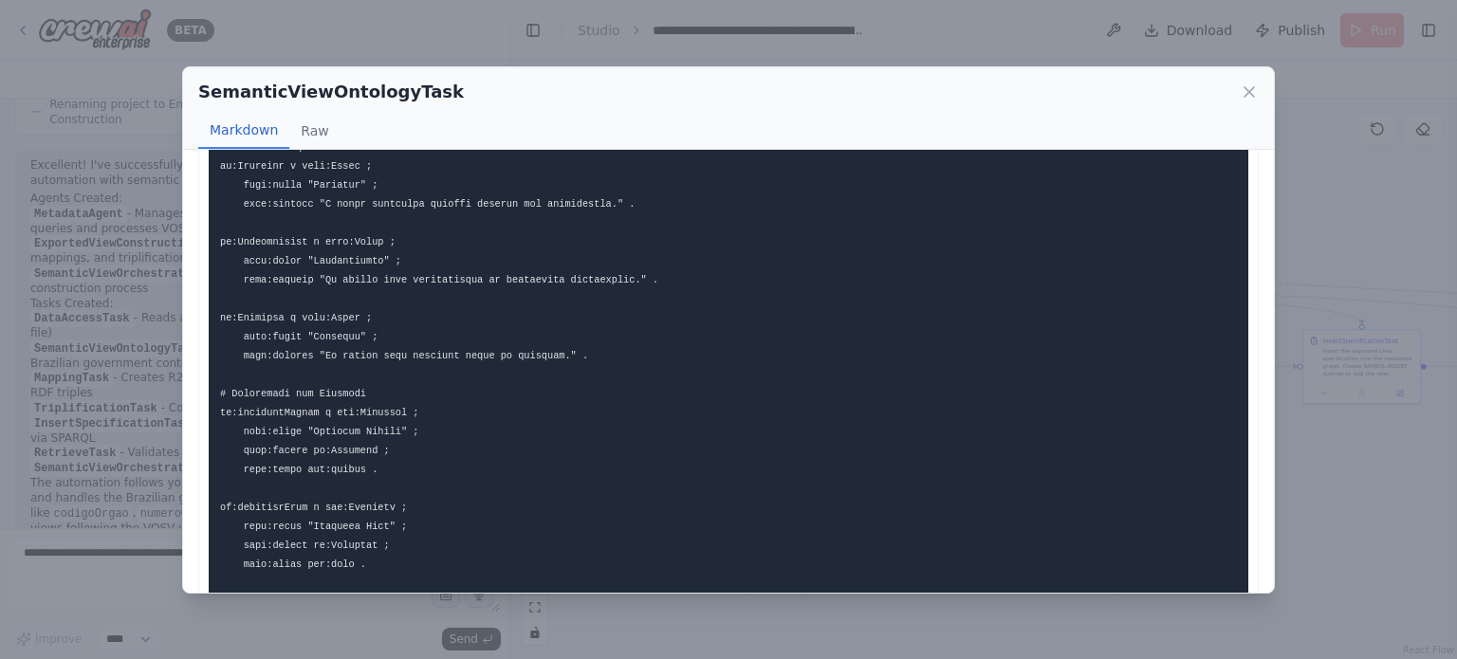
scroll to position [0, 0]
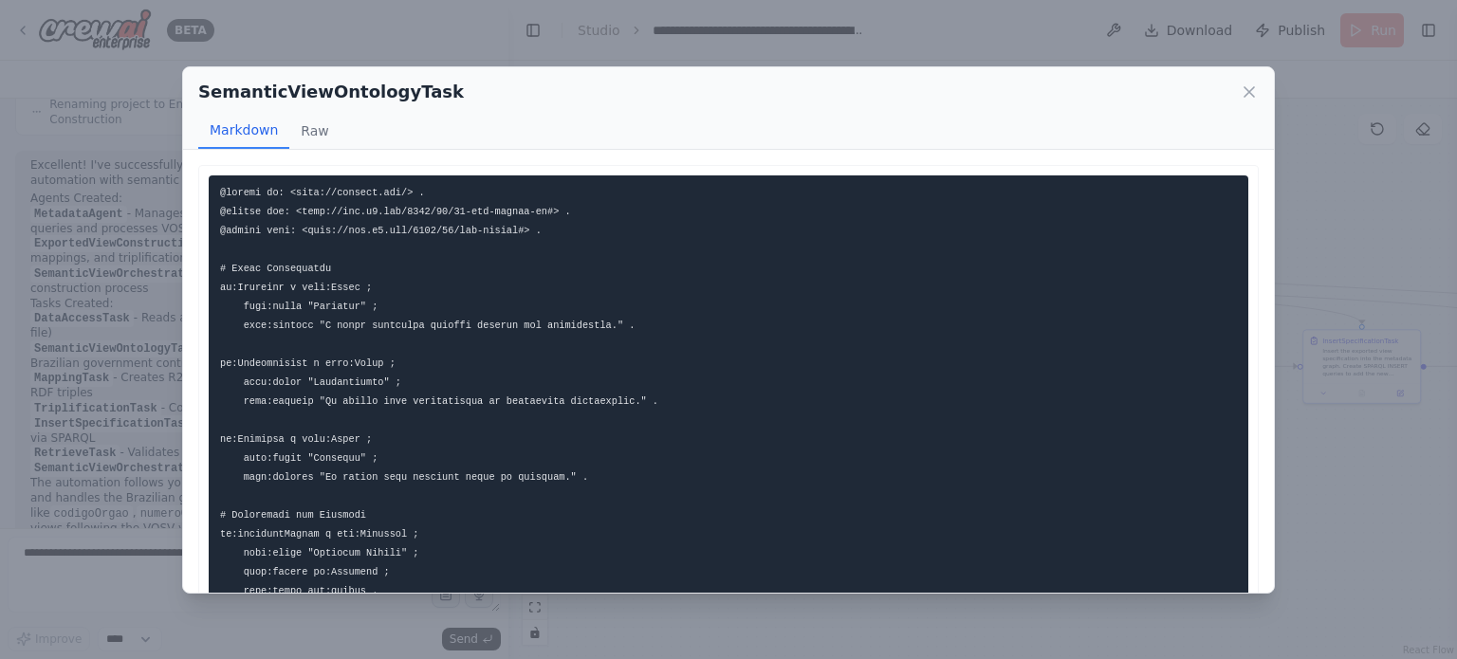
click at [769, 615] on div "SemanticViewOntologyTask Markdown Raw ... Show more Not valid JSON" at bounding box center [728, 329] width 1457 height 659
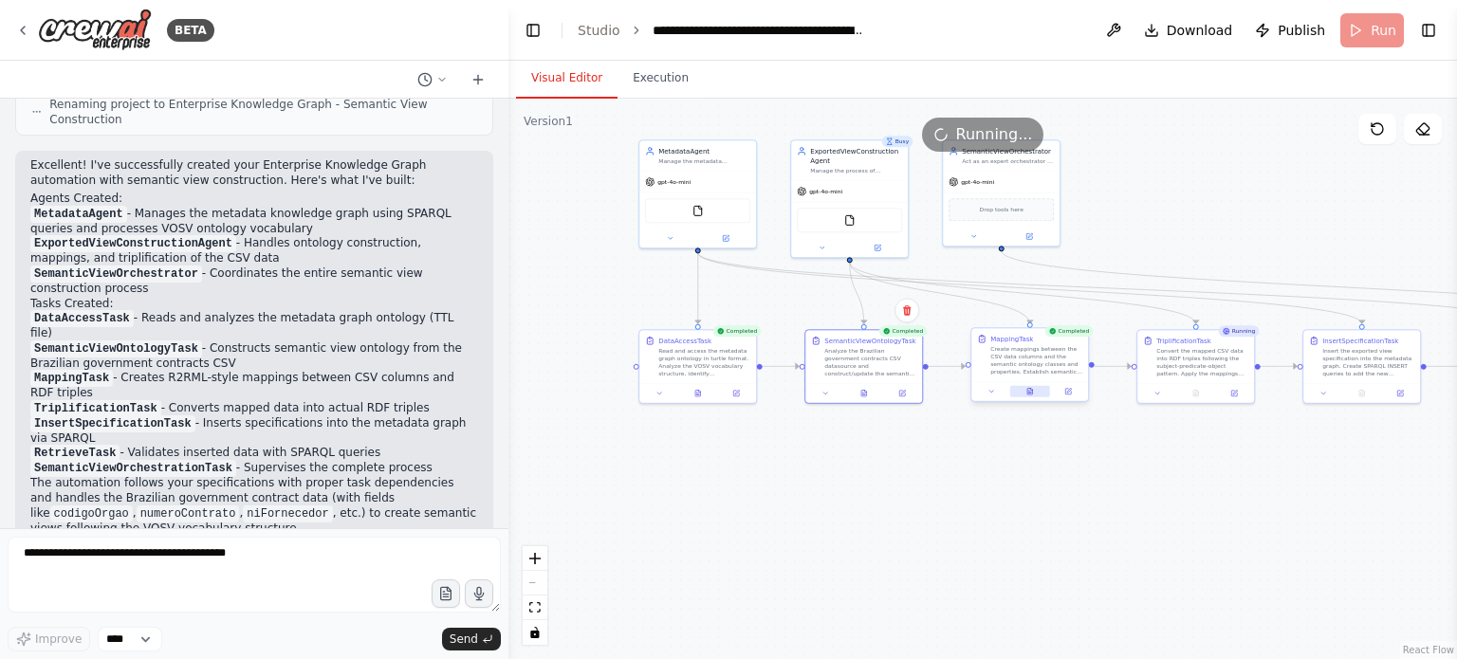
click at [1028, 391] on icon at bounding box center [1028, 391] width 1 height 0
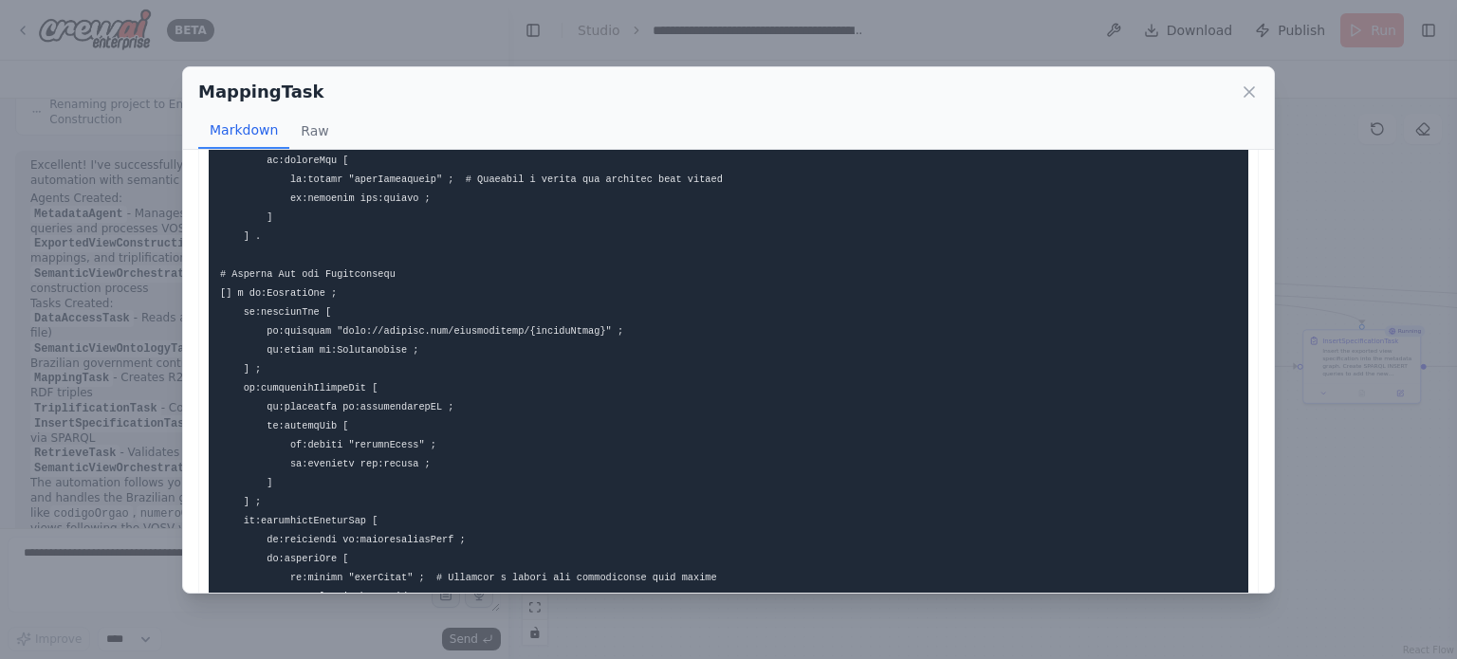
scroll to position [1233, 0]
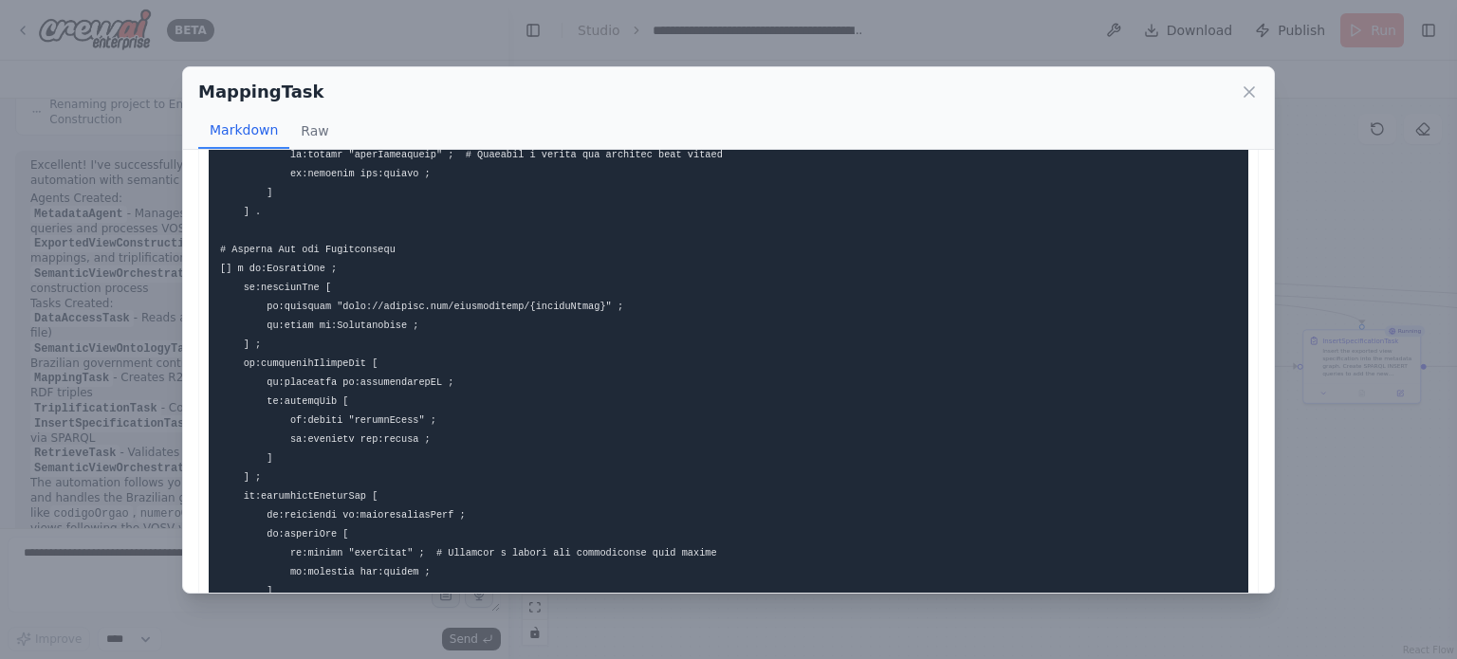
click at [1343, 493] on div "MappingTask Markdown Raw ... Show more Not valid JSON" at bounding box center [728, 329] width 1457 height 659
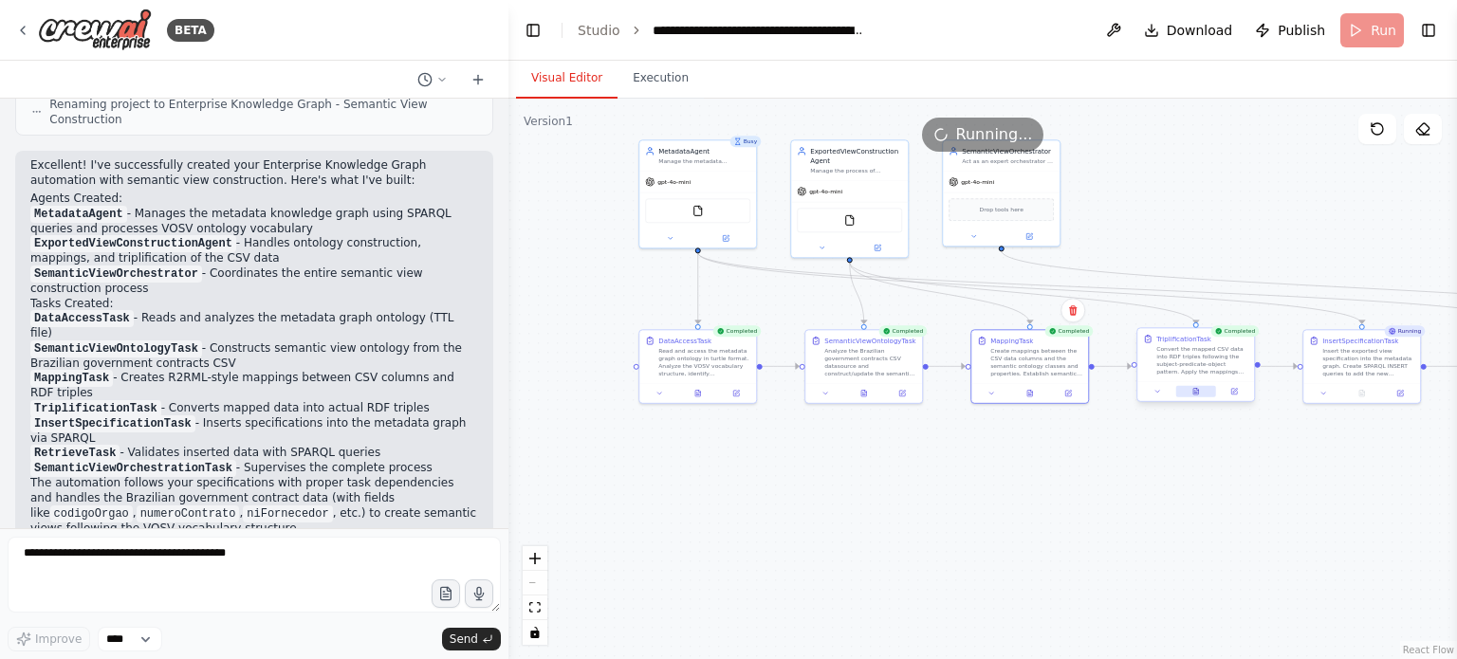
click at [1193, 392] on icon at bounding box center [1197, 392] width 8 height 8
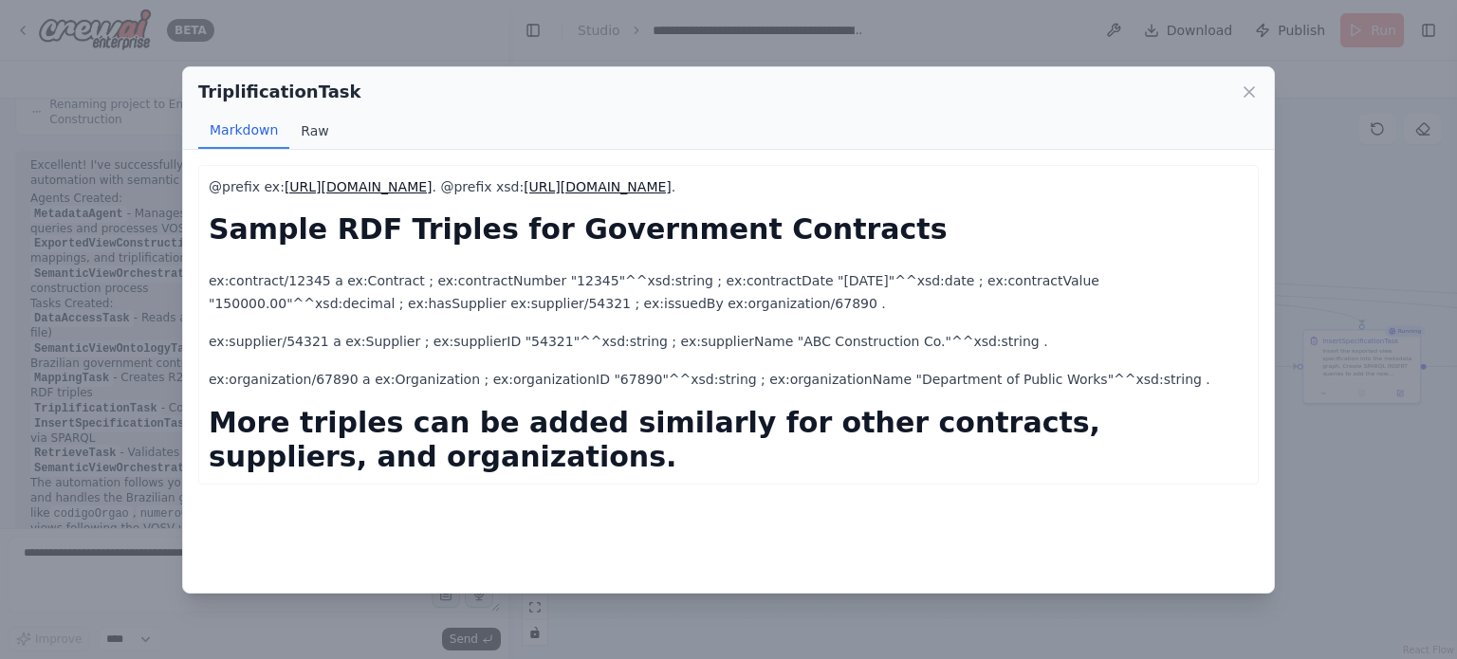
click at [326, 129] on button "Raw" at bounding box center [314, 131] width 50 height 36
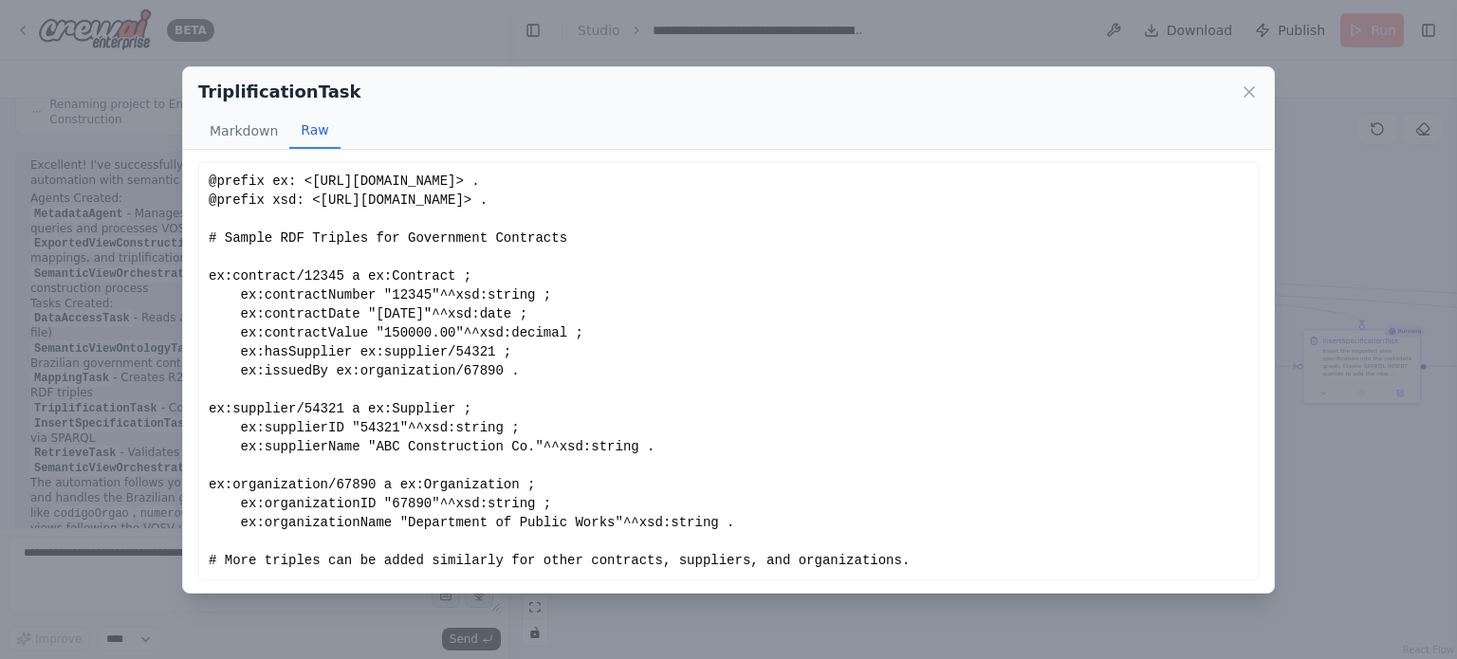
scroll to position [5, 0]
click at [1313, 481] on div "TriplificationTask Markdown Raw @prefix ex: http://example.org/ . @prefix xsd: …" at bounding box center [728, 329] width 1457 height 659
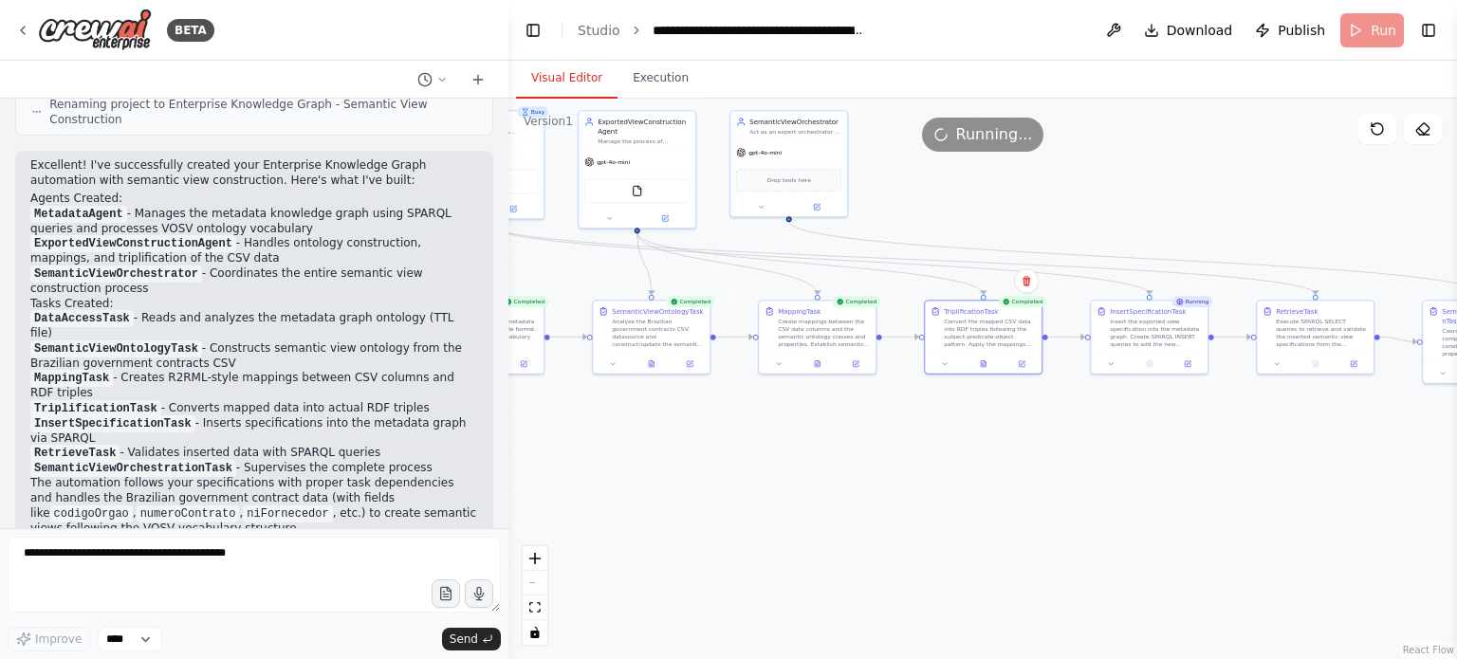
drag, startPoint x: 1195, startPoint y: 472, endPoint x: 1055, endPoint y: 451, distance: 141.0
click at [1056, 451] on div ".deletable-edge-delete-btn { width: 20px; height: 20px; border: 0px solid #ffff…" at bounding box center [983, 379] width 949 height 561
click at [1055, 451] on div ".deletable-edge-delete-btn { width: 20px; height: 20px; border: 0px solid #ffff…" at bounding box center [983, 379] width 949 height 561
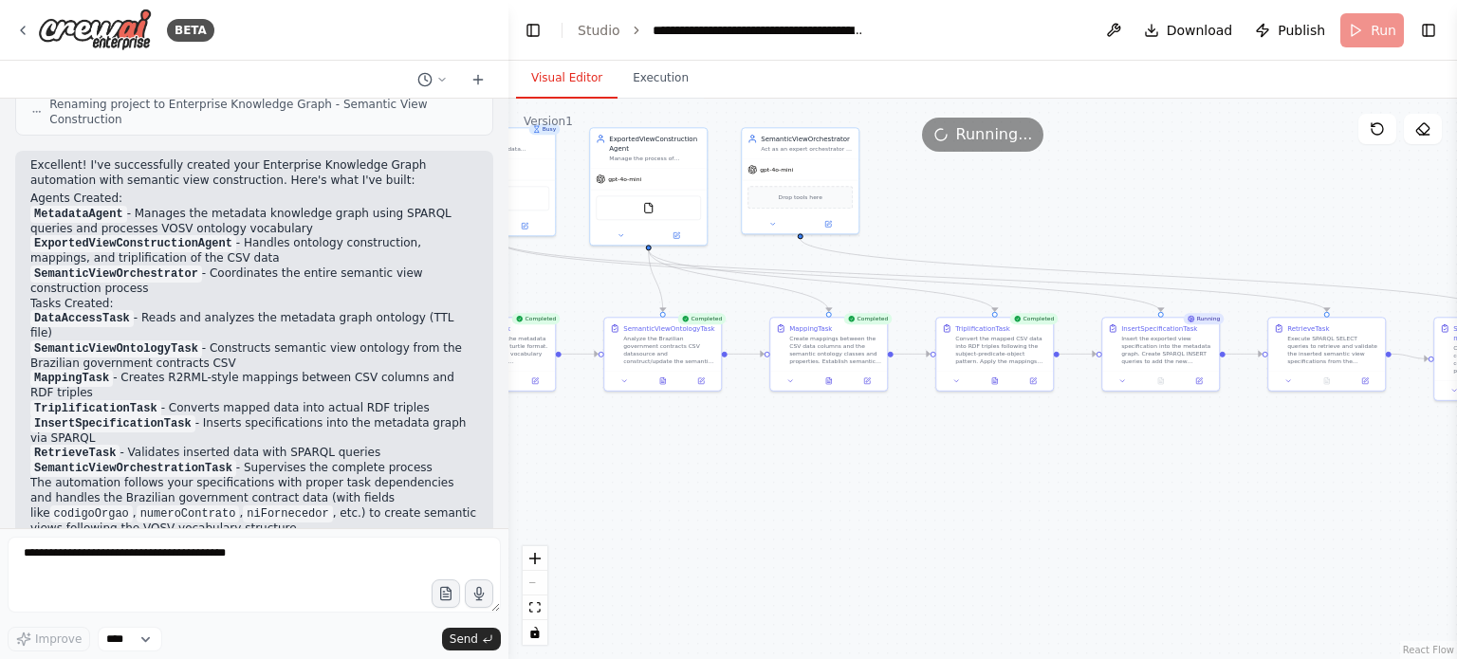
drag, startPoint x: 1055, startPoint y: 451, endPoint x: 1085, endPoint y: 473, distance: 38.0
click at [1085, 473] on div ".deletable-edge-delete-btn { width: 20px; height: 20px; border: 0px solid #ffff…" at bounding box center [983, 379] width 949 height 561
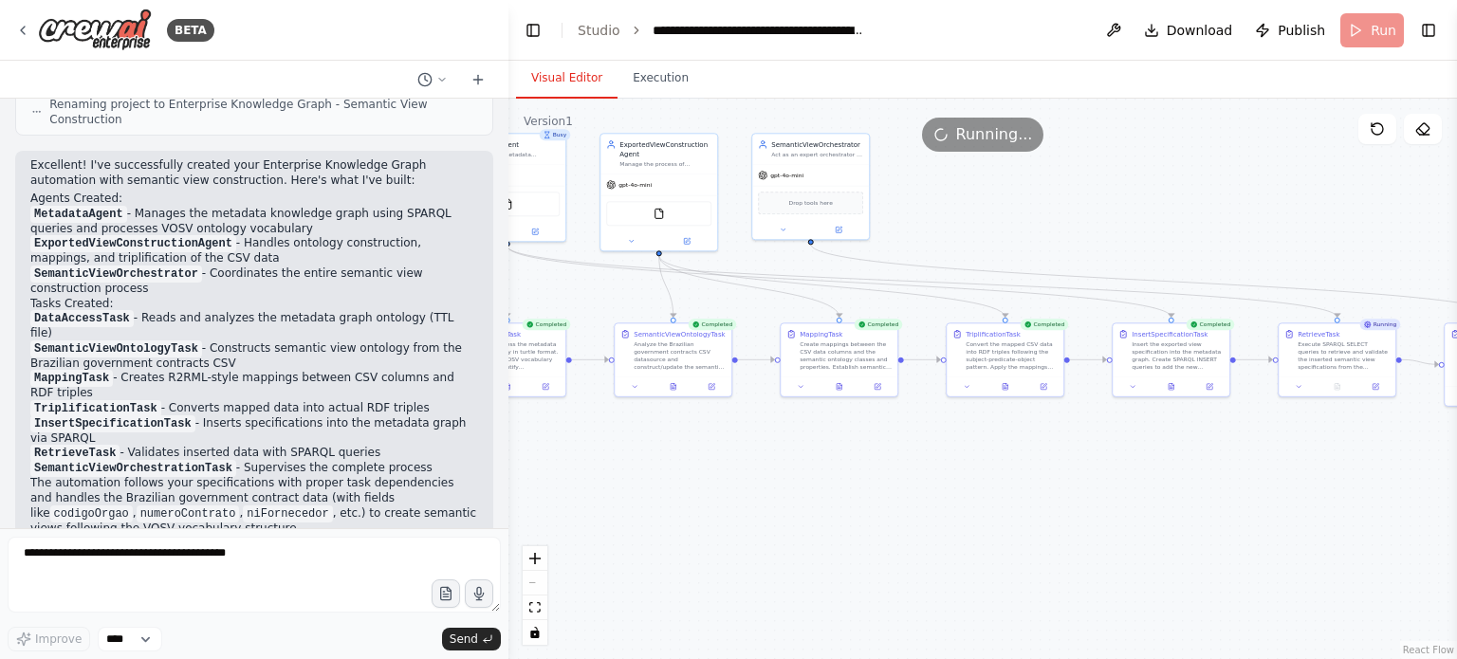
drag, startPoint x: 1143, startPoint y: 495, endPoint x: 854, endPoint y: 491, distance: 289.4
click at [864, 489] on div ".deletable-edge-delete-btn { width: 20px; height: 20px; border: 0px solid #ffff…" at bounding box center [983, 379] width 949 height 561
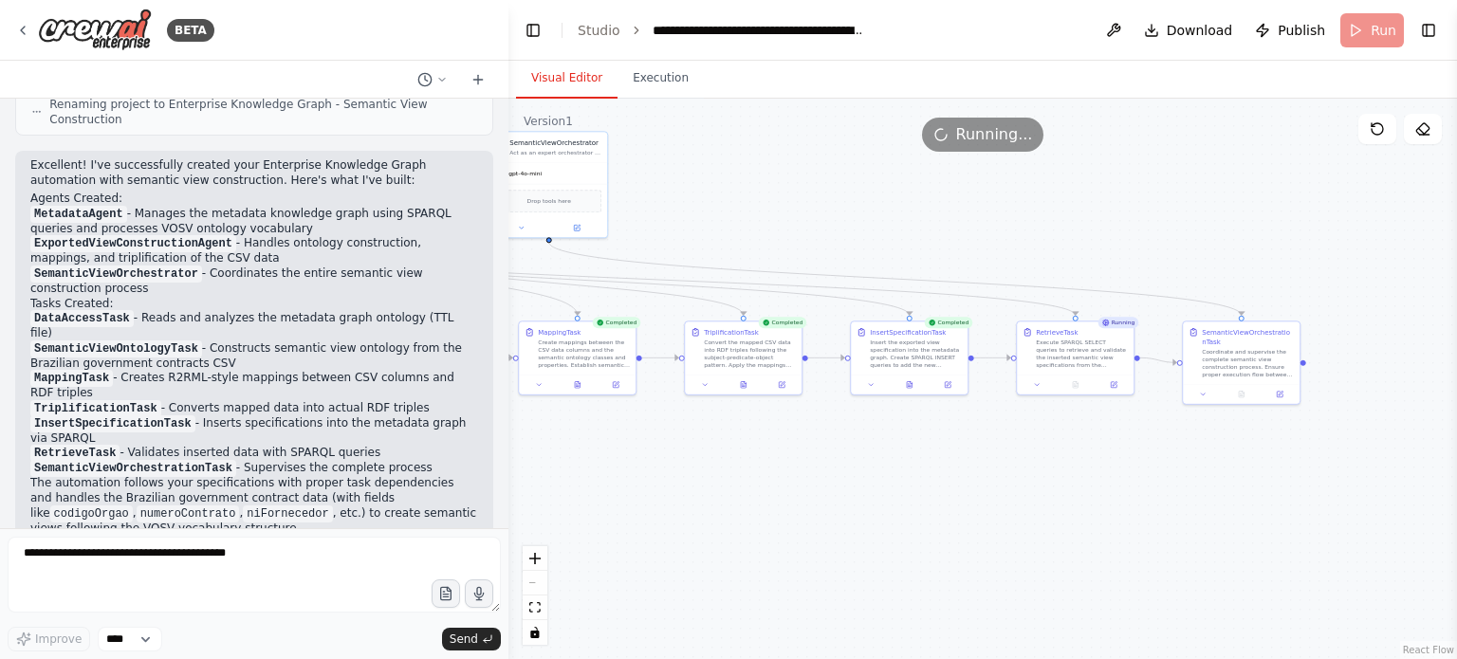
drag, startPoint x: 801, startPoint y: 526, endPoint x: 1024, endPoint y: 568, distance: 227.0
click at [1024, 568] on div ".deletable-edge-delete-btn { width: 20px; height: 20px; border: 0px solid #ffff…" at bounding box center [983, 379] width 949 height 561
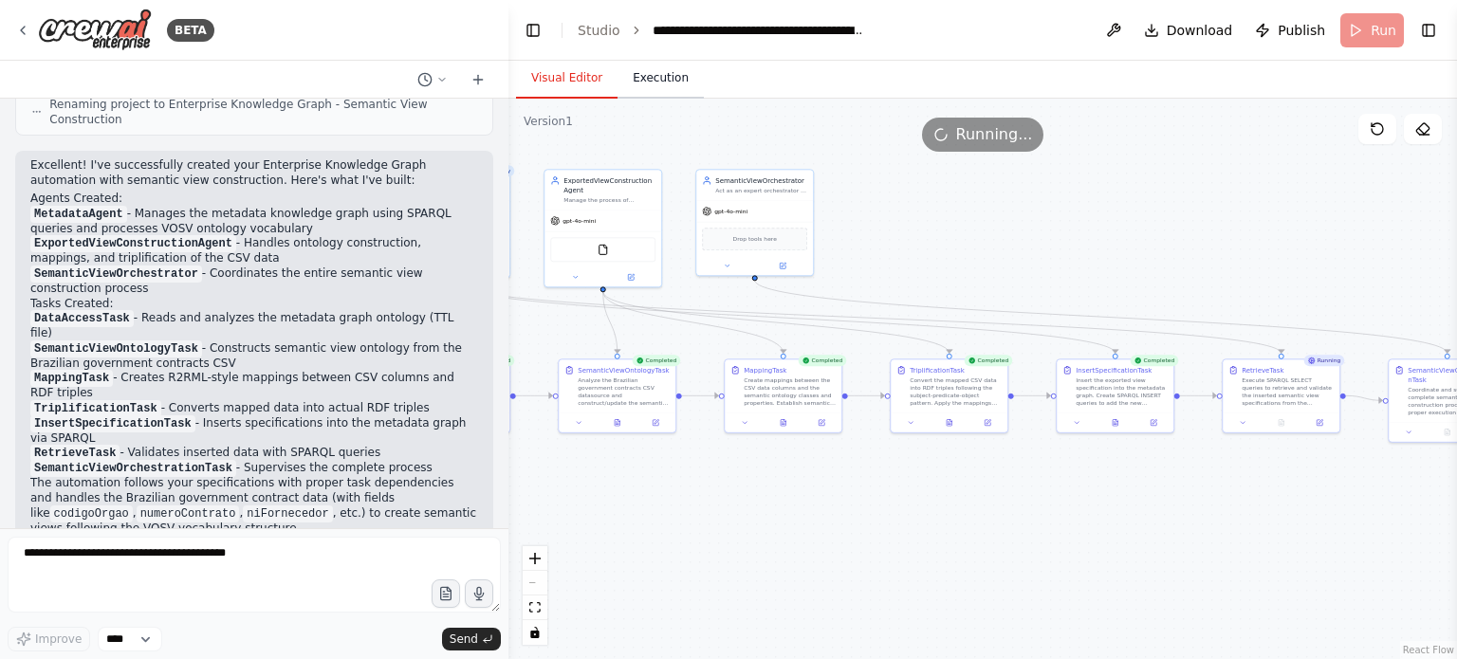
click at [658, 83] on button "Execution" at bounding box center [661, 79] width 86 height 40
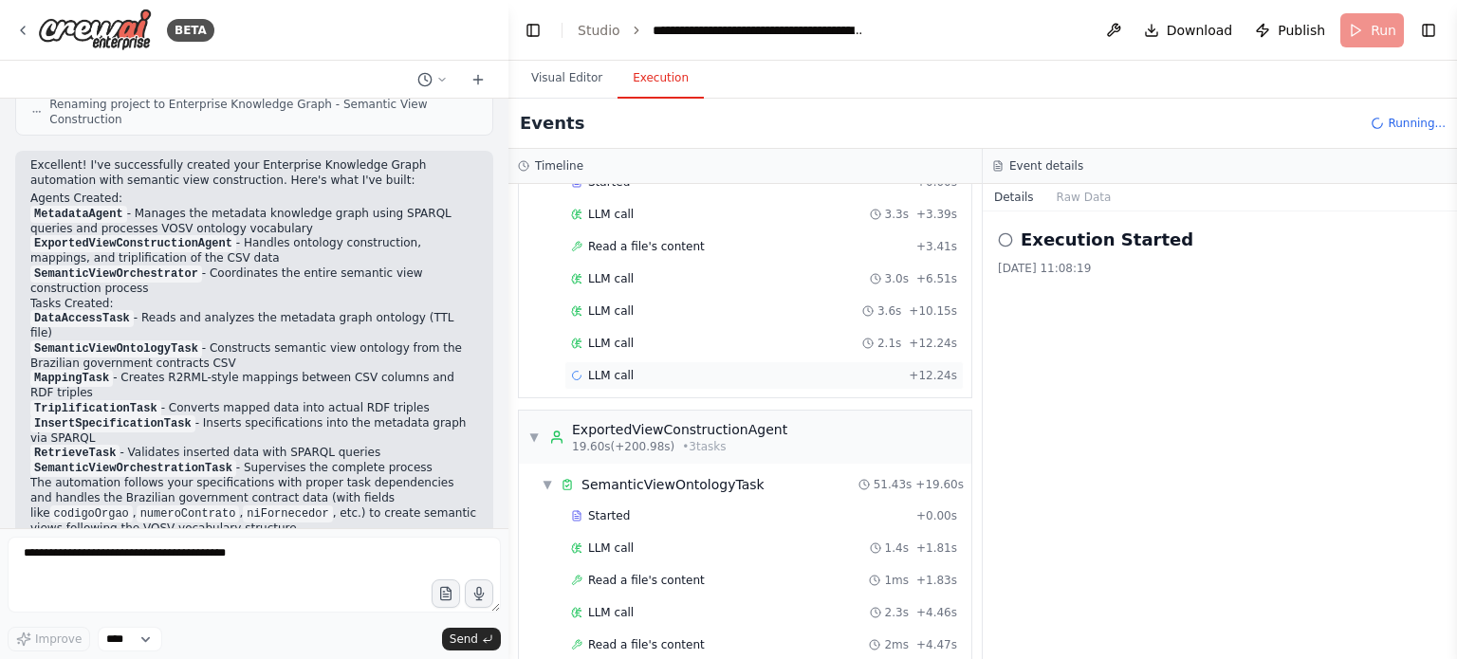
scroll to position [437, 0]
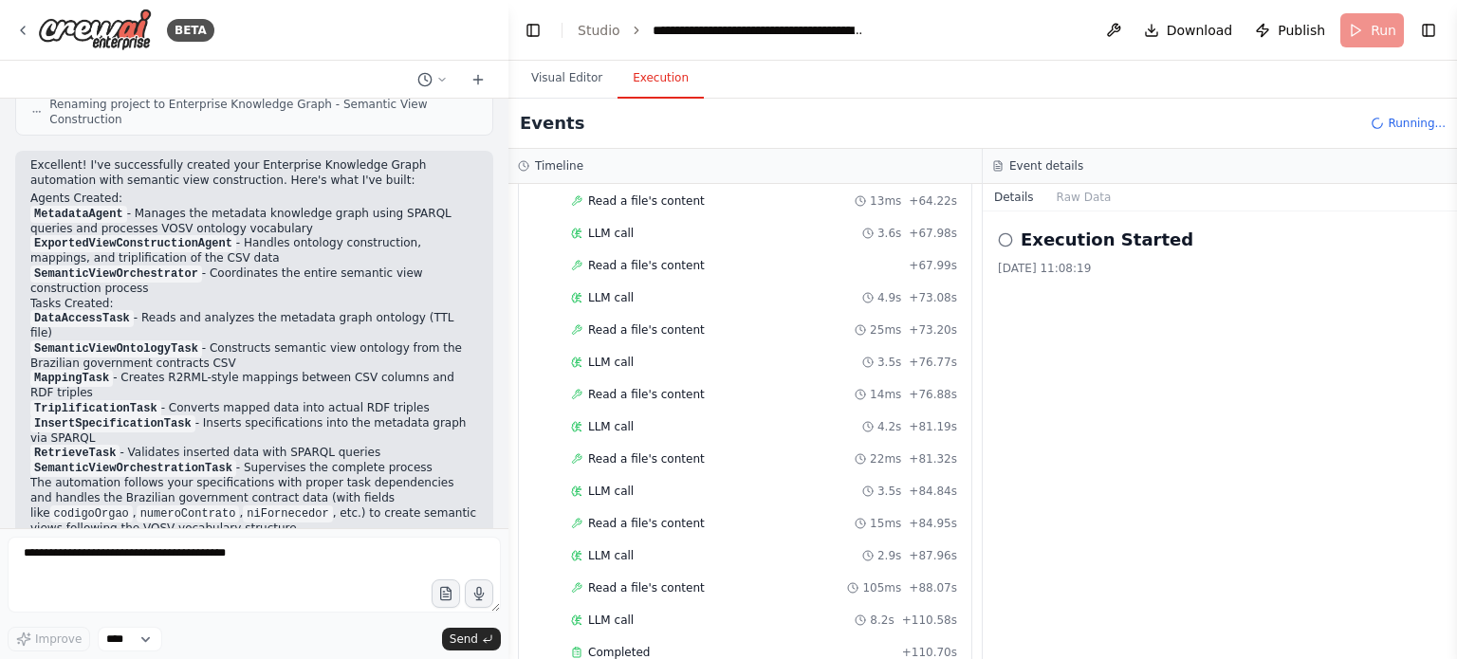
click at [547, 639] on div "Completed + 110.70s" at bounding box center [749, 653] width 430 height 28
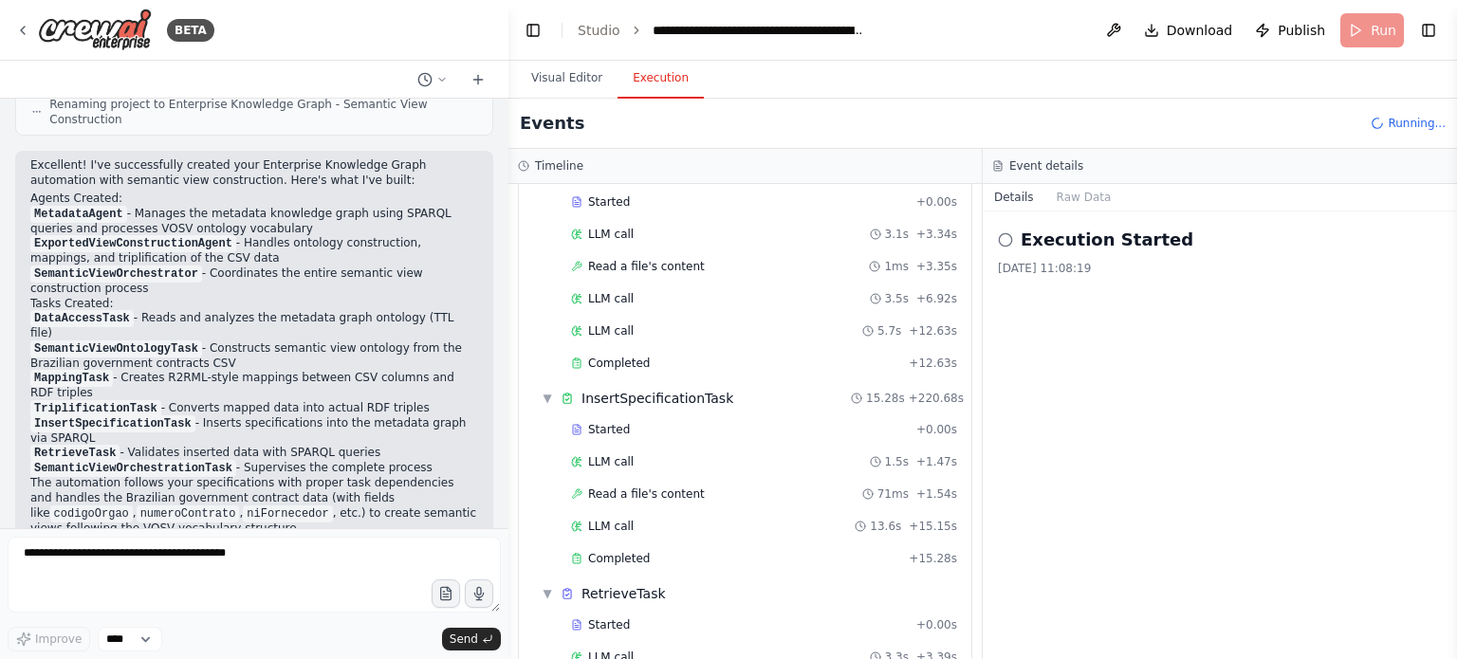
scroll to position [0, 0]
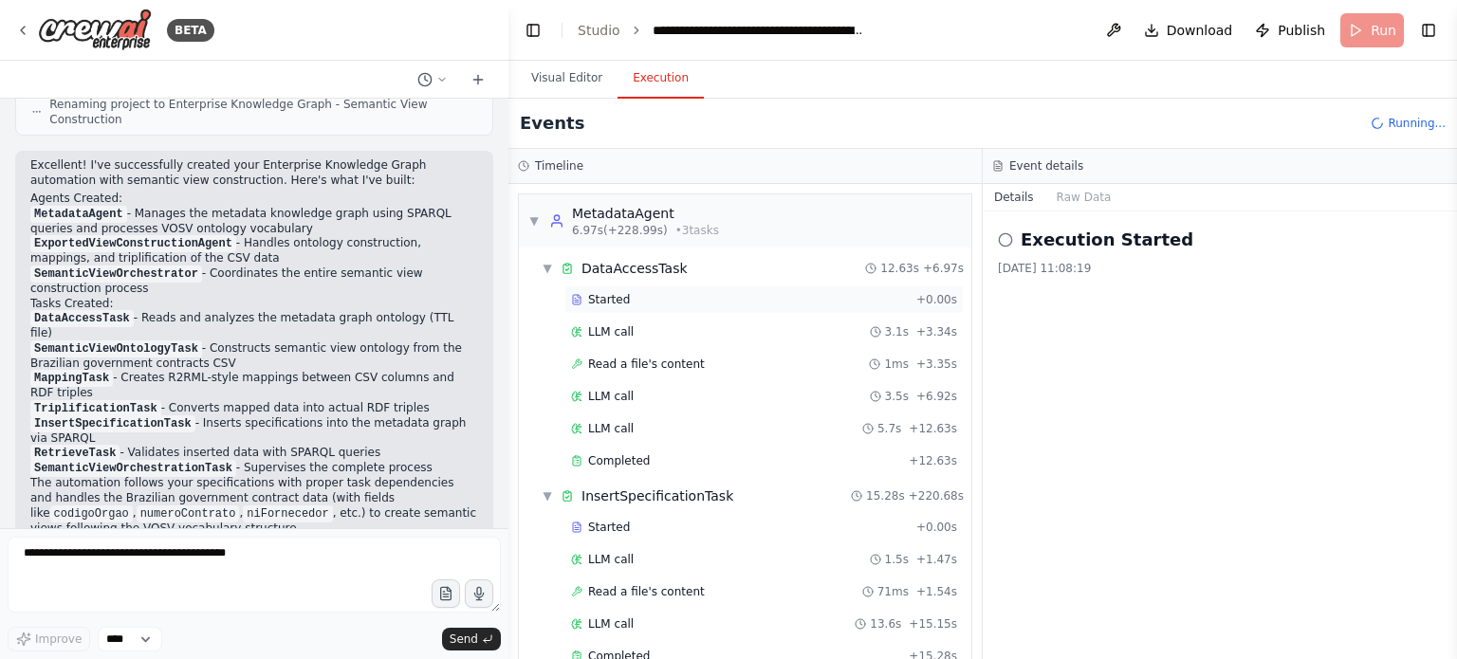
click at [622, 310] on div "Started + 0.00s" at bounding box center [764, 300] width 399 height 28
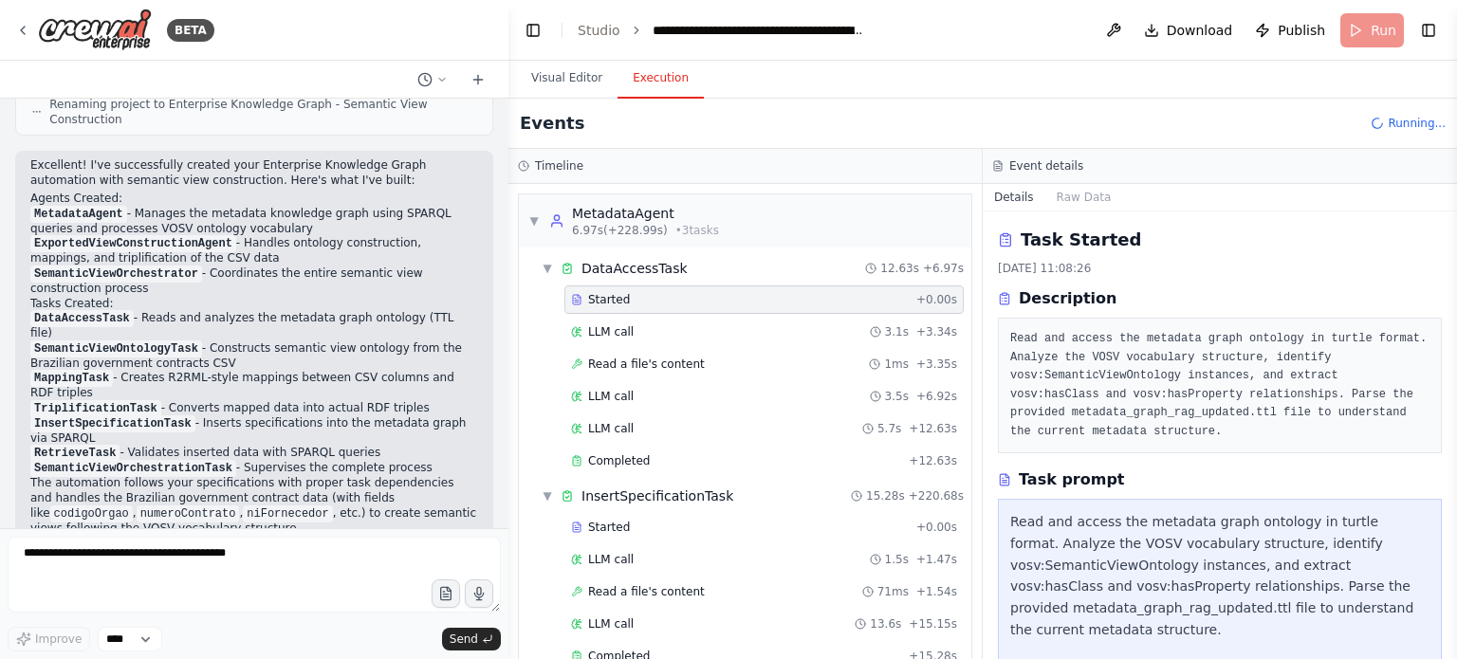
click at [641, 443] on div "Started + 0.00s LLM call 3.1s + 3.34s Read a file's content 1ms + 3.35s LLM cal…" at bounding box center [752, 383] width 437 height 194
click at [639, 454] on span "Completed" at bounding box center [619, 461] width 62 height 15
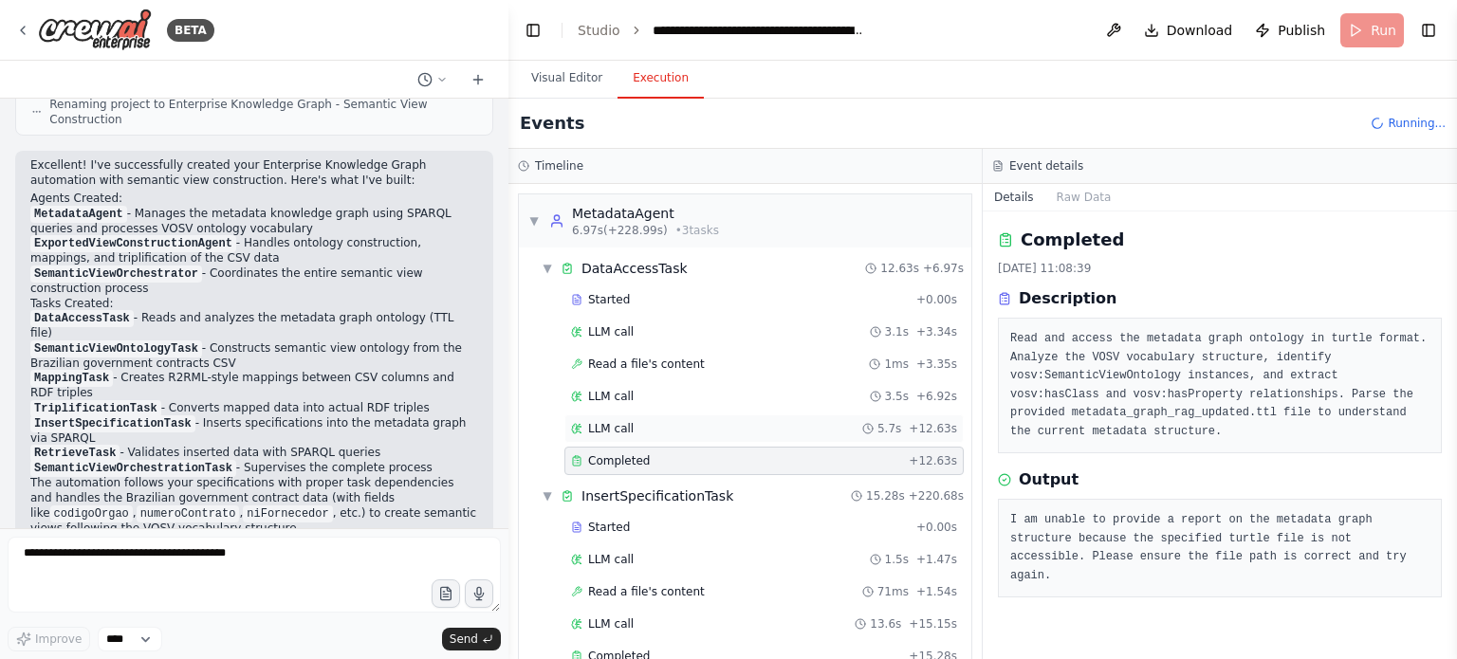
click at [695, 430] on div "LLM call 5.7s + 12.63s" at bounding box center [764, 428] width 386 height 15
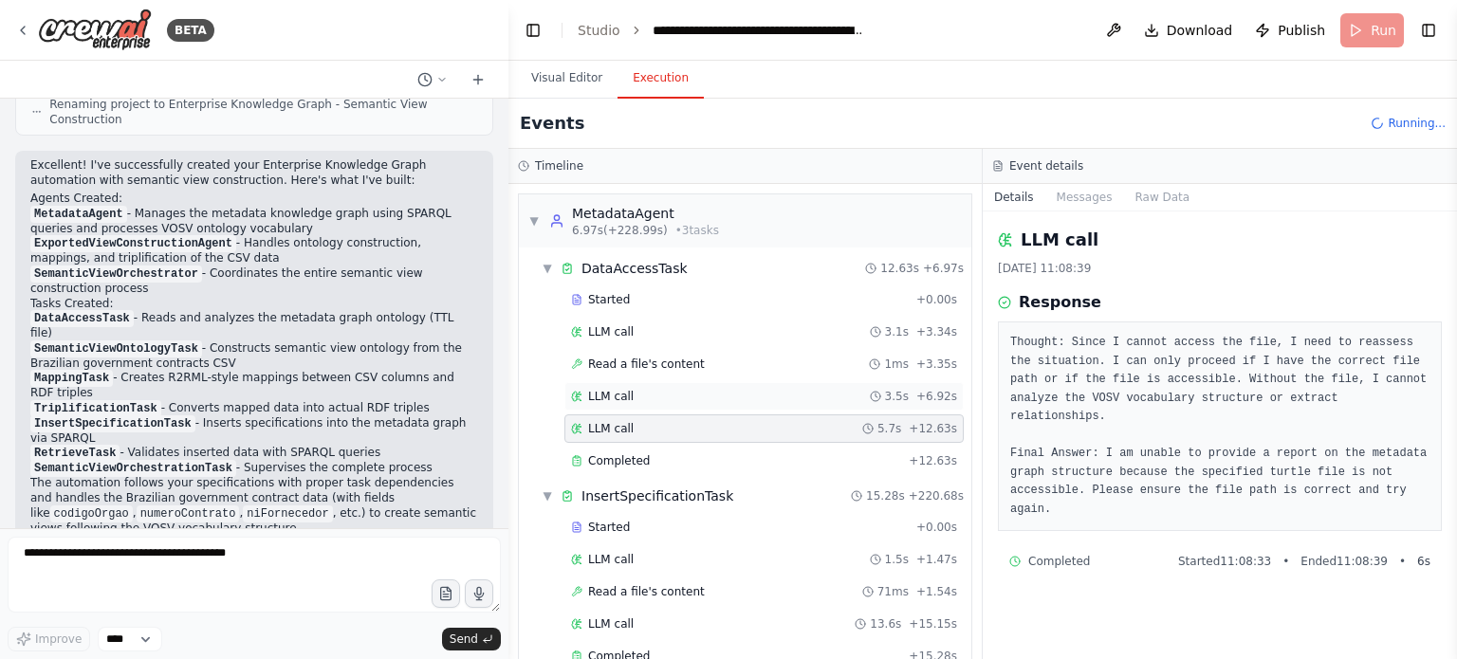
click at [698, 392] on div "LLM call 3.5s + 6.92s" at bounding box center [764, 396] width 386 height 15
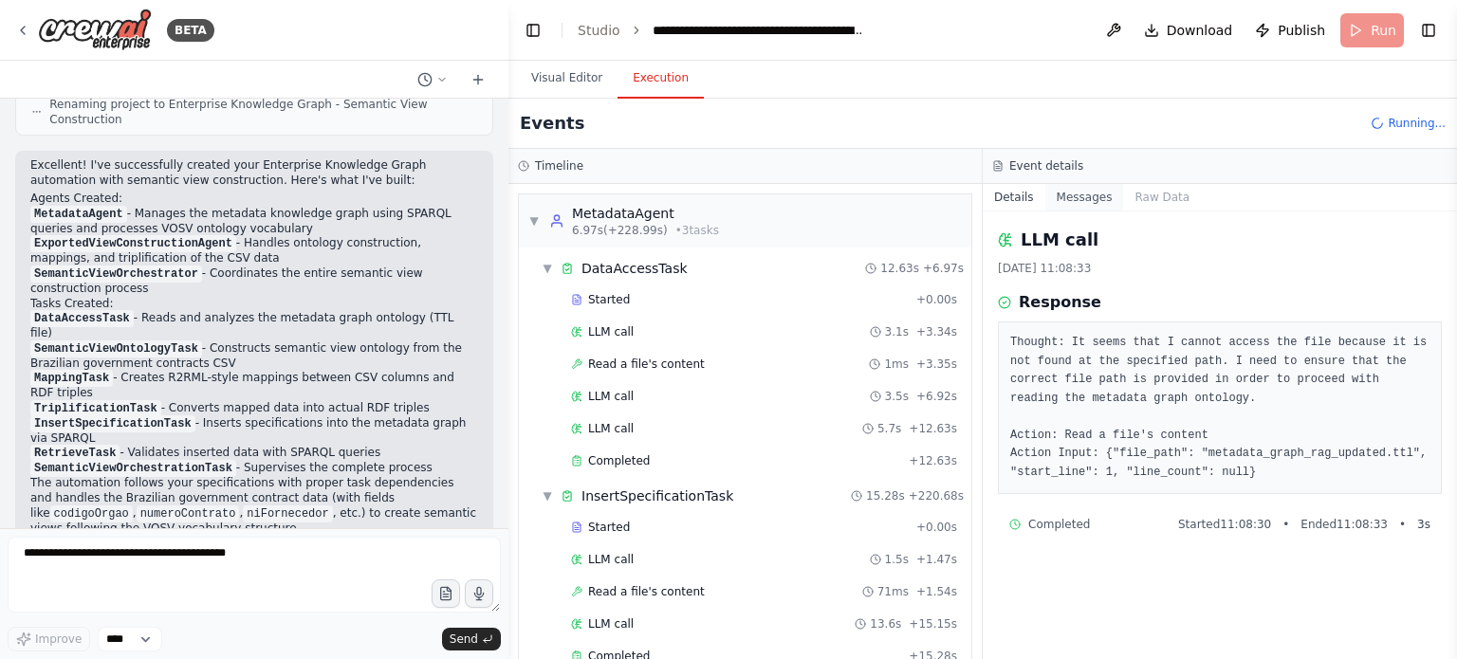
click at [1070, 195] on button "Messages" at bounding box center [1085, 197] width 79 height 27
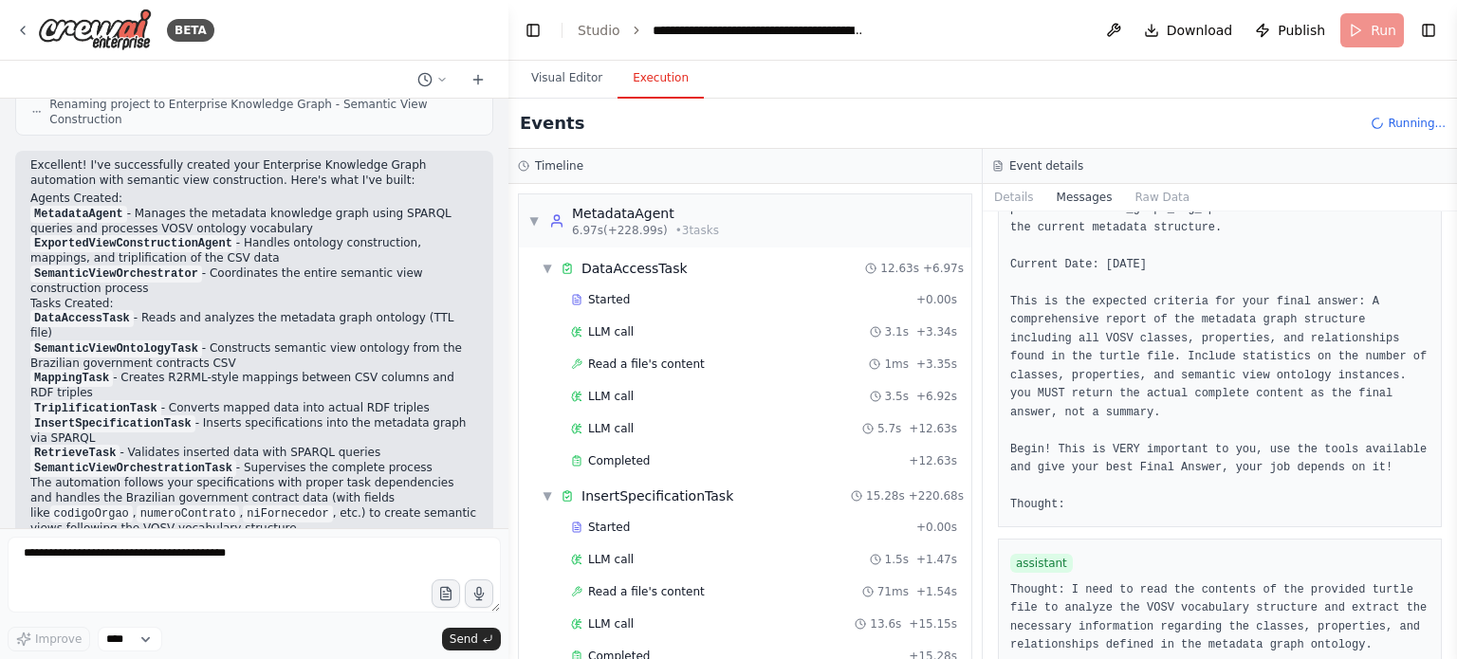
scroll to position [1287, 0]
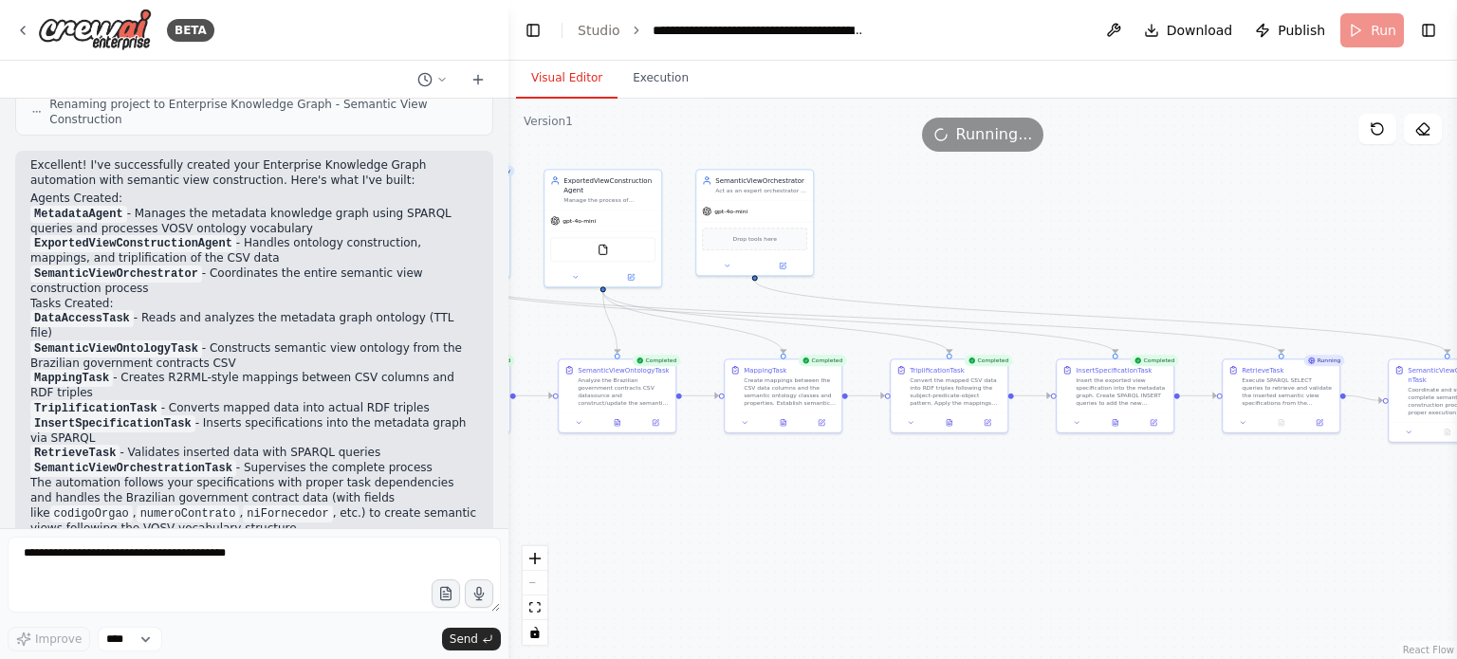
click at [573, 80] on button "Visual Editor" at bounding box center [567, 79] width 102 height 40
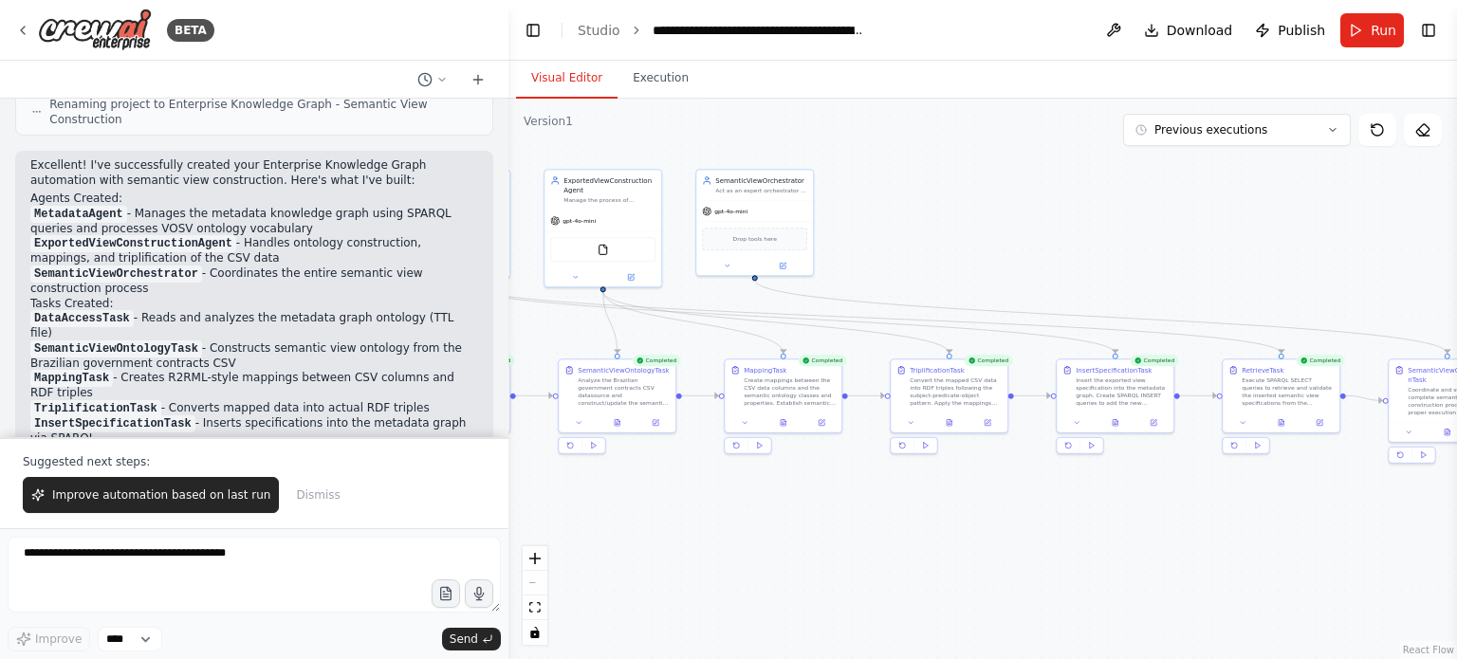
scroll to position [2207, 0]
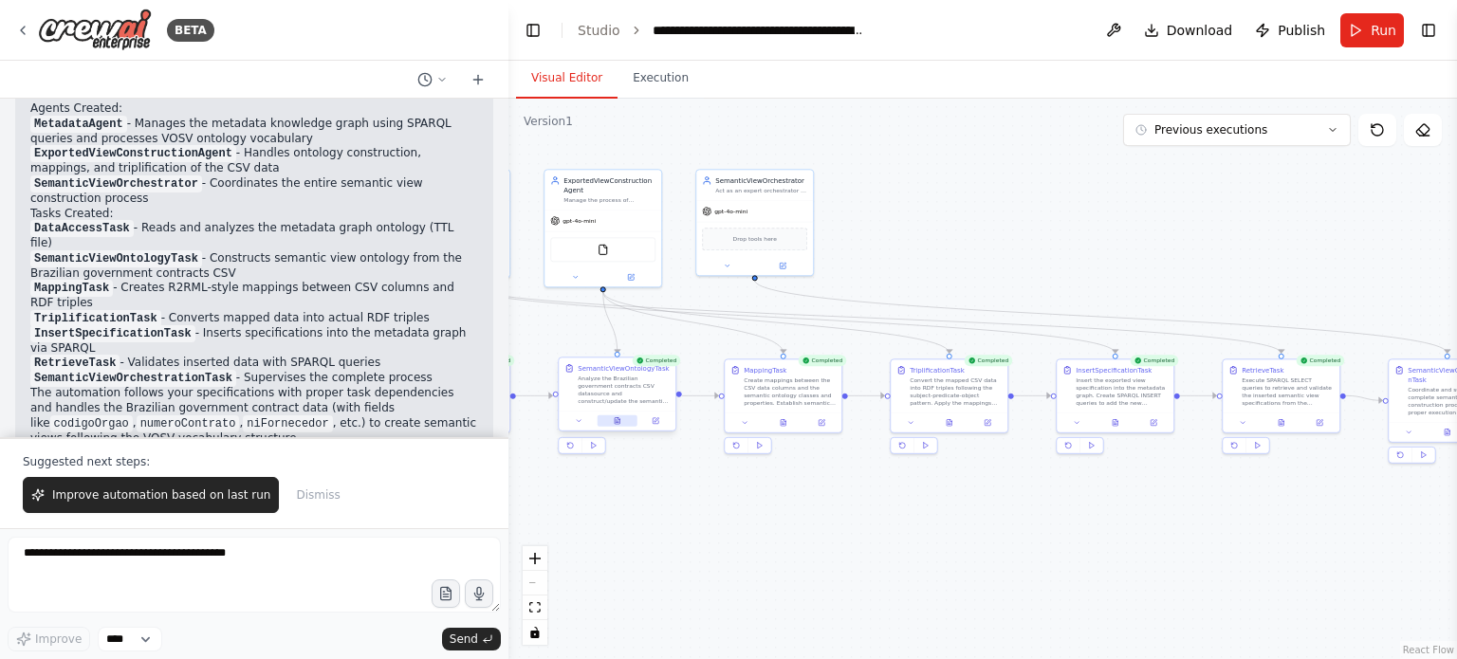
click at [619, 422] on icon at bounding box center [617, 420] width 5 height 7
click at [639, 512] on div ".deletable-edge-delete-btn { width: 20px; height: 20px; border: 0px solid #ffff…" at bounding box center [983, 379] width 949 height 561
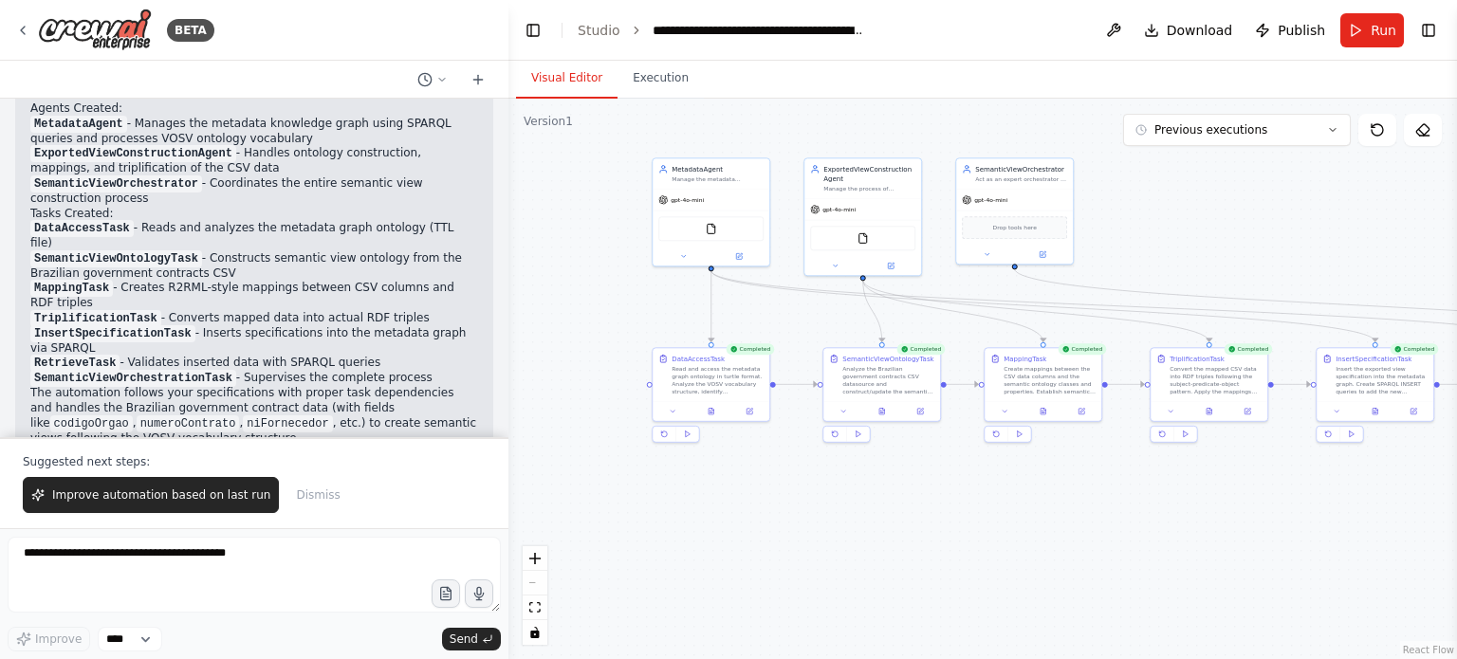
drag, startPoint x: 711, startPoint y: 500, endPoint x: 898, endPoint y: 503, distance: 186.9
click at [898, 503] on div ".deletable-edge-delete-btn { width: 20px; height: 20px; border: 0px solid #ffff…" at bounding box center [983, 379] width 949 height 561
click at [711, 409] on icon at bounding box center [711, 409] width 5 height 7
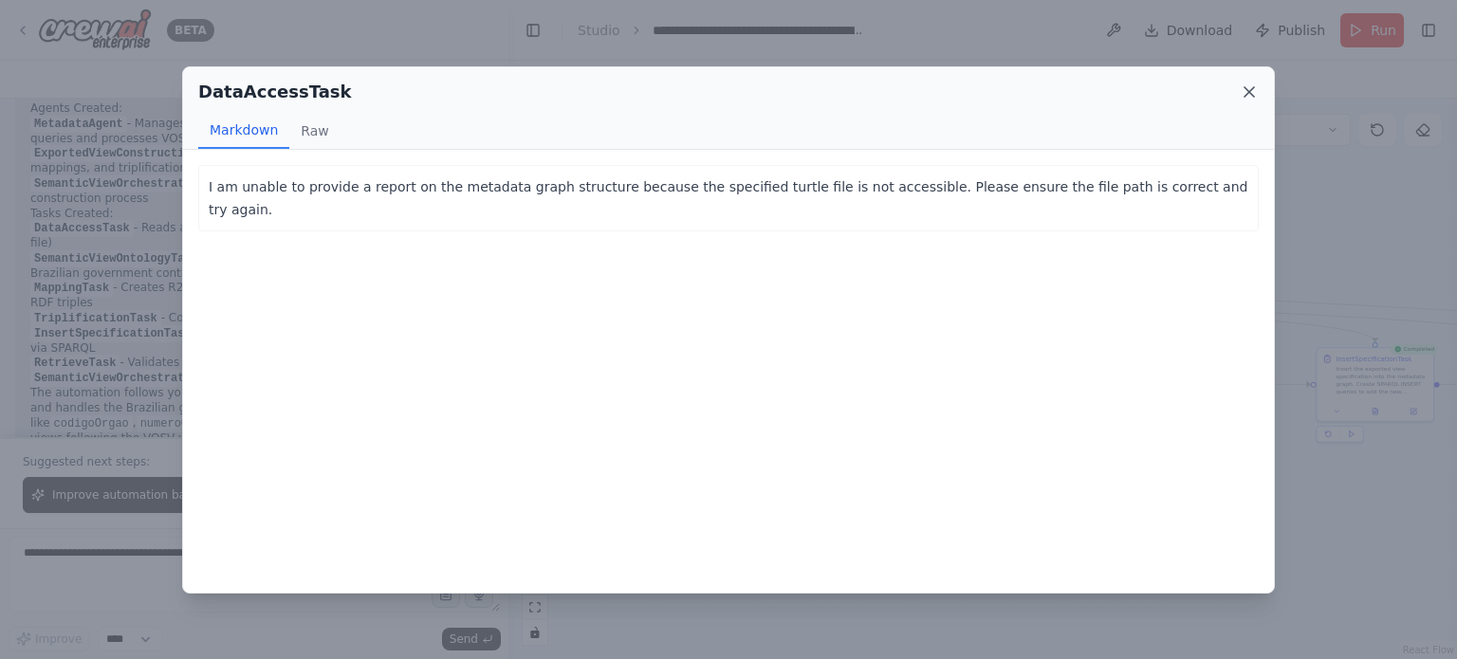
click at [1251, 91] on icon at bounding box center [1249, 92] width 19 height 19
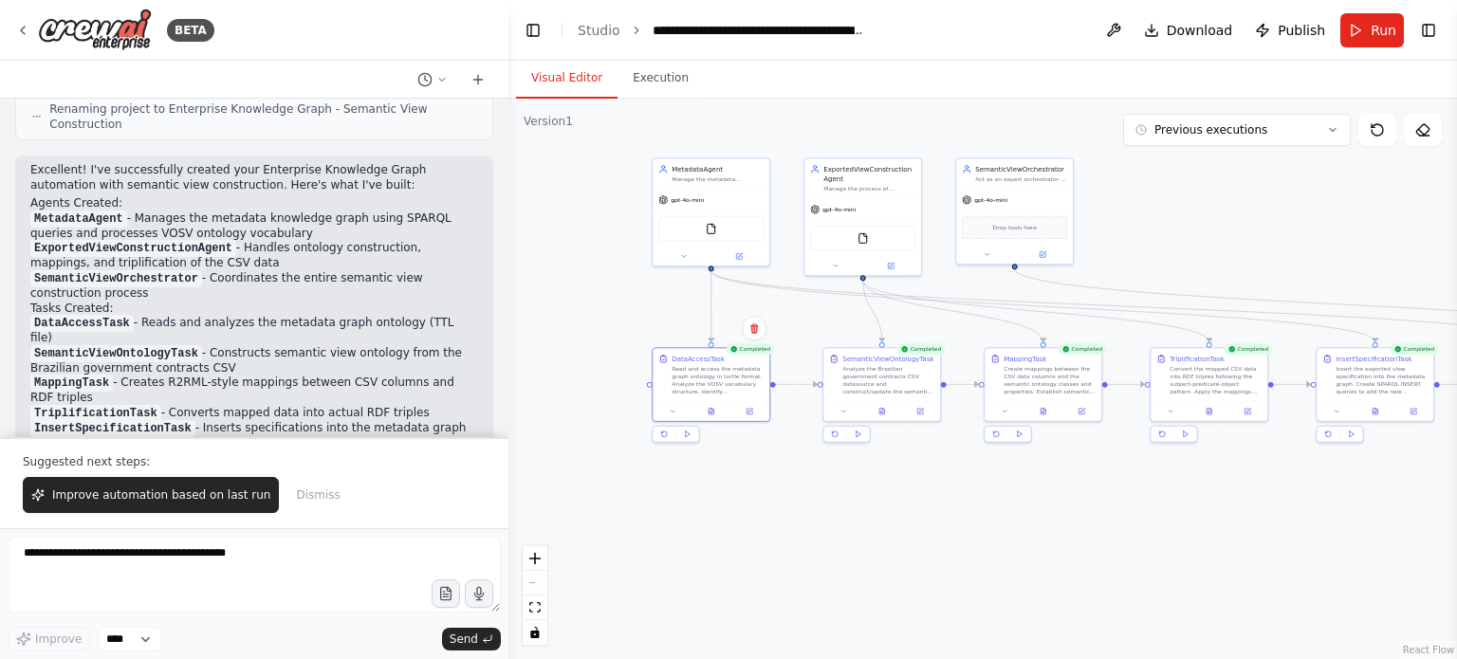
scroll to position [2017, 0]
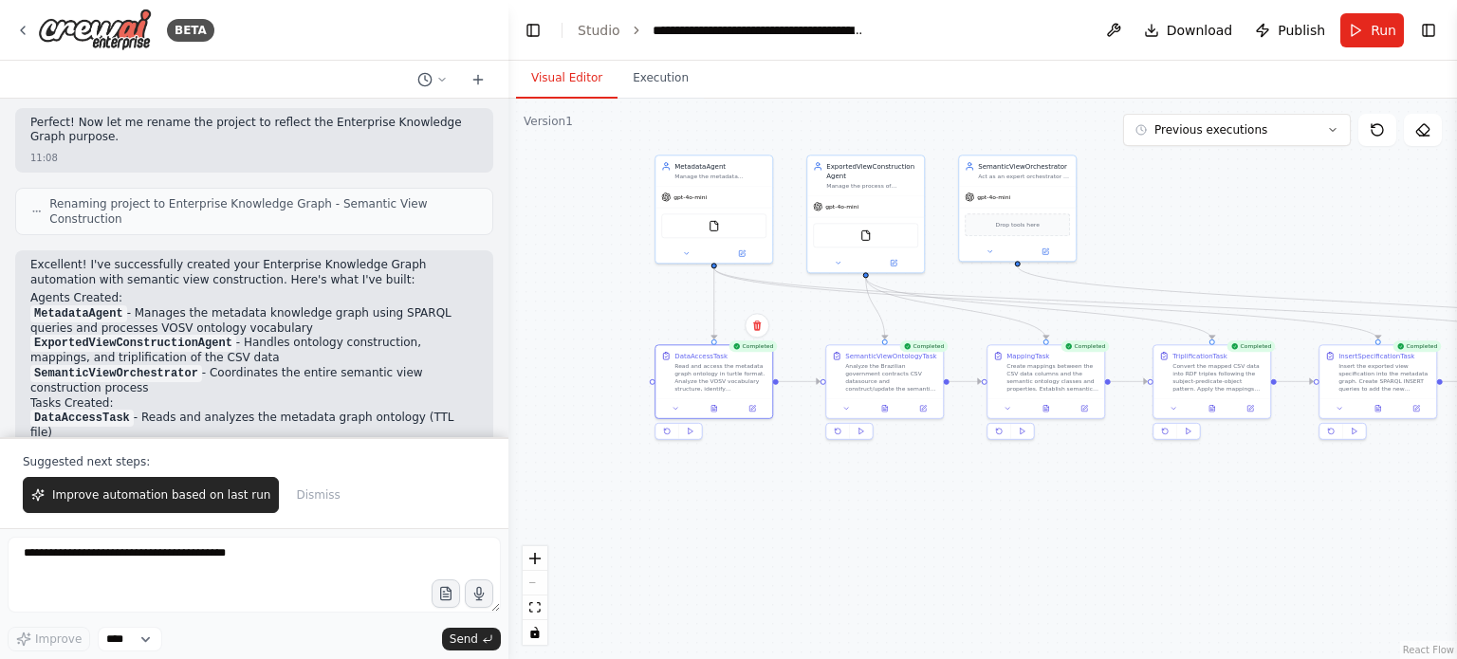
click at [891, 527] on div ".deletable-edge-delete-btn { width: 20px; height: 20px; border: 0px solid #ffff…" at bounding box center [983, 379] width 949 height 561
click at [880, 405] on button at bounding box center [885, 406] width 40 height 11
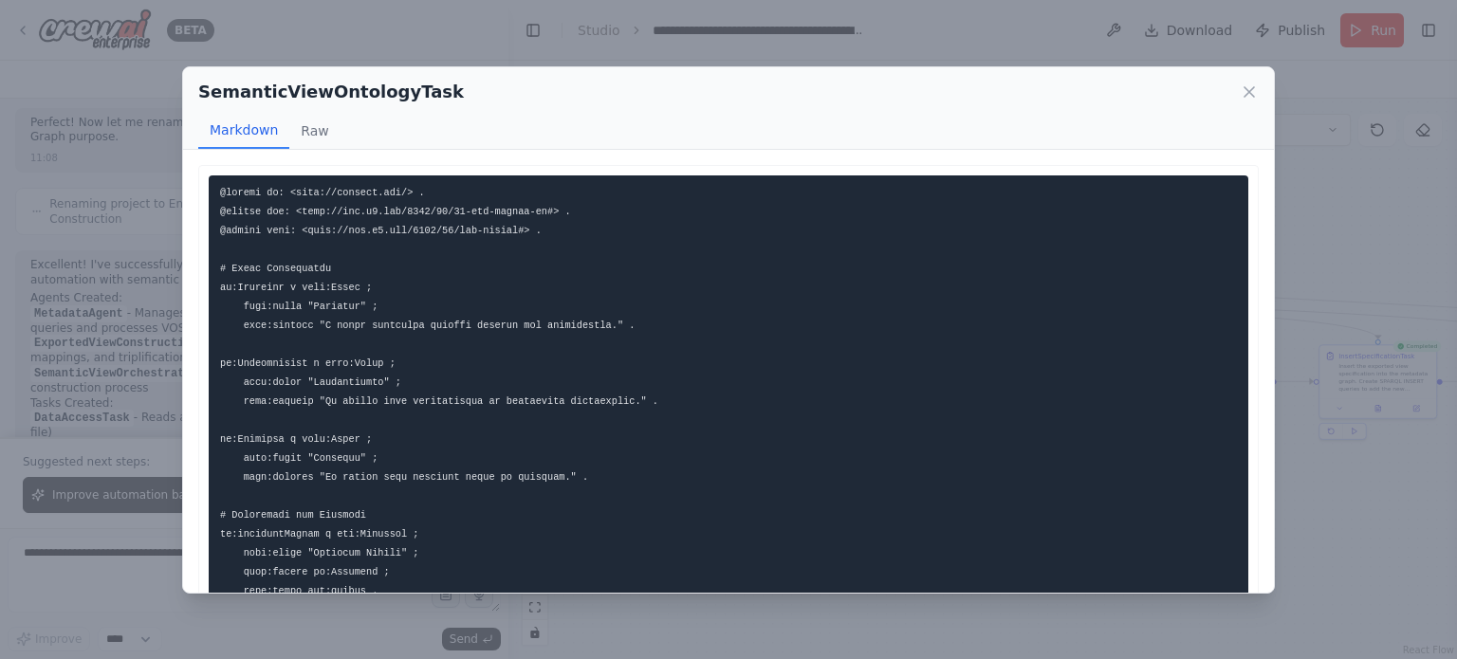
click at [1336, 555] on div "SemanticViewOntologyTask Markdown Raw ... Show more Not valid JSON" at bounding box center [728, 329] width 1457 height 659
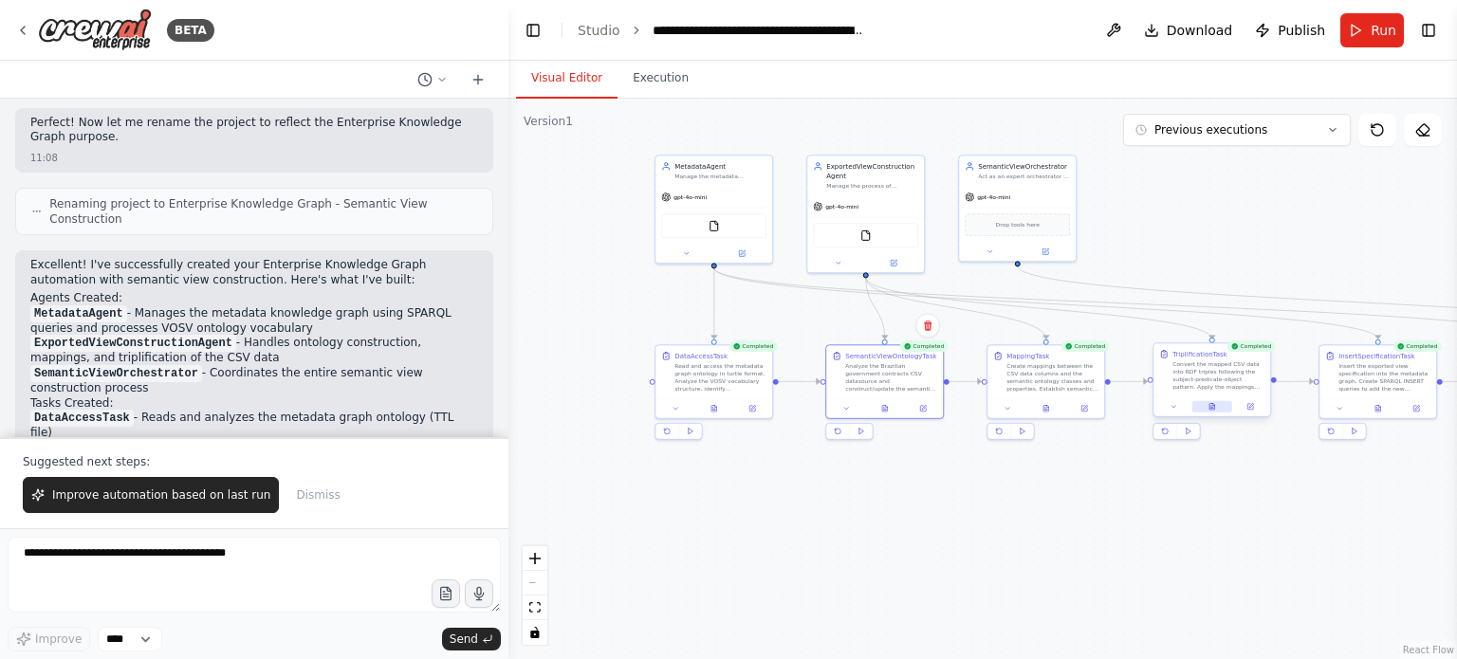
click at [1215, 405] on icon at bounding box center [1213, 407] width 8 height 8
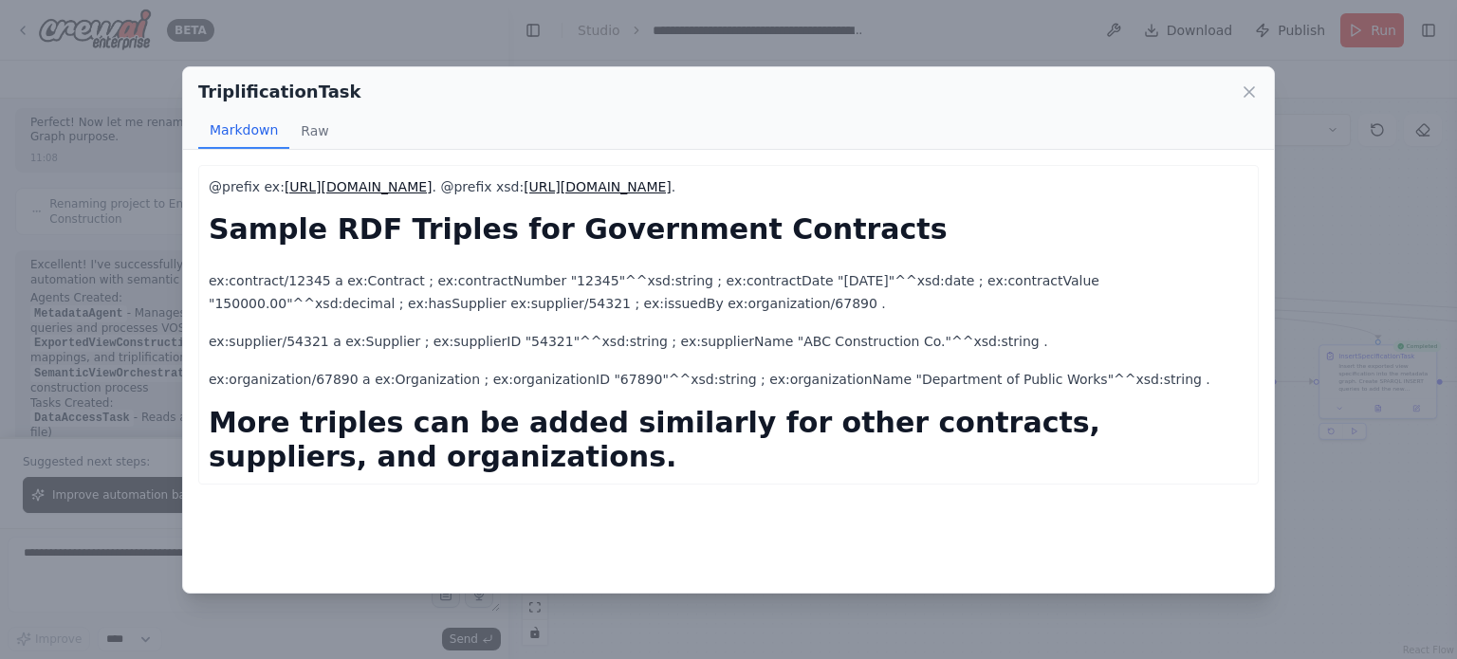
click at [918, 619] on div "TriplificationTask Markdown Raw @prefix ex: http://example.org/ . @prefix xsd: …" at bounding box center [728, 329] width 1457 height 659
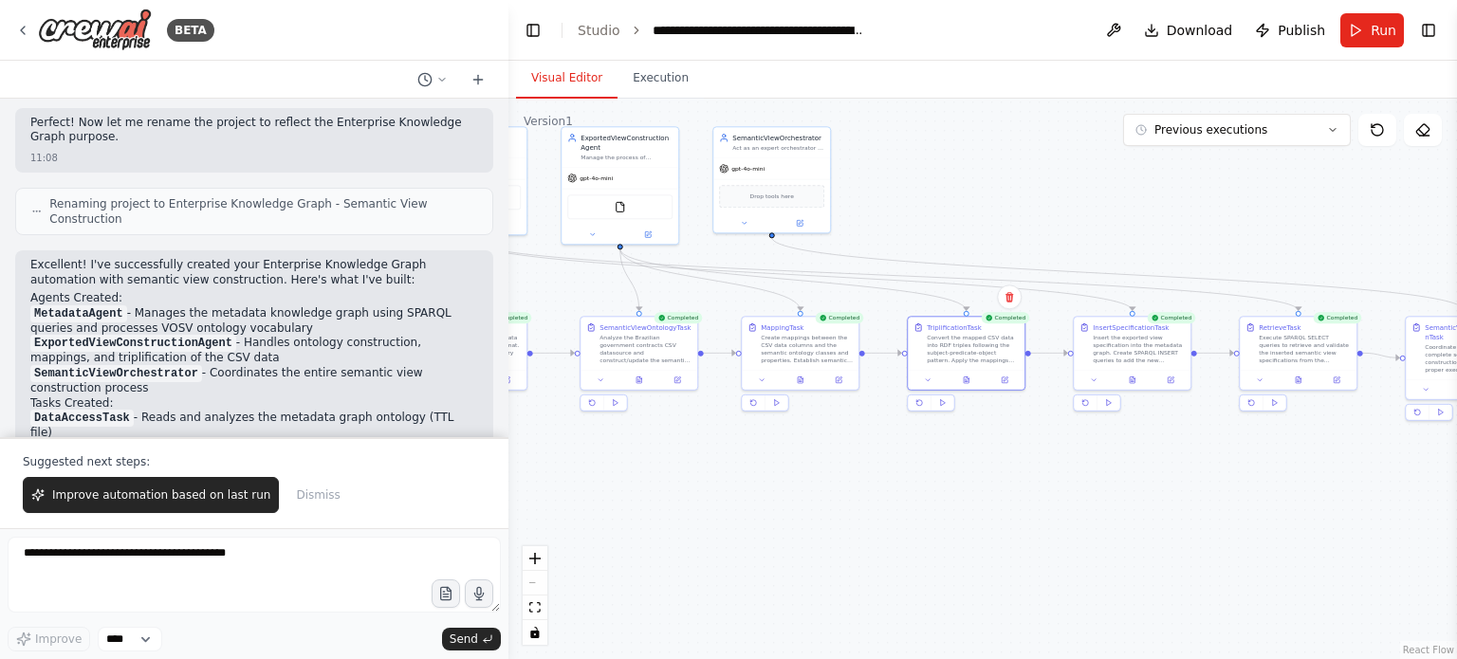
drag, startPoint x: 1252, startPoint y: 565, endPoint x: 809, endPoint y: 537, distance: 443.9
click at [813, 538] on div ".deletable-edge-delete-btn { width: 20px; height: 20px; border: 0px solid #ffff…" at bounding box center [983, 379] width 949 height 561
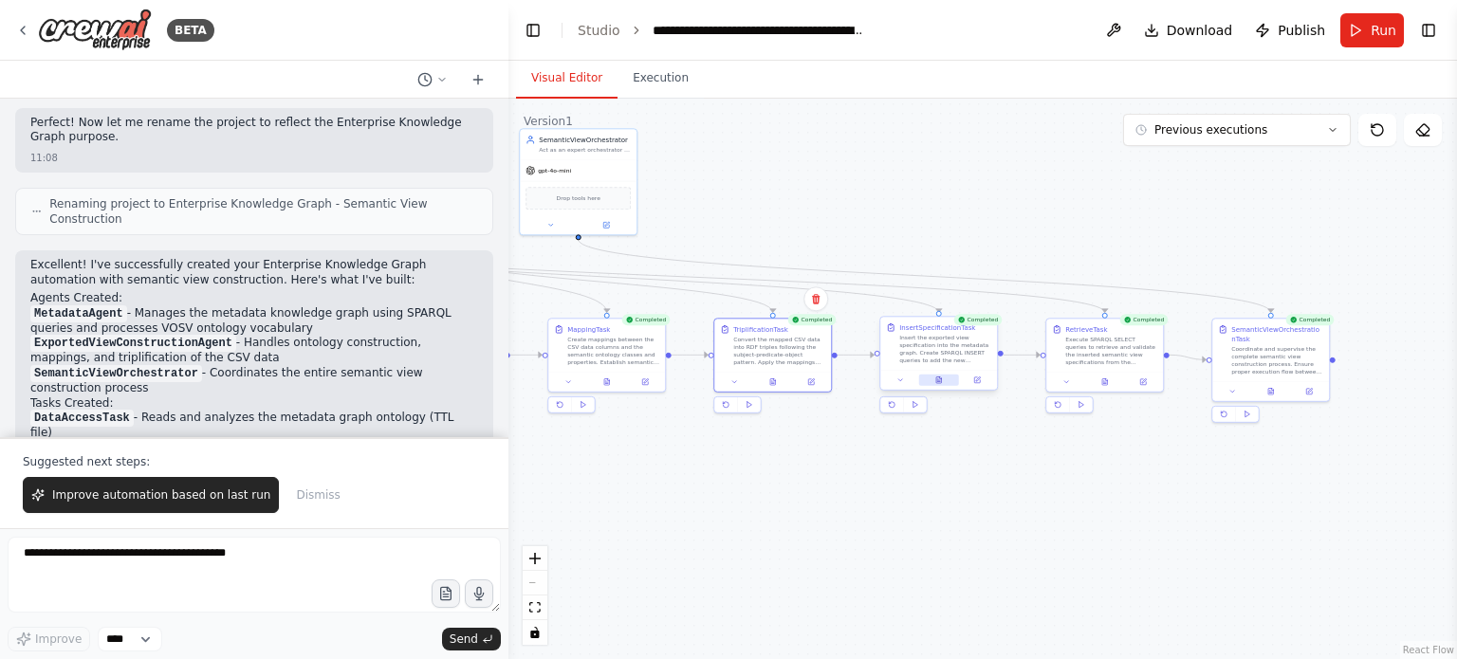
click at [938, 378] on icon at bounding box center [938, 380] width 5 height 7
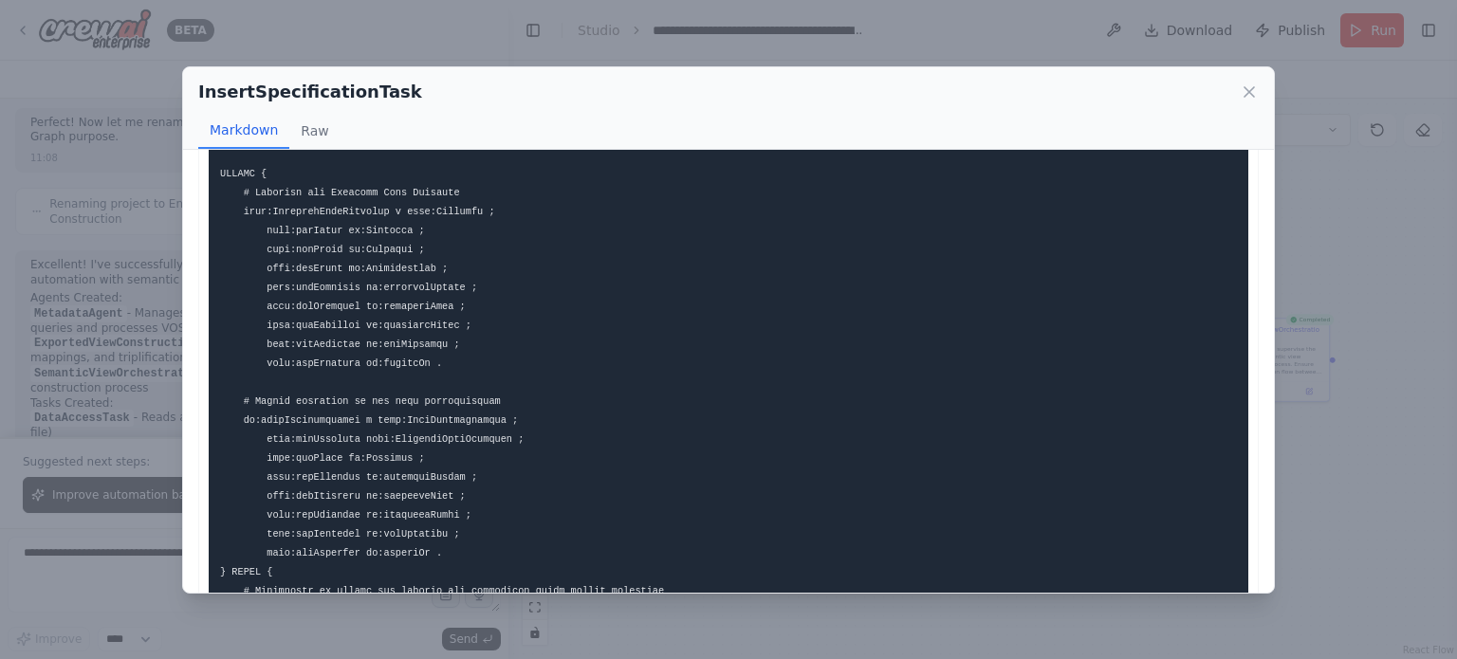
scroll to position [236, 0]
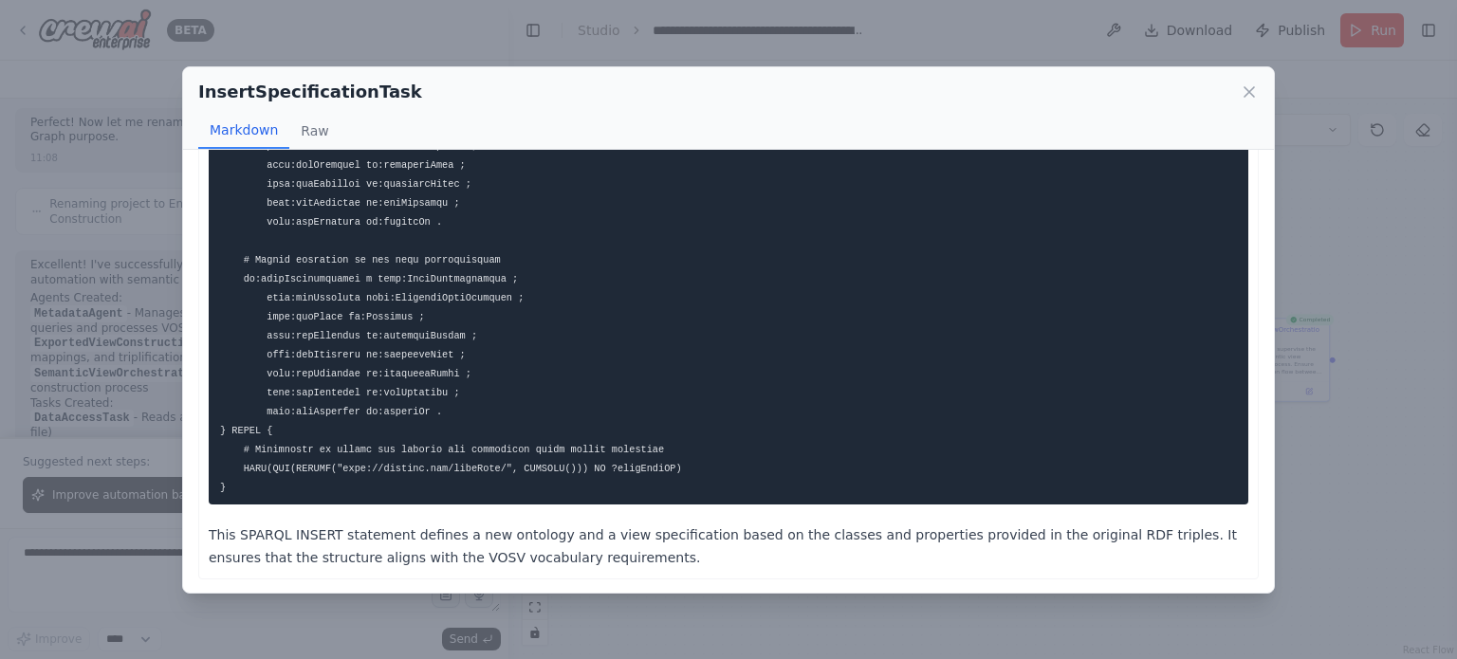
click at [1307, 498] on div "InsertSpecificationTask Markdown Raw This SPARQL INSERT statement defines a new…" at bounding box center [728, 329] width 1457 height 659
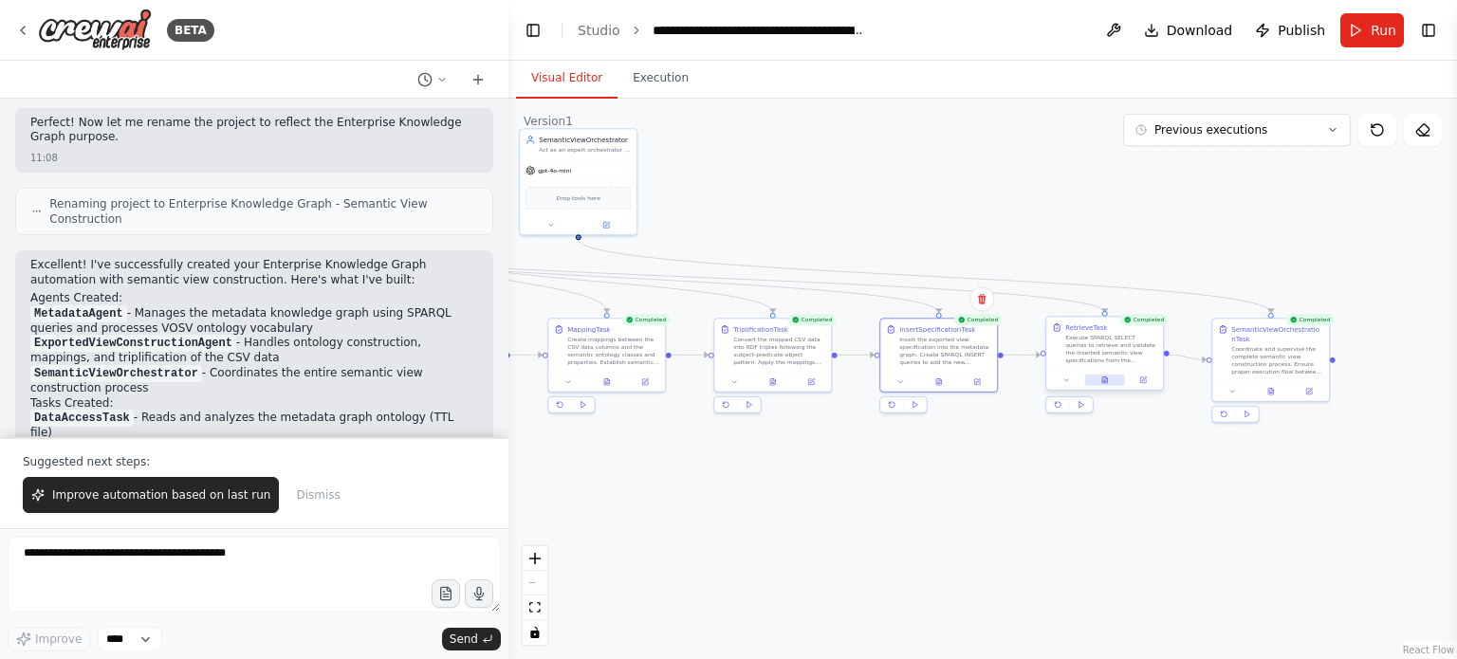
click at [1108, 377] on icon at bounding box center [1106, 381] width 8 height 8
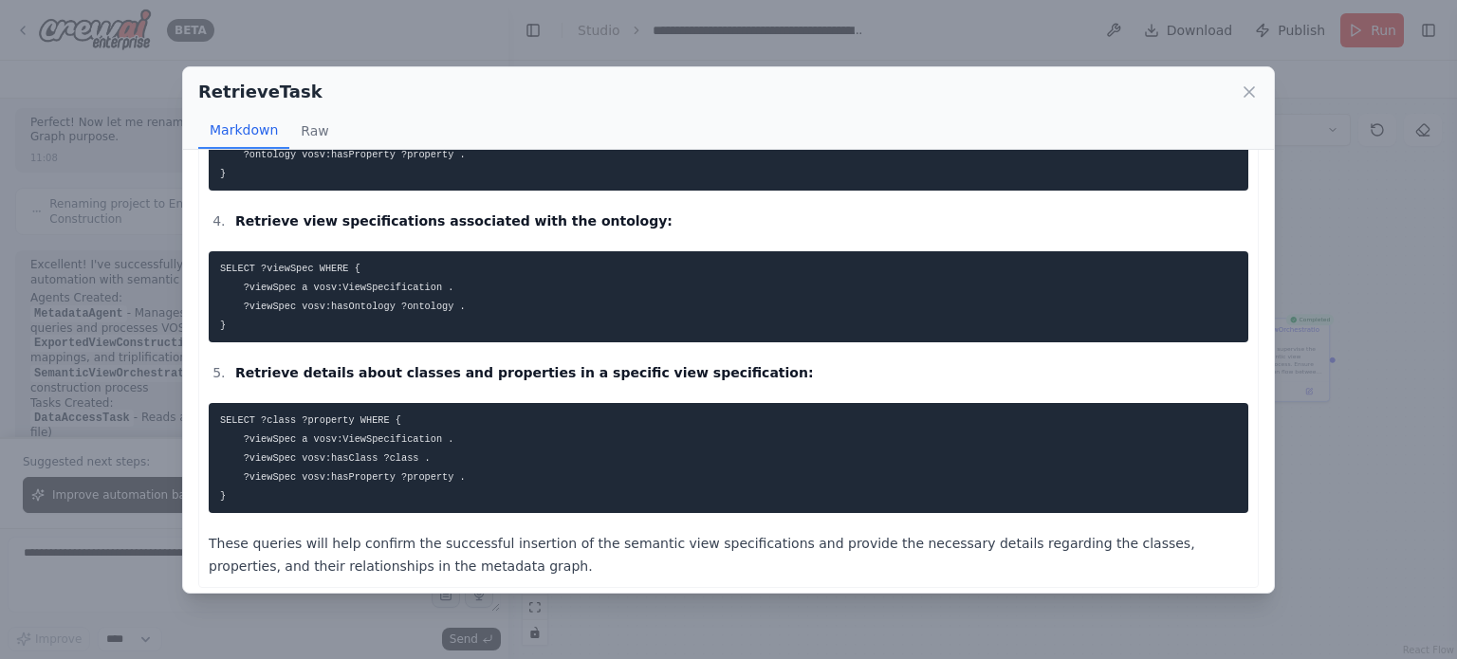
scroll to position [472, 0]
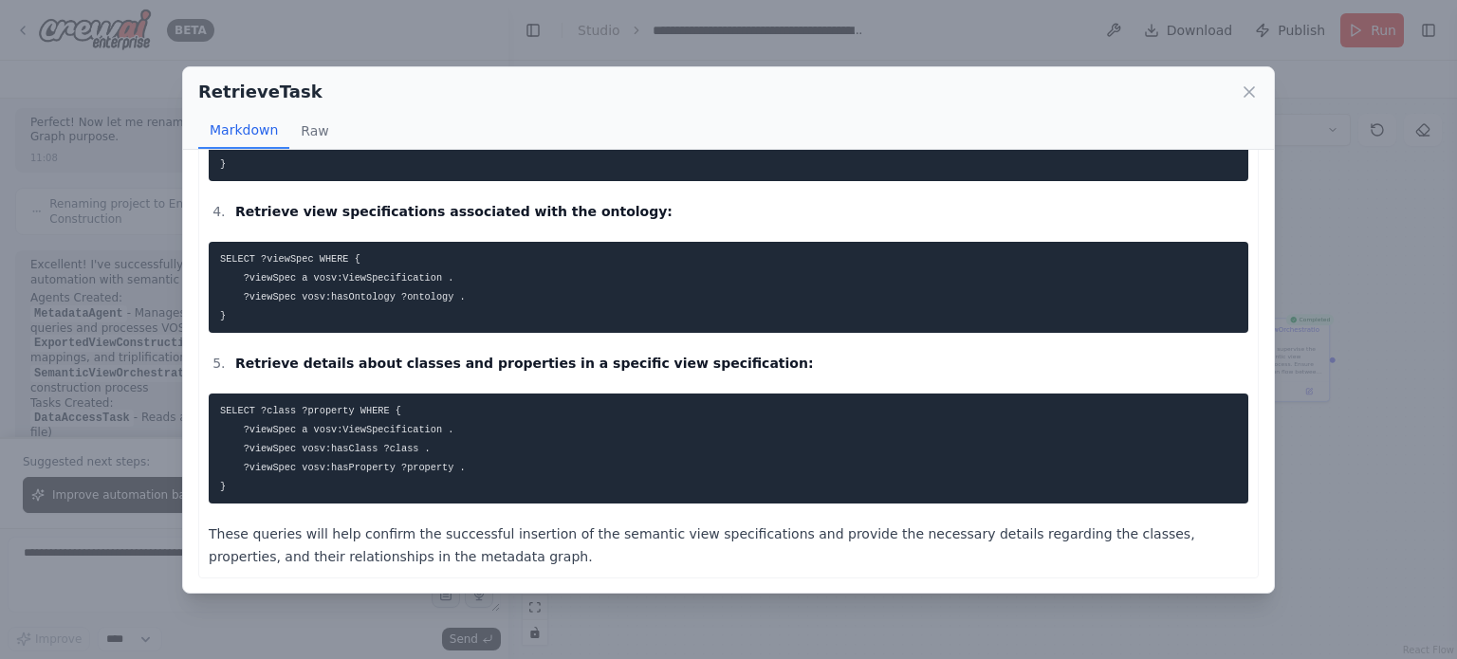
click at [1317, 511] on div "RetrieveTask Markdown Raw The SPARQL SELECT queries to retrieve and validate th…" at bounding box center [728, 329] width 1457 height 659
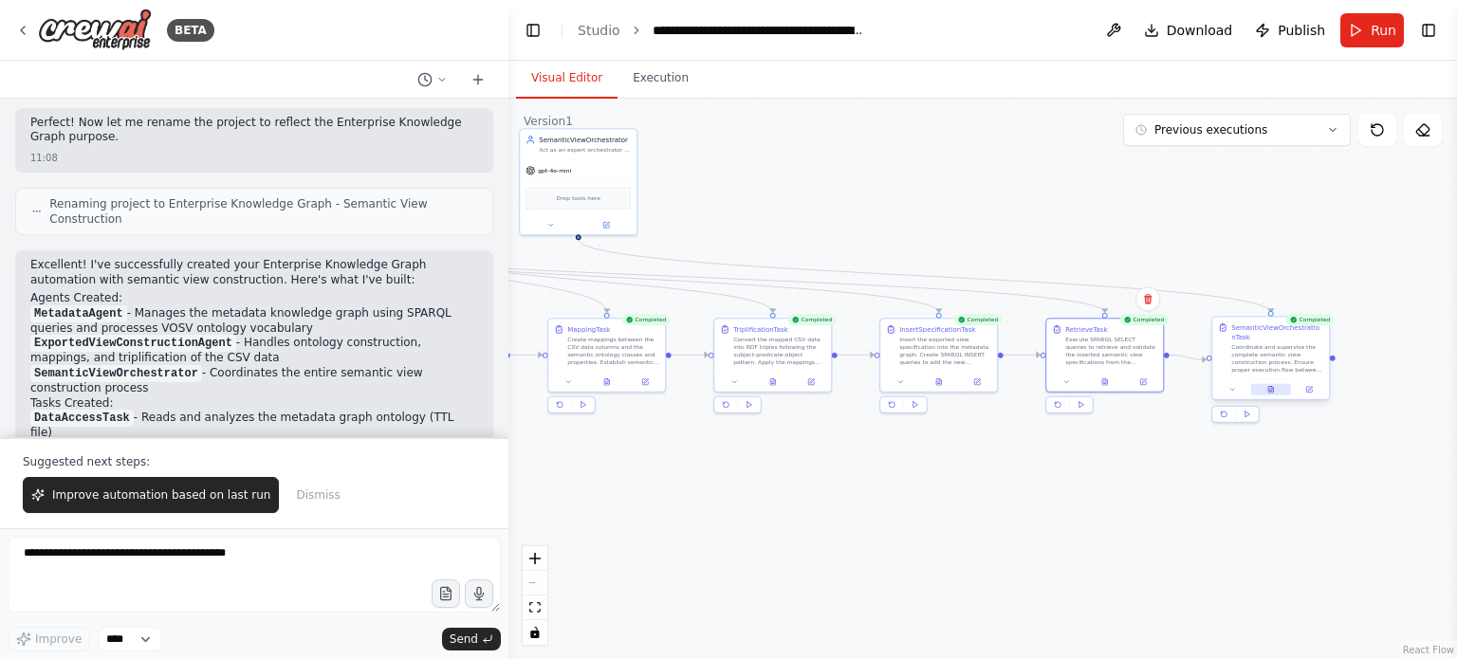
click at [1271, 392] on icon at bounding box center [1271, 389] width 5 height 7
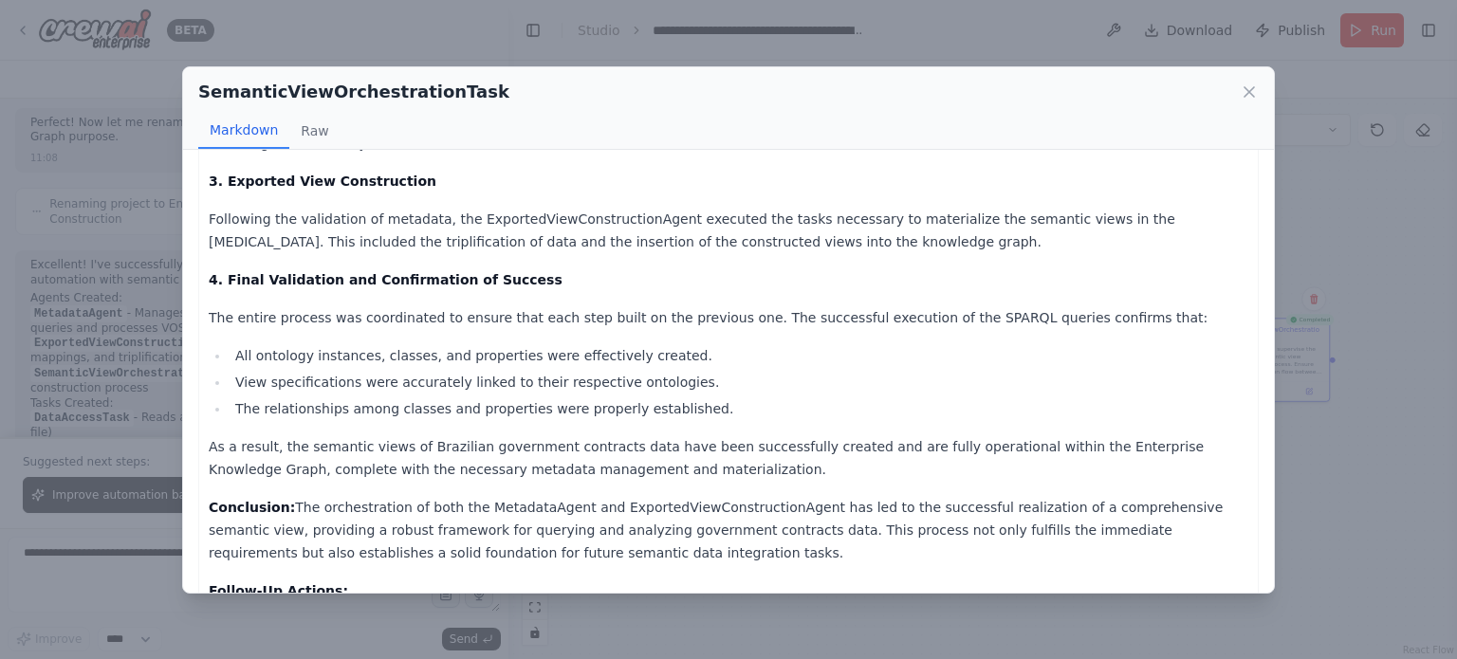
scroll to position [1409, 0]
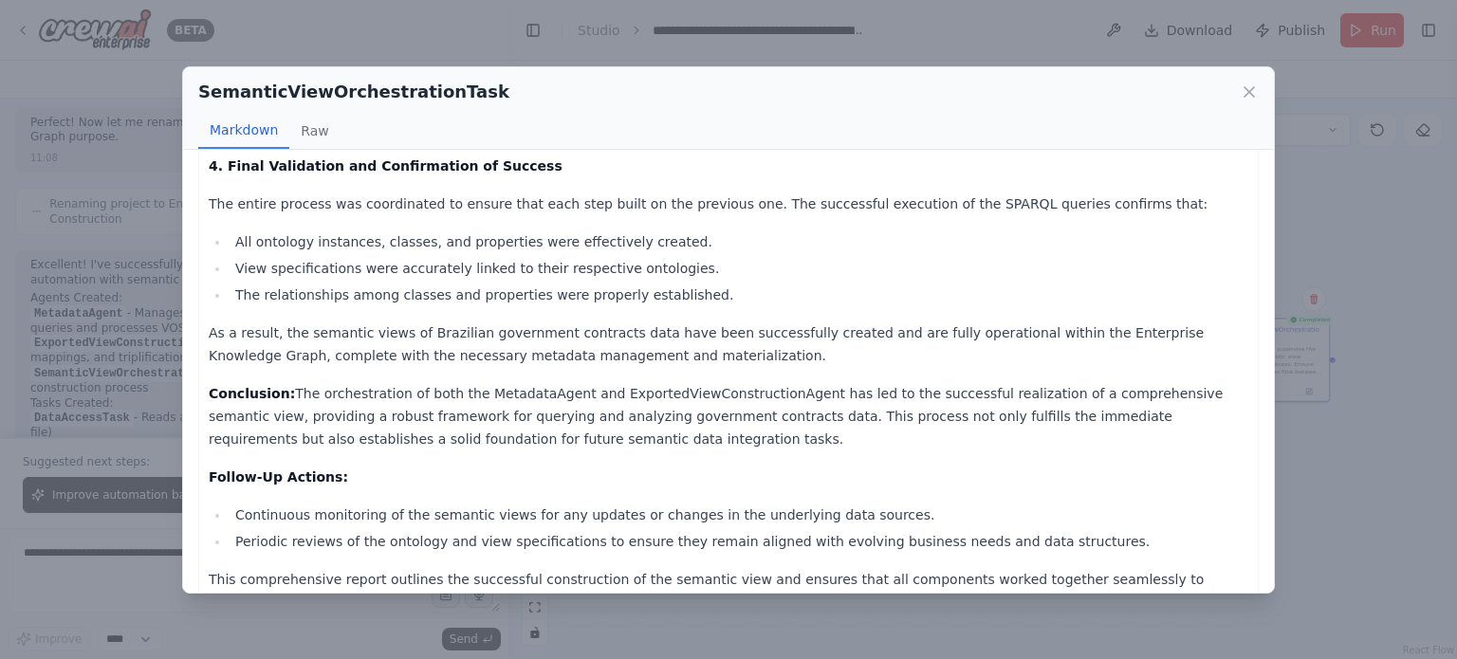
click at [1318, 581] on div "SemanticViewOrchestrationTask Markdown Raw Comprehensive Summary Report of Sema…" at bounding box center [728, 329] width 1457 height 659
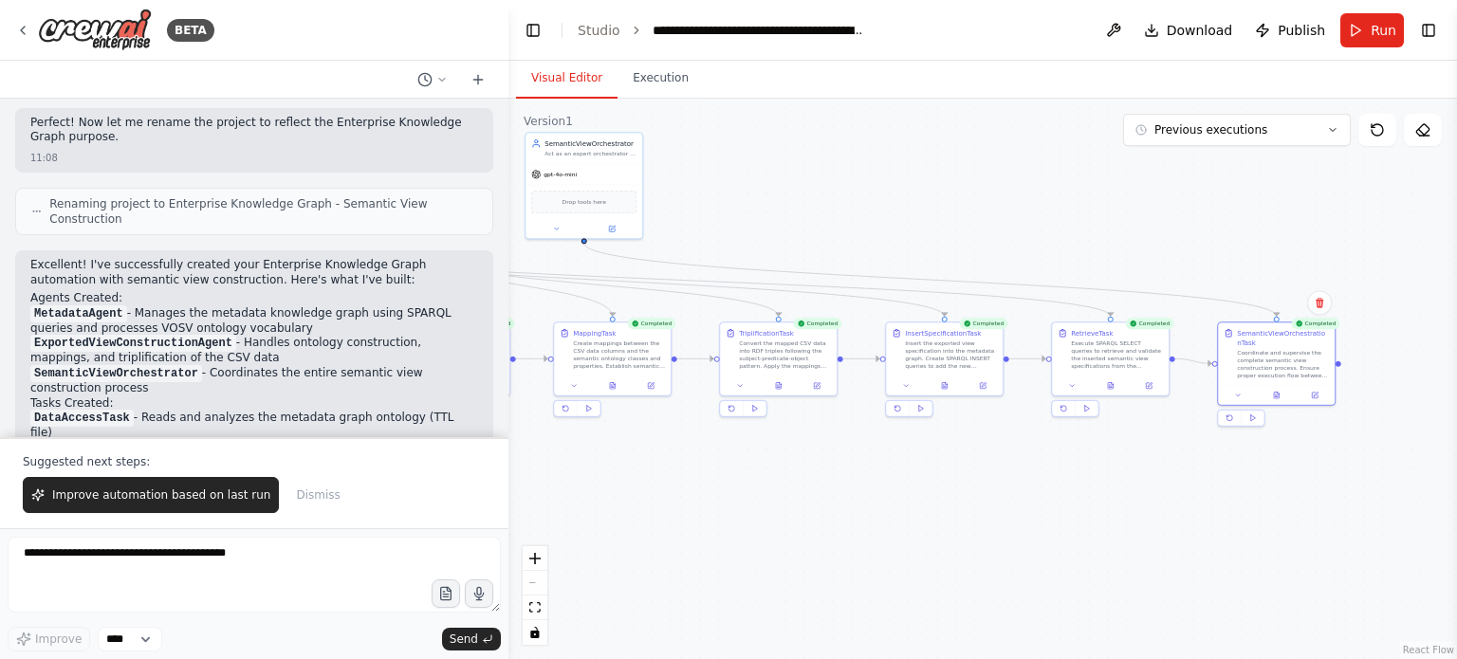
drag, startPoint x: 755, startPoint y: 528, endPoint x: 1190, endPoint y: 542, distance: 434.8
click at [1154, 540] on div ".deletable-edge-delete-btn { width: 20px; height: 20px; border: 0px solid #ffff…" at bounding box center [983, 379] width 949 height 561
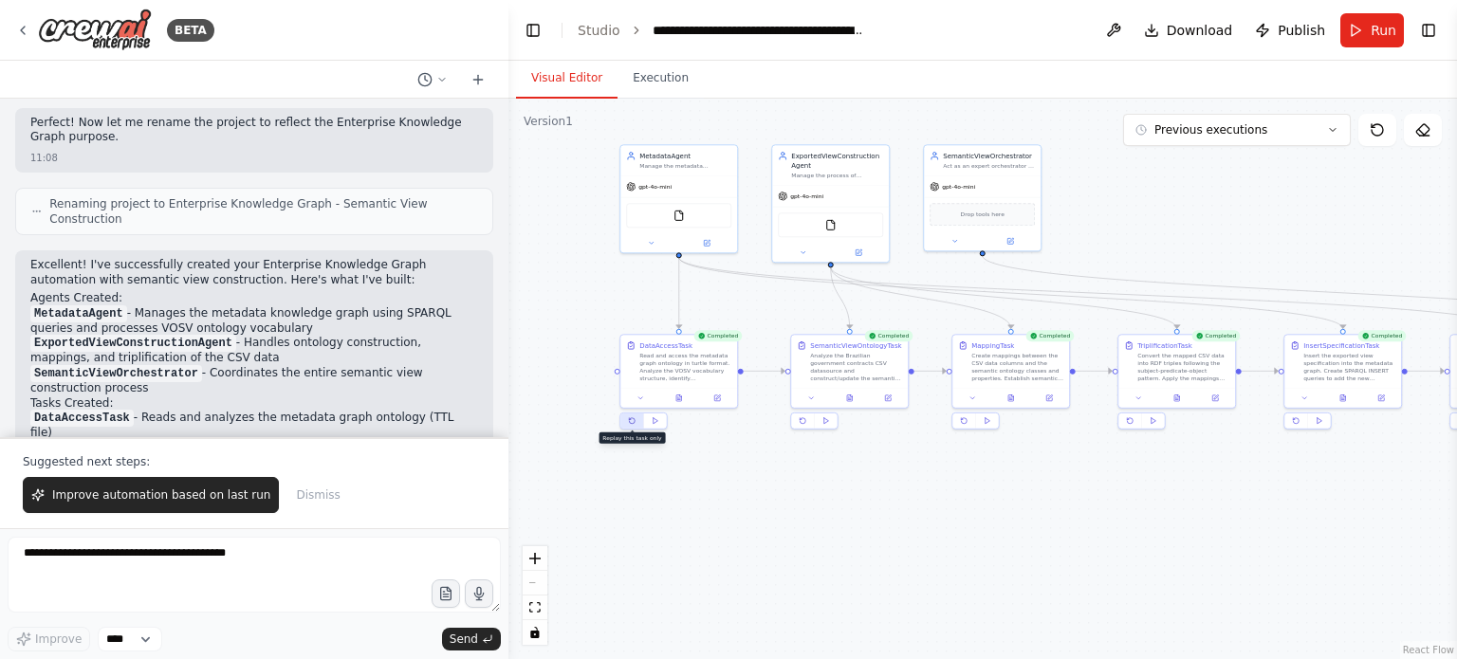
click at [621, 420] on button at bounding box center [632, 421] width 23 height 15
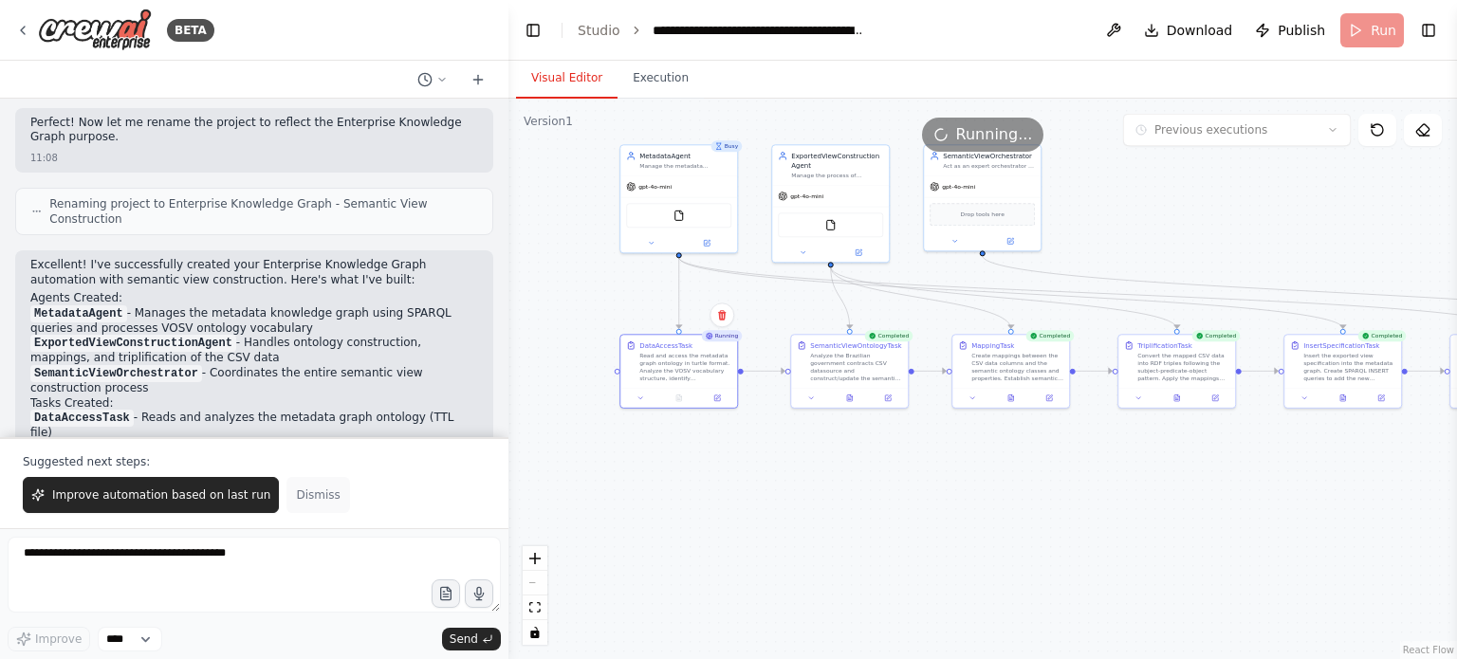
click at [300, 493] on span "Dismiss" at bounding box center [318, 495] width 44 height 15
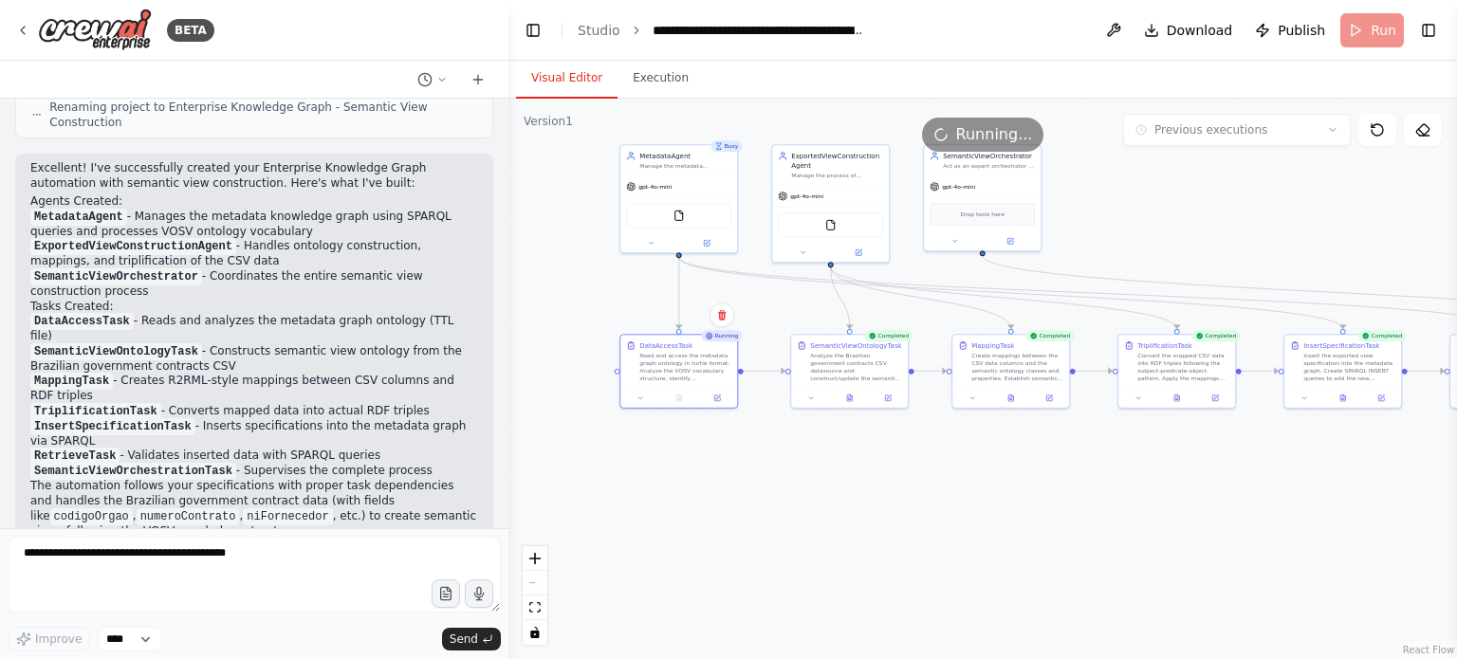
scroll to position [2117, 0]
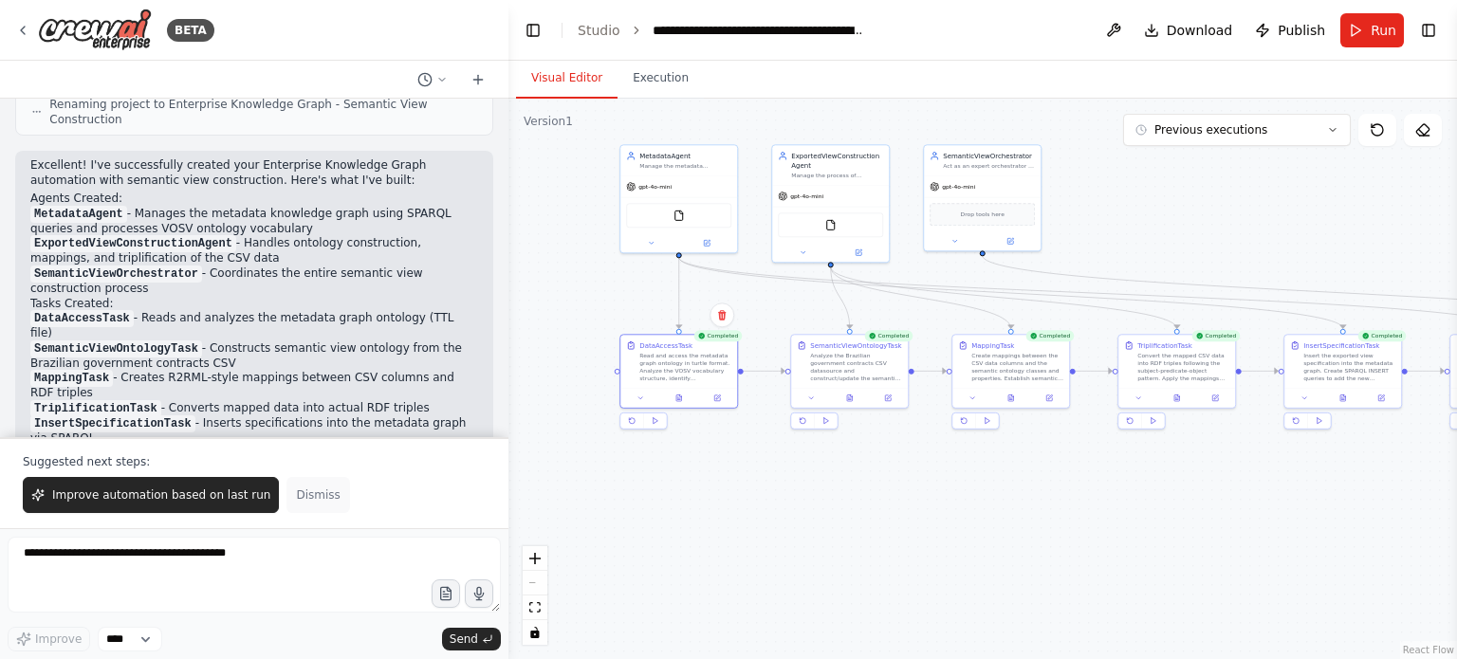
click at [296, 503] on span "Dismiss" at bounding box center [318, 495] width 44 height 15
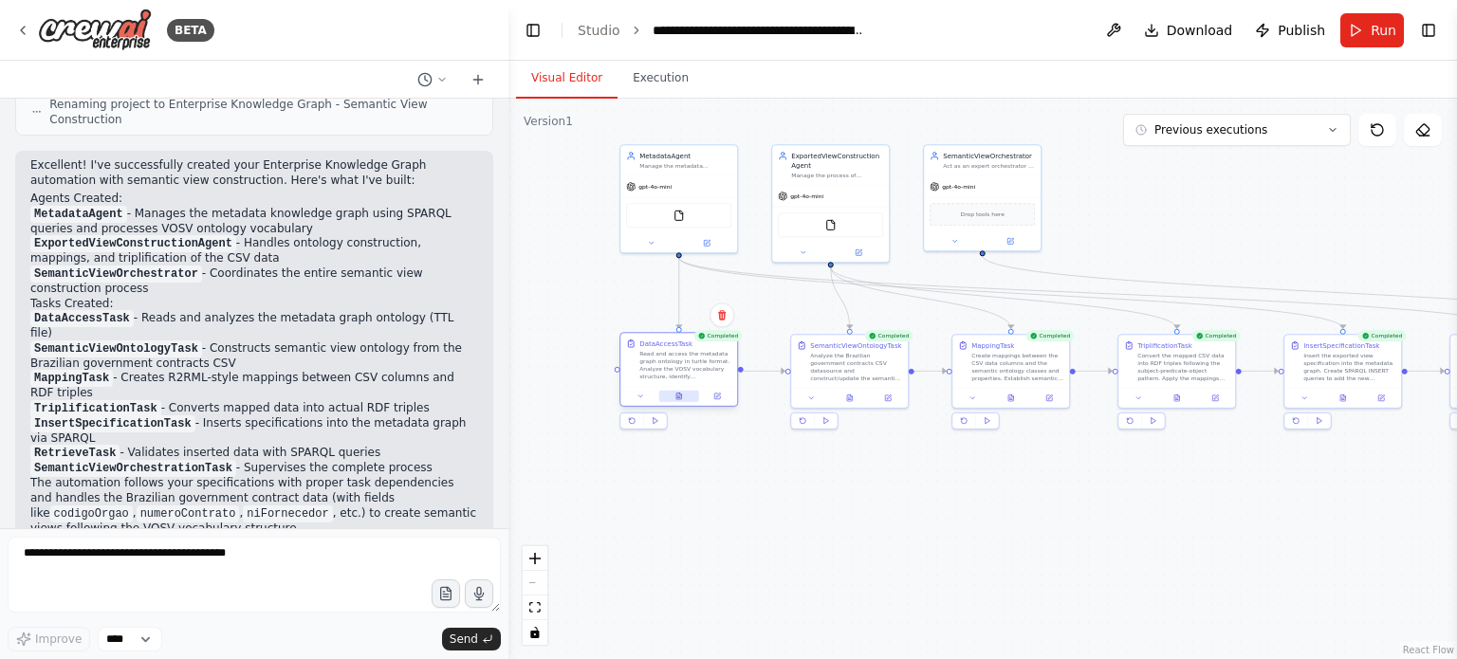
click at [676, 398] on icon at bounding box center [678, 396] width 5 height 7
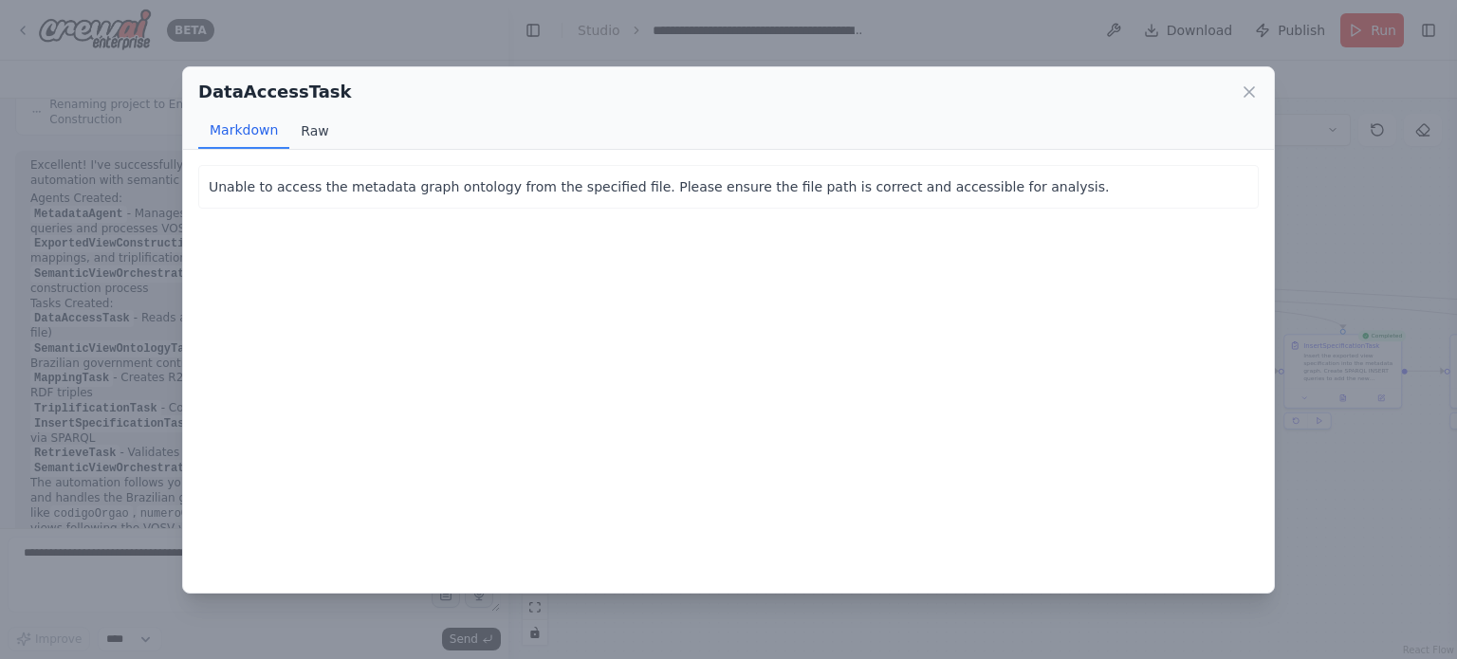
click at [309, 121] on button "Raw" at bounding box center [314, 131] width 50 height 36
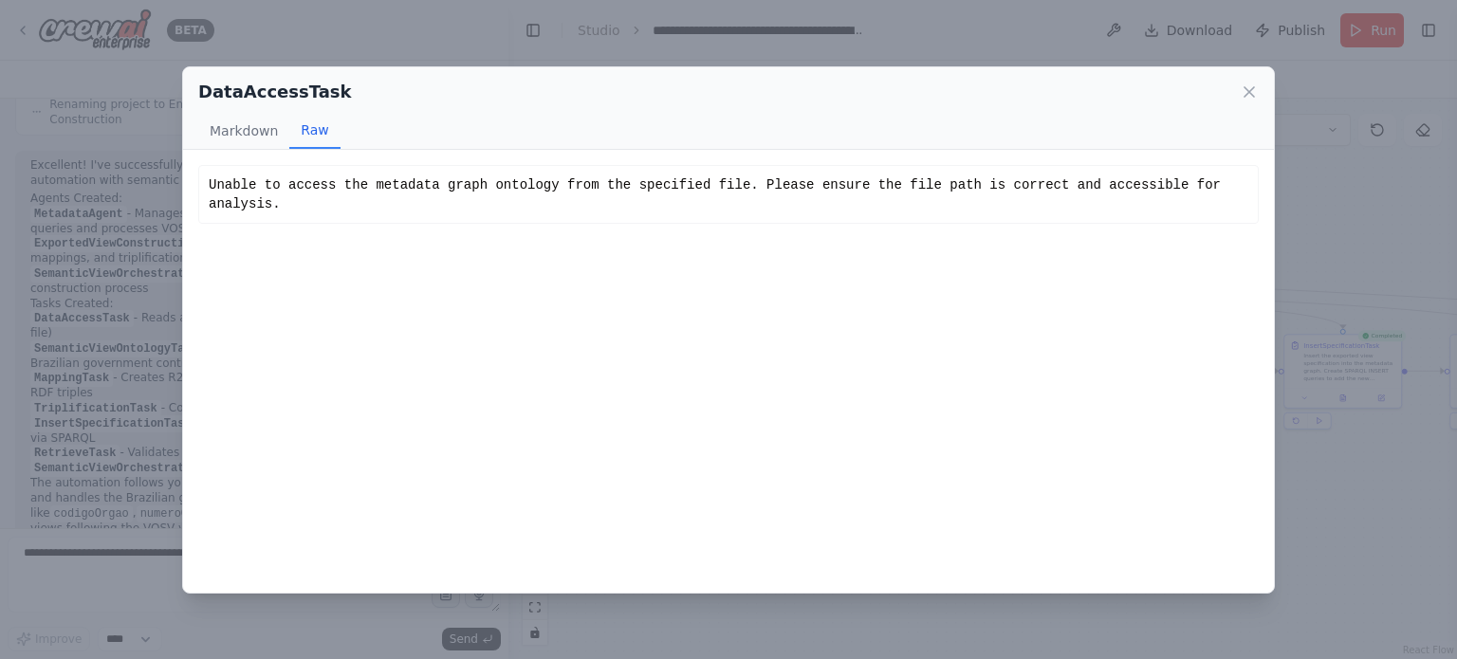
click at [662, 616] on div "DataAccessTask Markdown Raw Unable to access the metadata graph ontology from t…" at bounding box center [728, 329] width 1457 height 659
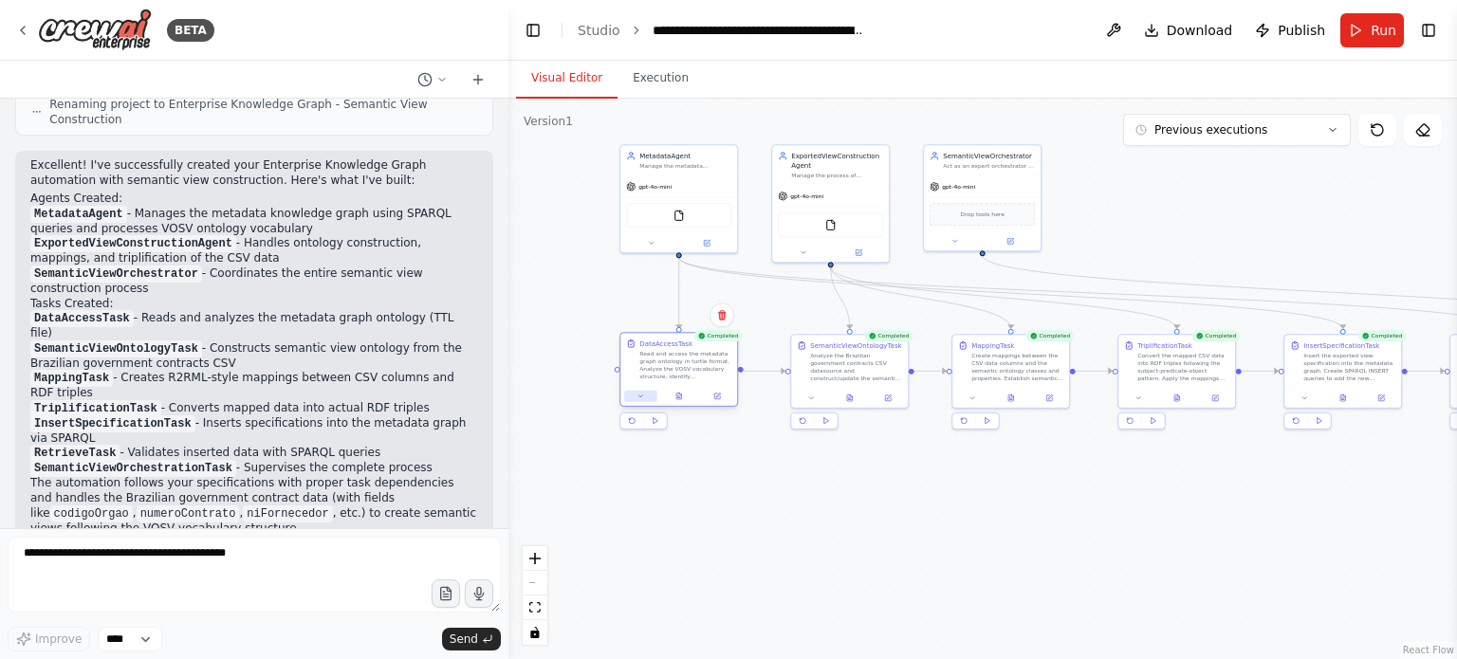
click at [638, 396] on icon at bounding box center [641, 397] width 8 height 8
click at [717, 397] on icon at bounding box center [718, 395] width 5 height 5
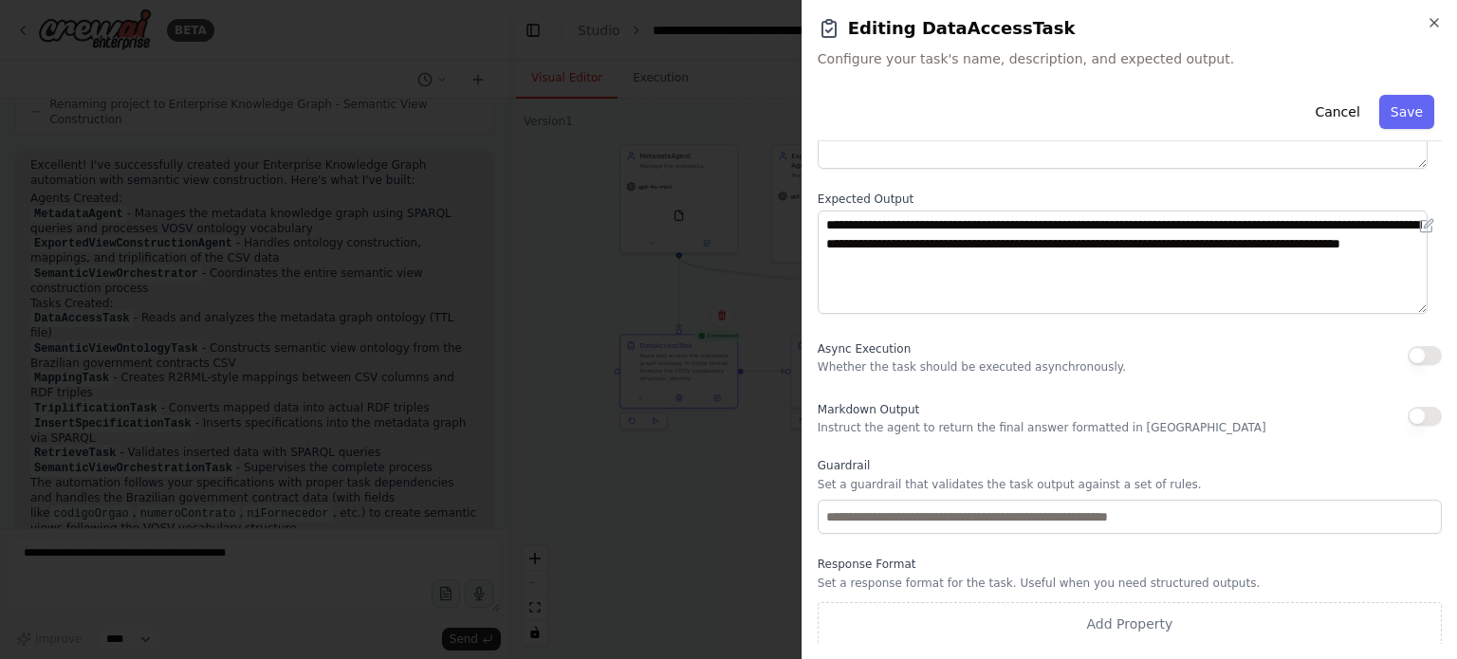
scroll to position [195, 0]
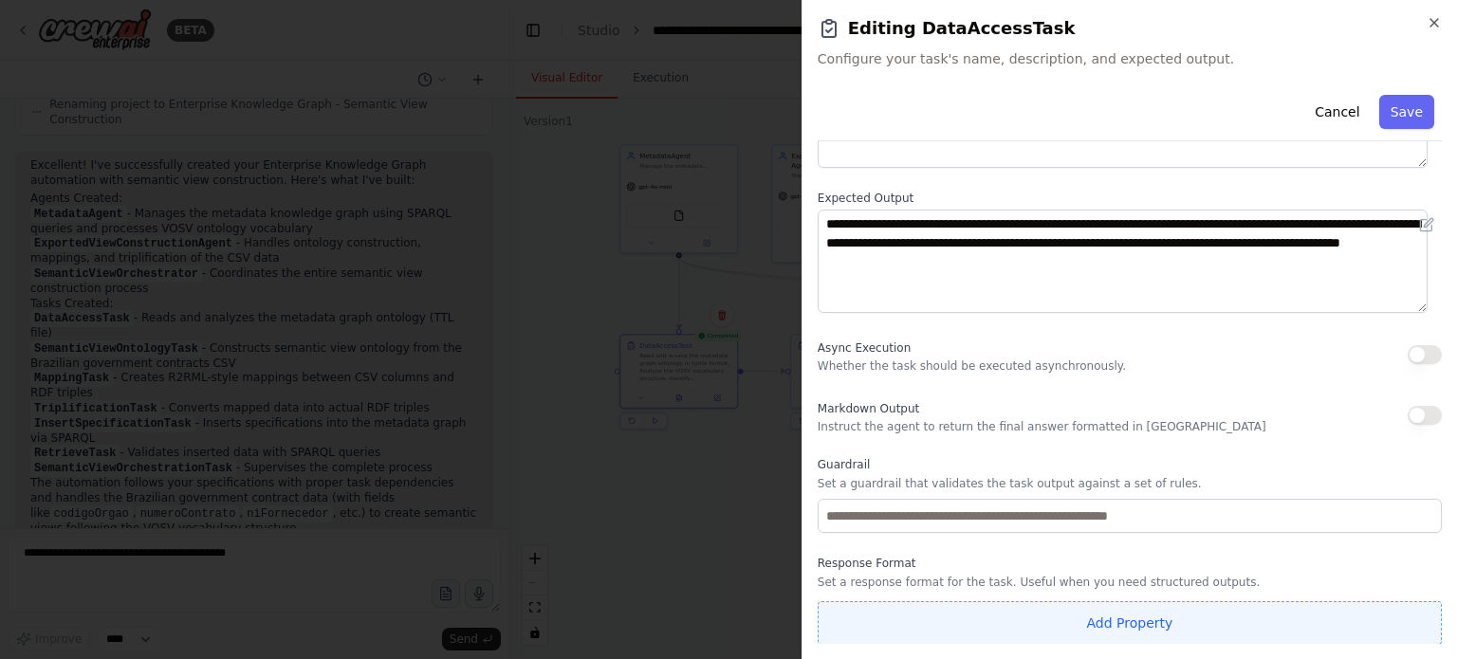
click at [1070, 621] on button "Add Property" at bounding box center [1130, 624] width 624 height 44
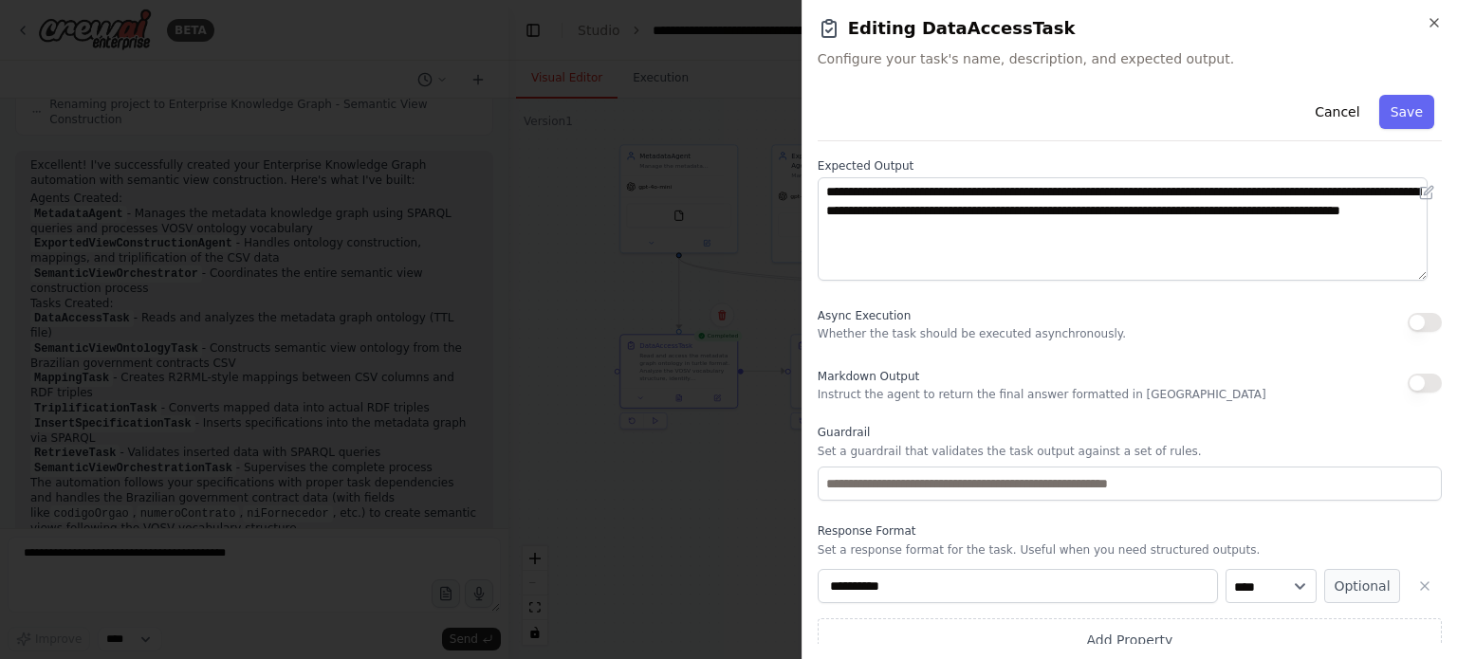
scroll to position [245, 0]
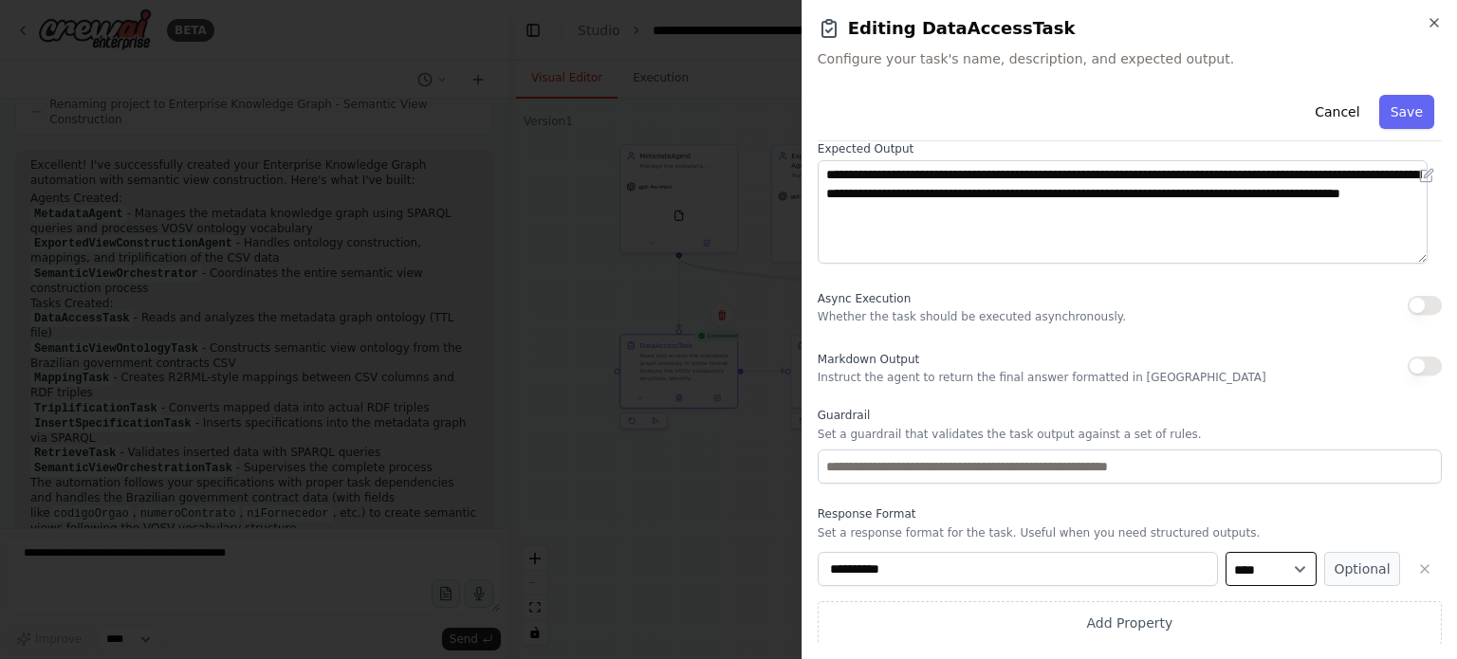
click at [1256, 571] on select "**** ******* ******* **** ******" at bounding box center [1271, 569] width 91 height 34
click at [1254, 571] on select "**** ******* ******* **** ******" at bounding box center [1271, 569] width 91 height 34
click at [1417, 568] on icon "button" at bounding box center [1424, 569] width 15 height 15
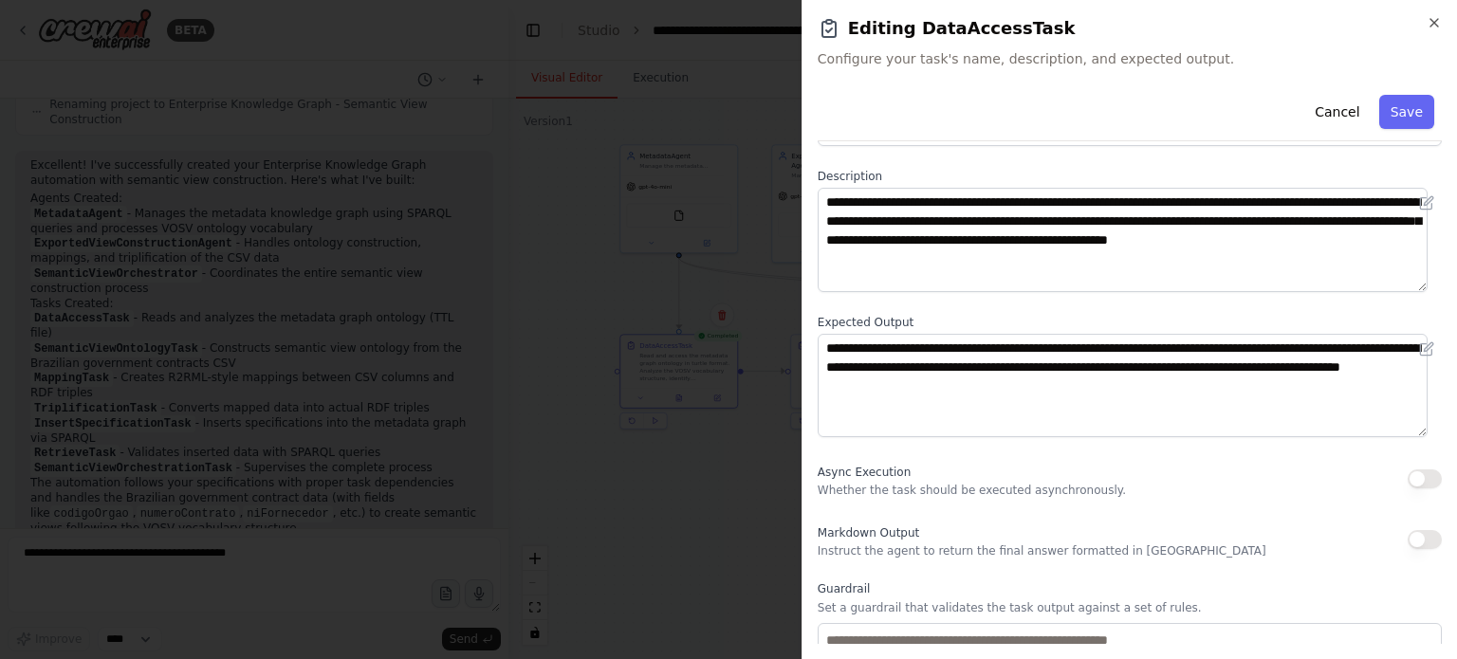
scroll to position [0, 0]
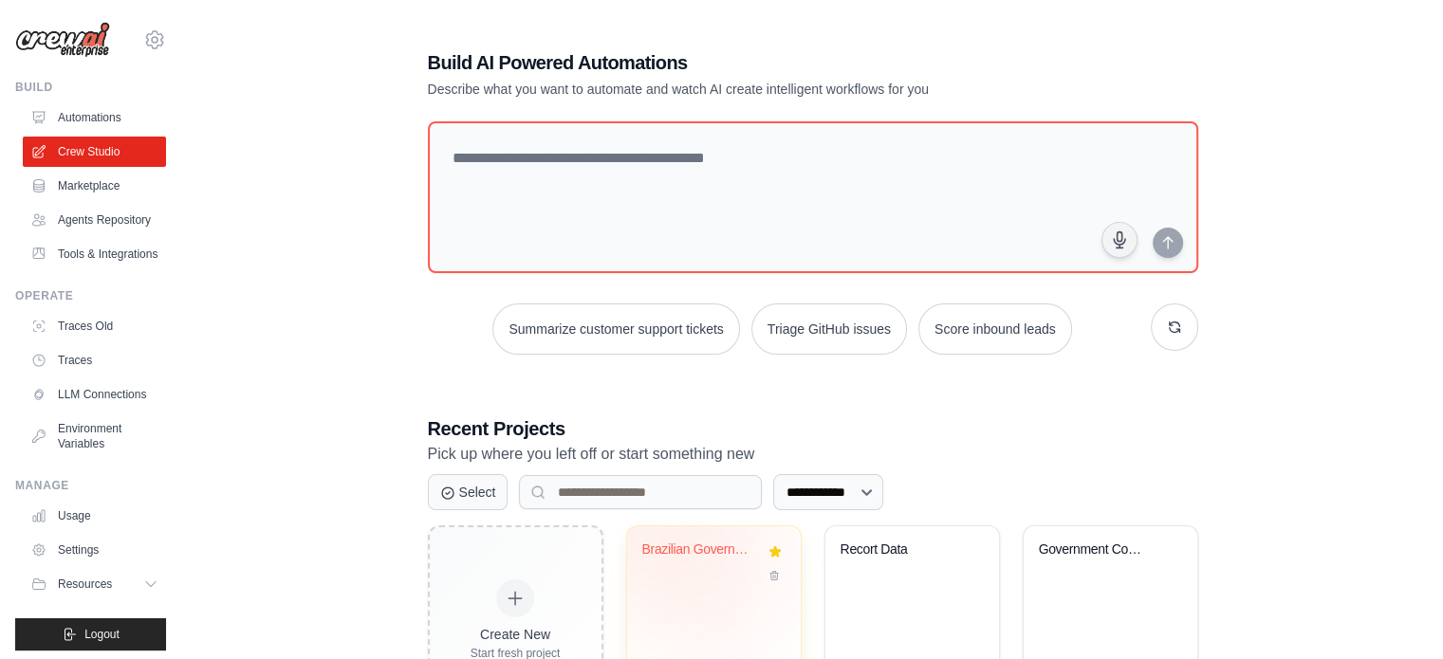
click at [704, 557] on div "Brazilian Government Contracts Expo..." at bounding box center [699, 554] width 115 height 25
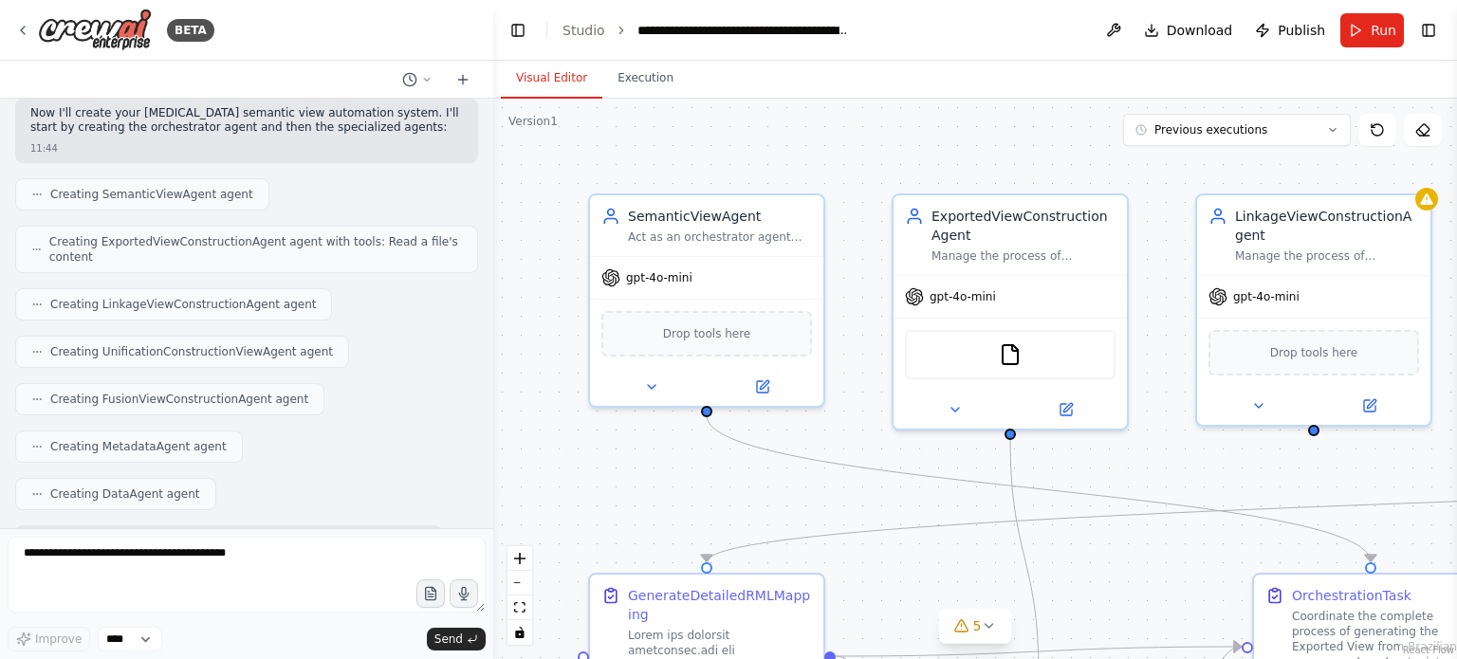
scroll to position [649, 0]
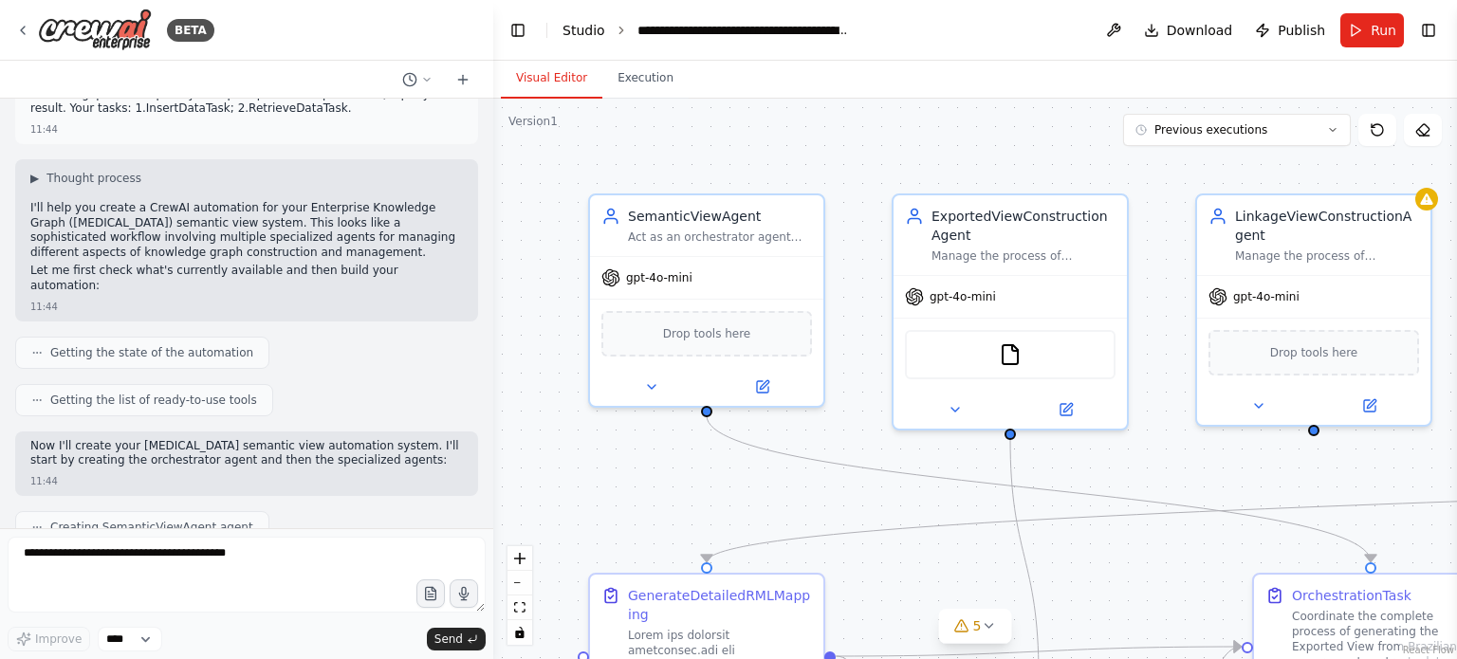
click at [589, 28] on link "Studio" at bounding box center [584, 30] width 43 height 15
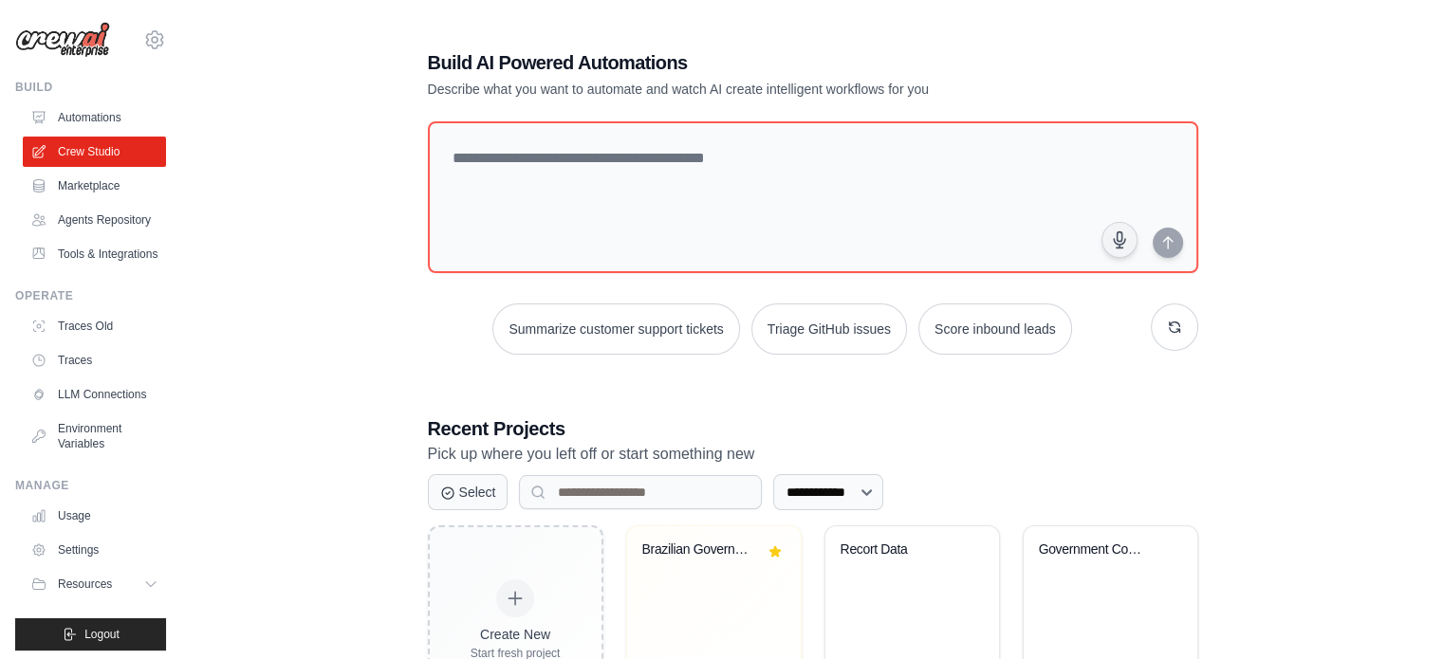
scroll to position [95, 0]
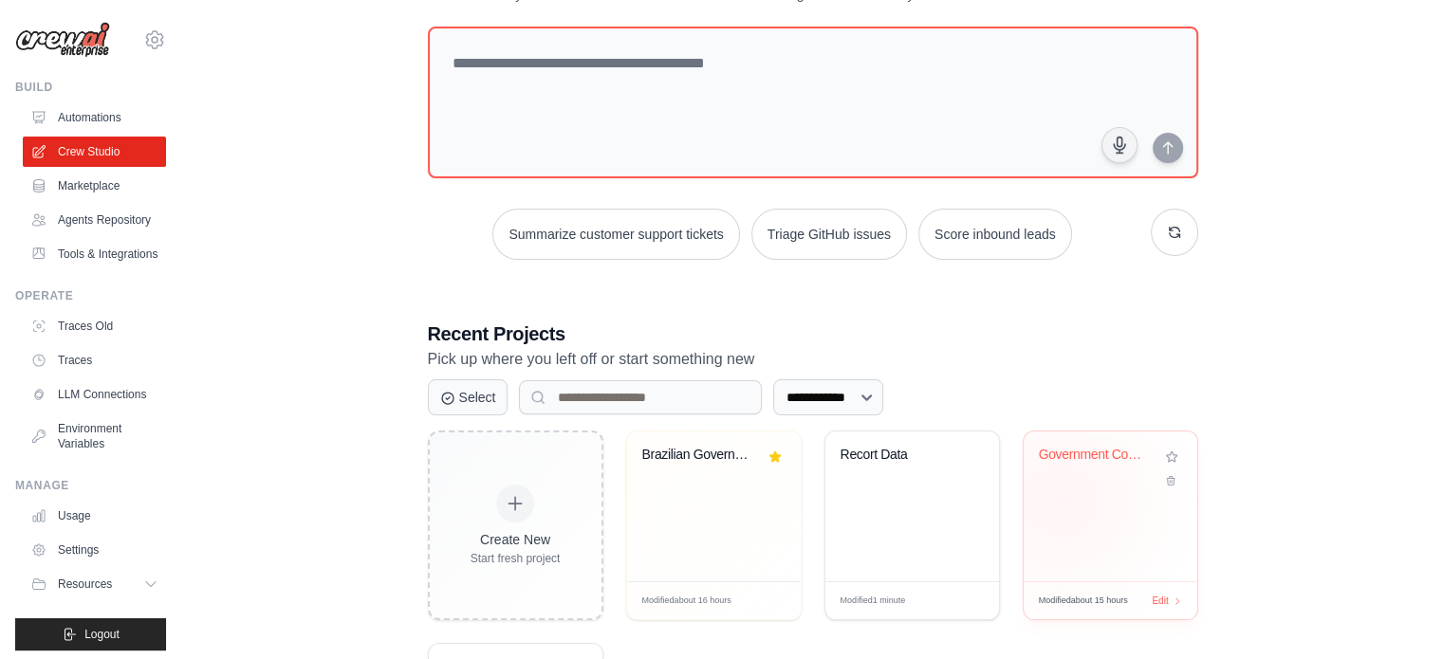
click at [1066, 493] on div "Government Contracts Knowledge Grap..." at bounding box center [1111, 507] width 174 height 150
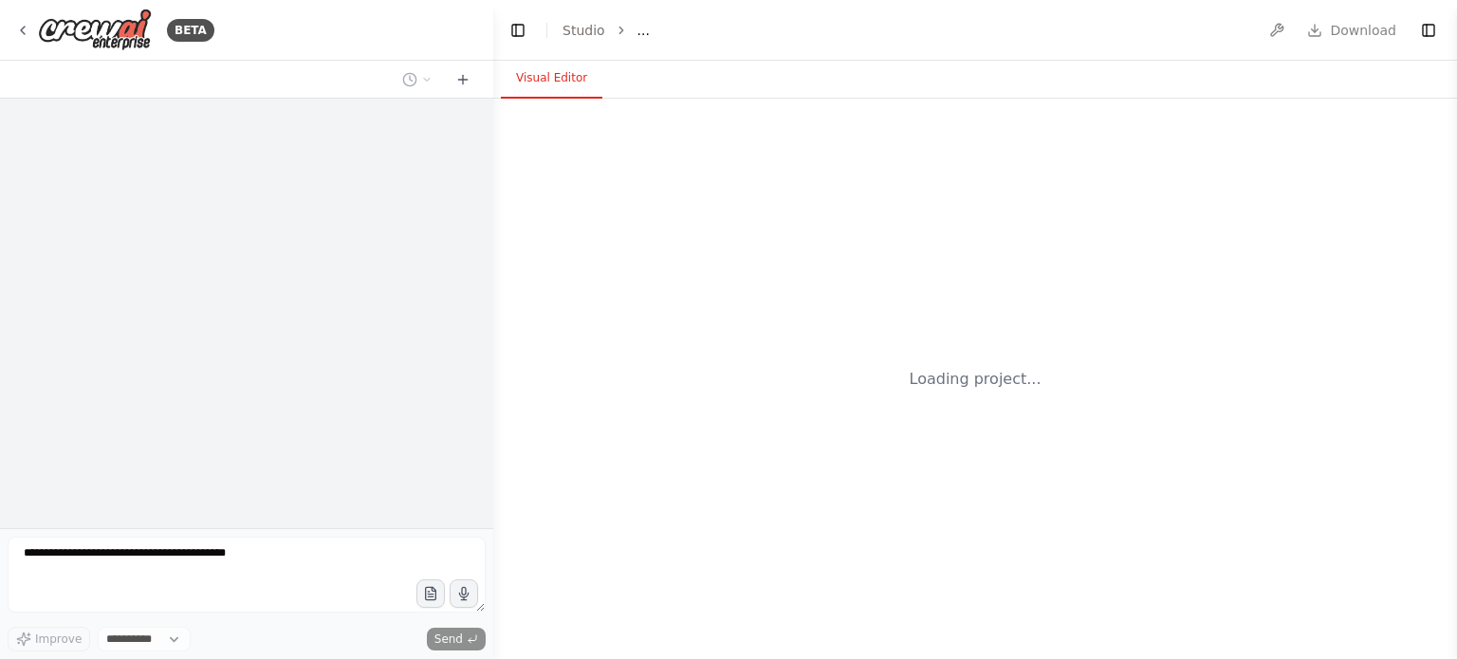
select select "****"
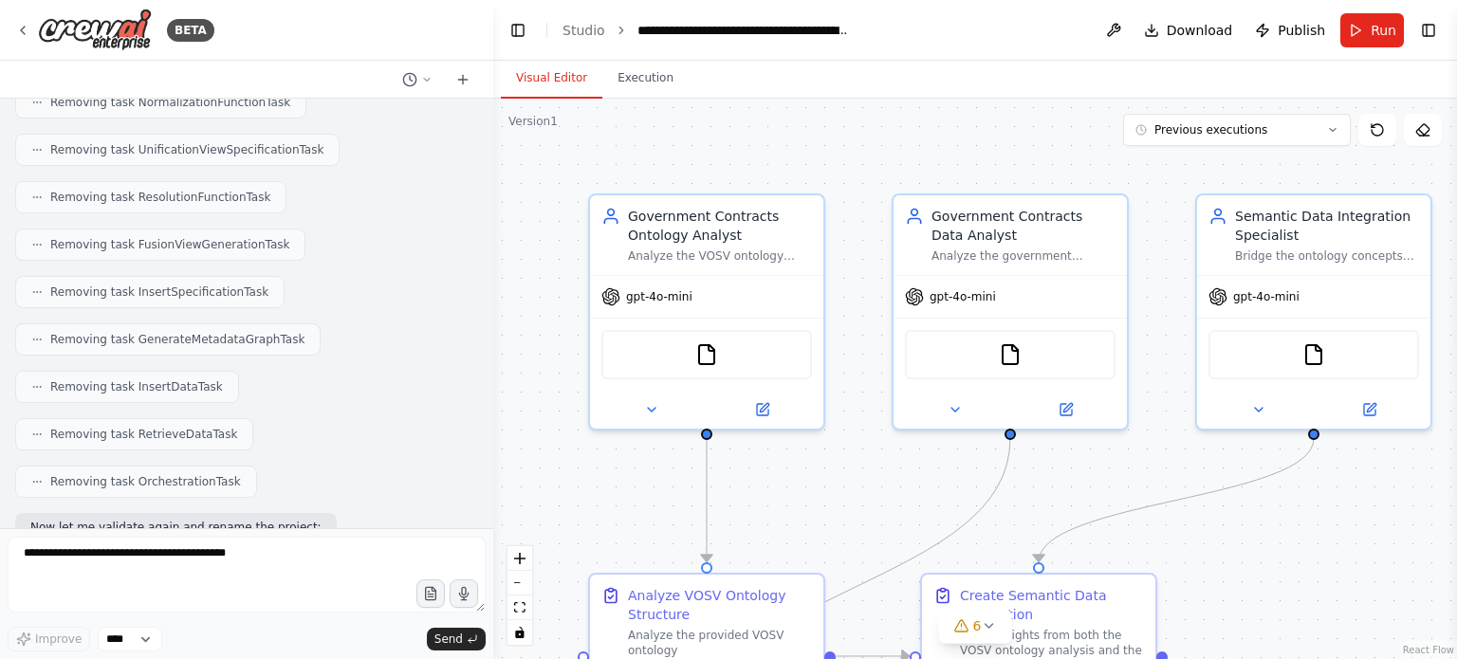
scroll to position [3169, 0]
